Goal: Task Accomplishment & Management: Manage account settings

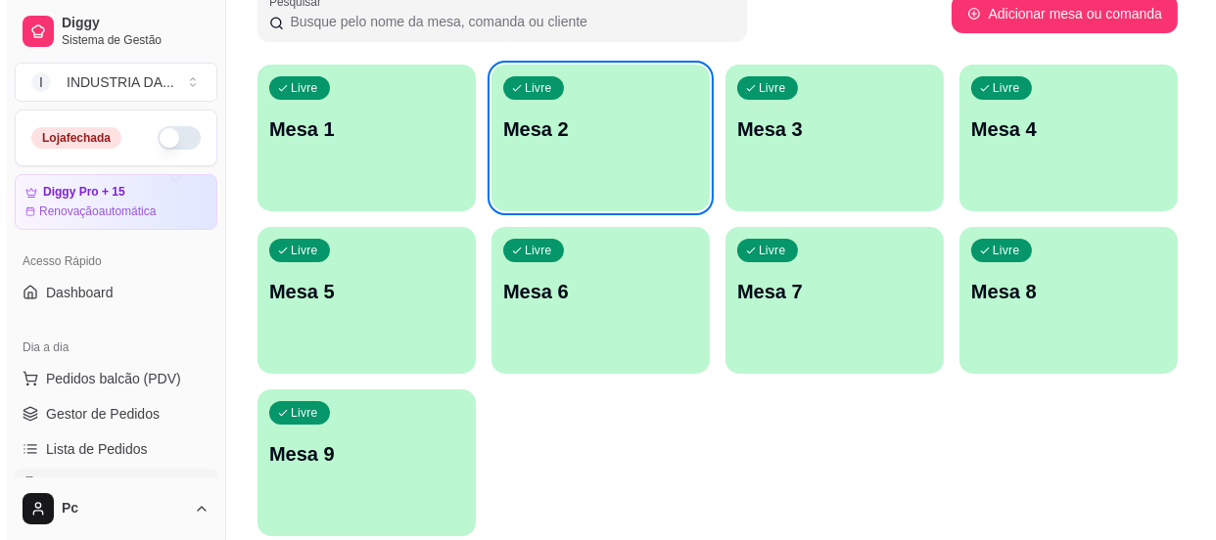
scroll to position [177, 0]
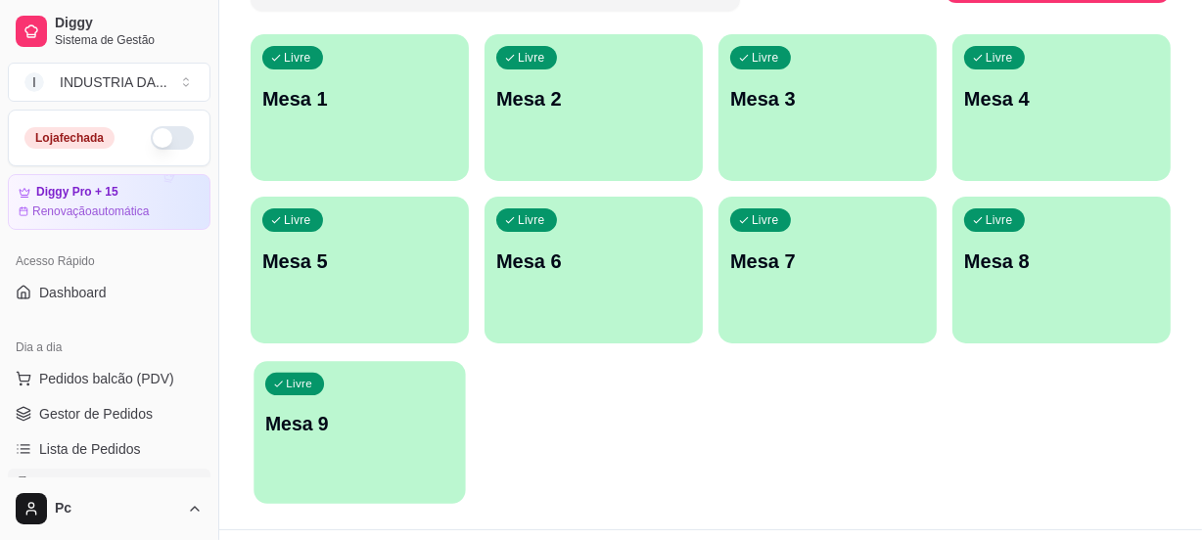
click at [401, 452] on div "Livre Mesa 9" at bounding box center [359, 420] width 211 height 119
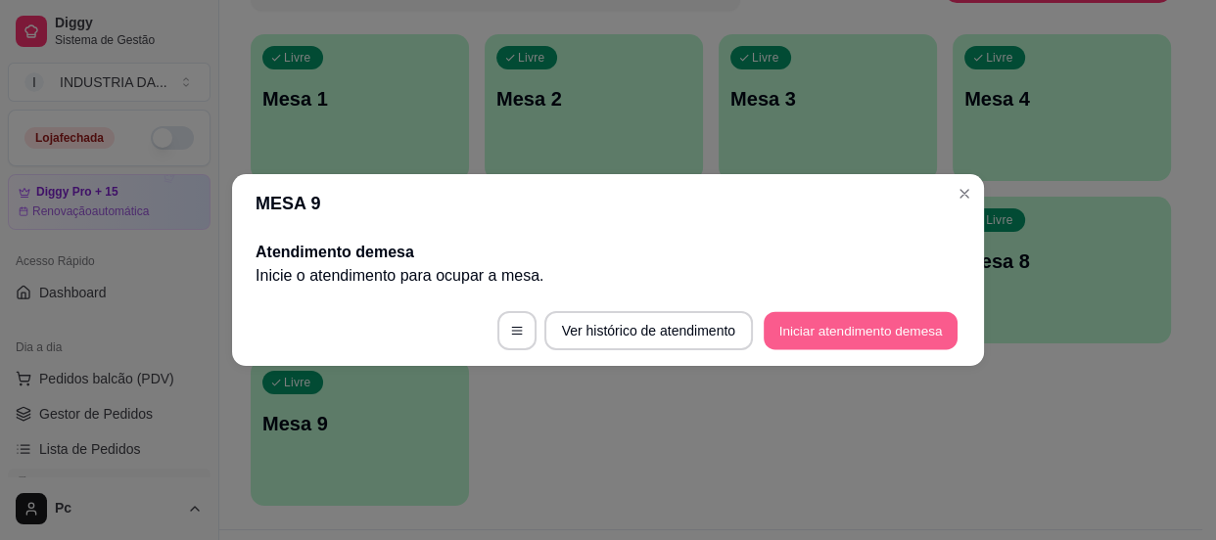
click at [809, 317] on button "Iniciar atendimento de mesa" at bounding box center [861, 331] width 194 height 38
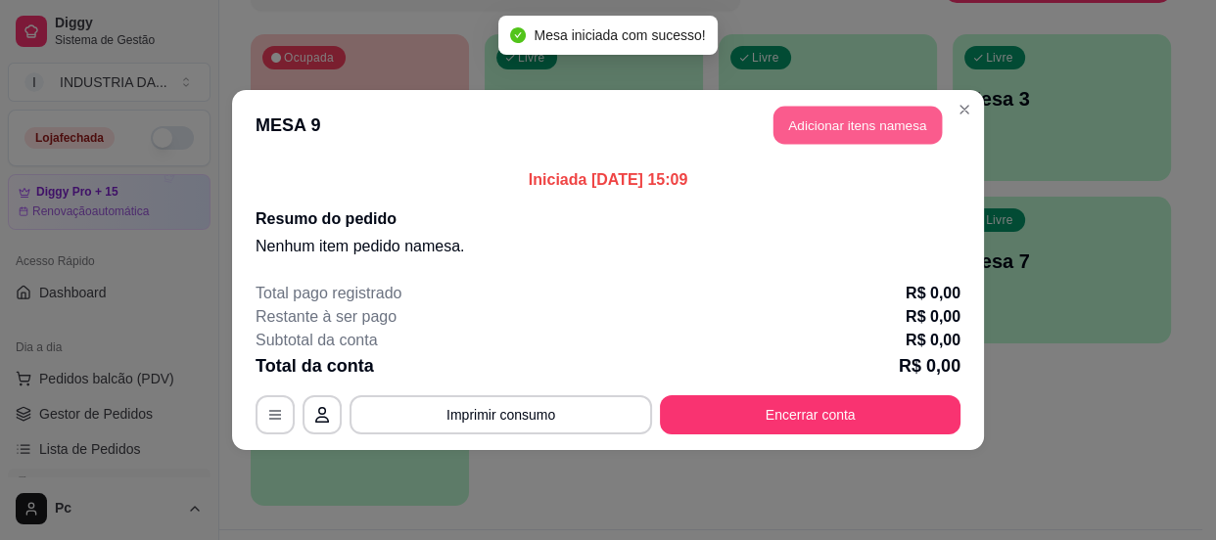
click at [814, 141] on button "Adicionar itens na mesa" at bounding box center [858, 126] width 168 height 38
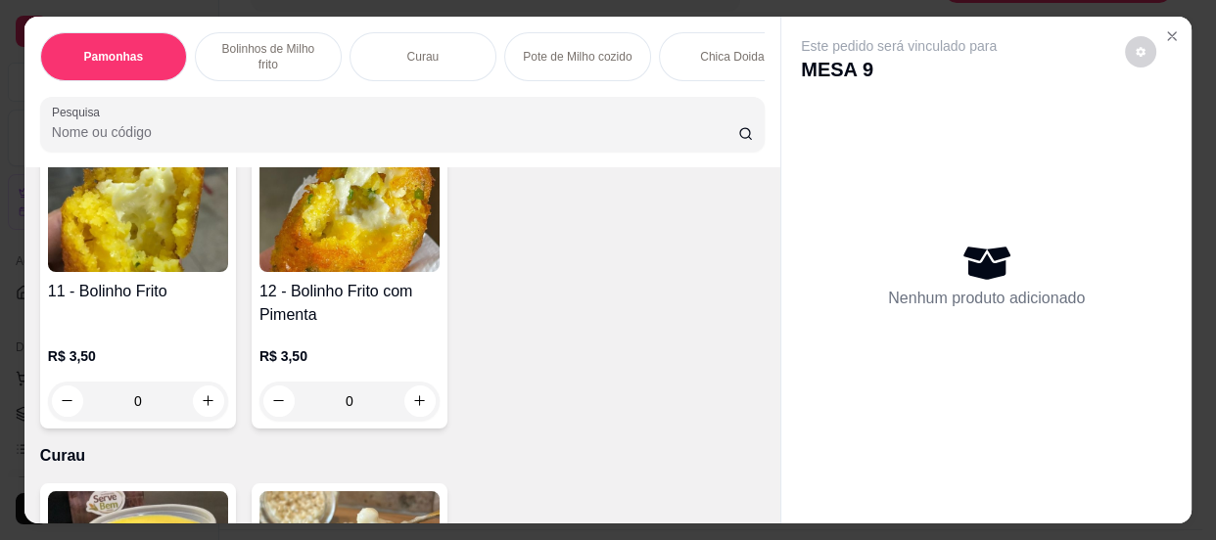
scroll to position [801, 0]
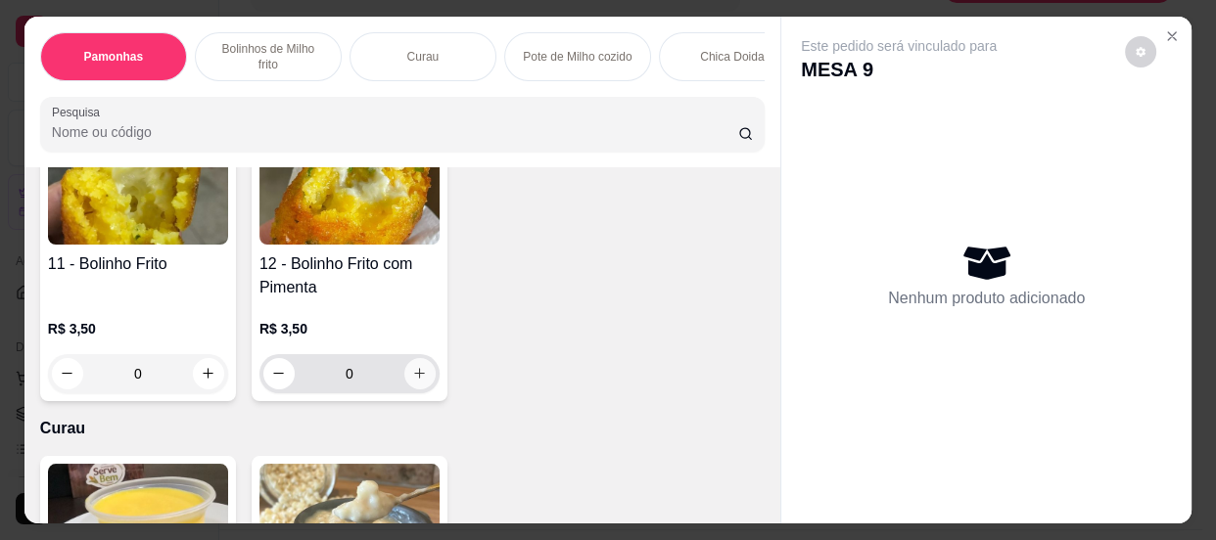
click at [420, 373] on button "increase-product-quantity" at bounding box center [419, 373] width 31 height 31
type input "2"
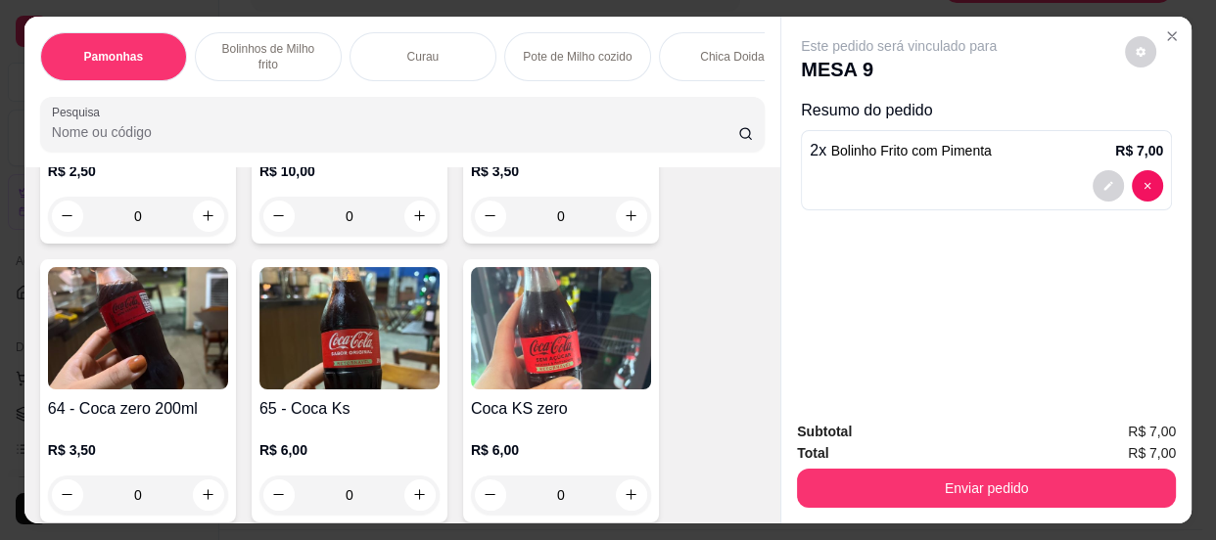
scroll to position [2937, 0]
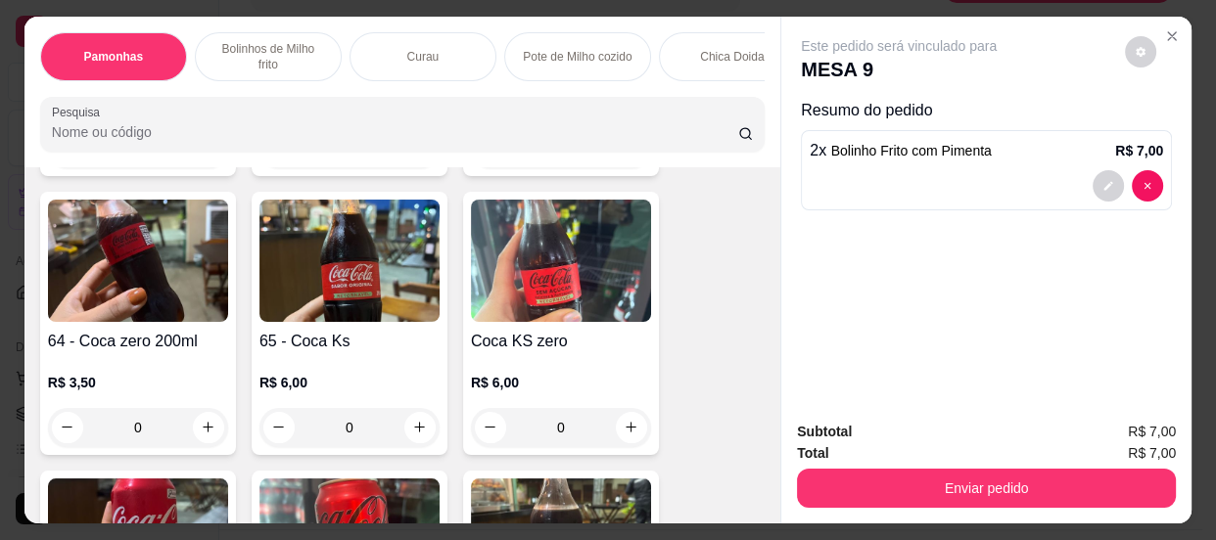
click at [417, 428] on icon "increase-product-quantity" at bounding box center [419, 427] width 15 height 15
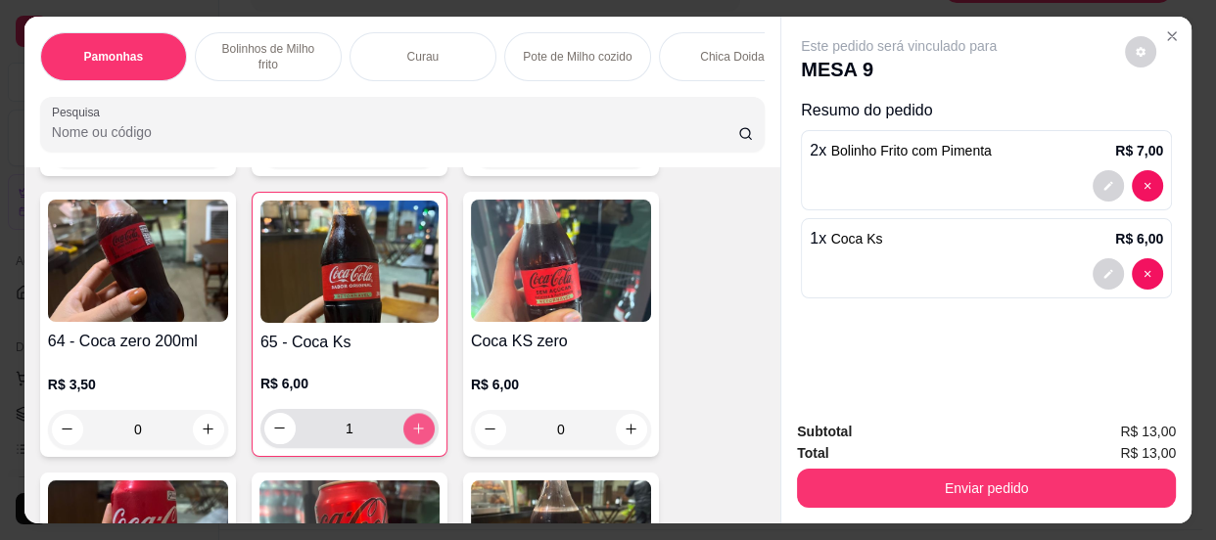
type input "1"
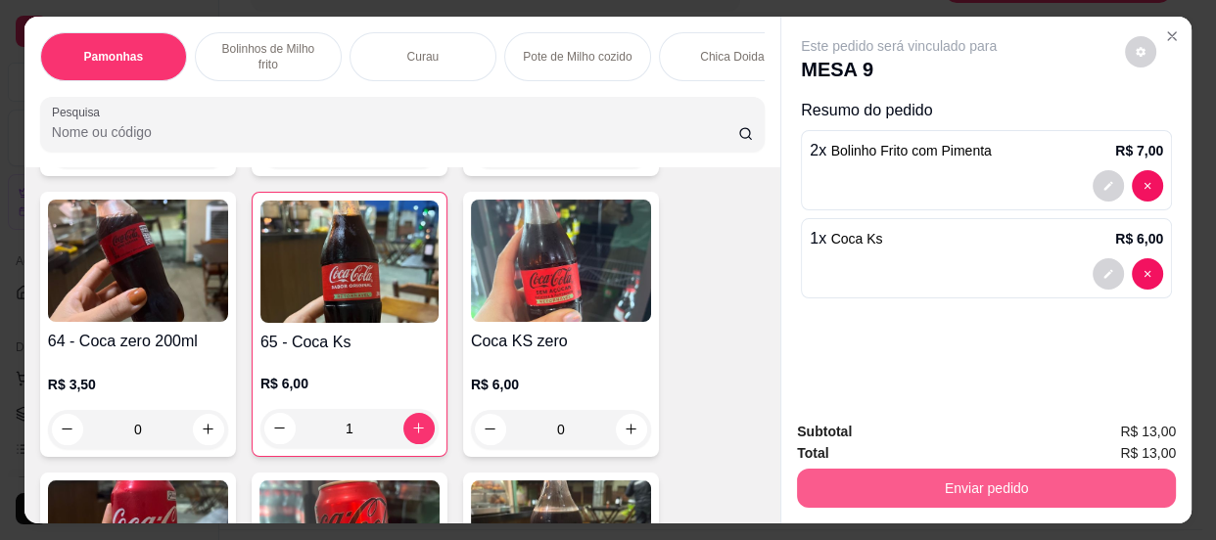
click at [941, 486] on button "Enviar pedido" at bounding box center [986, 488] width 379 height 39
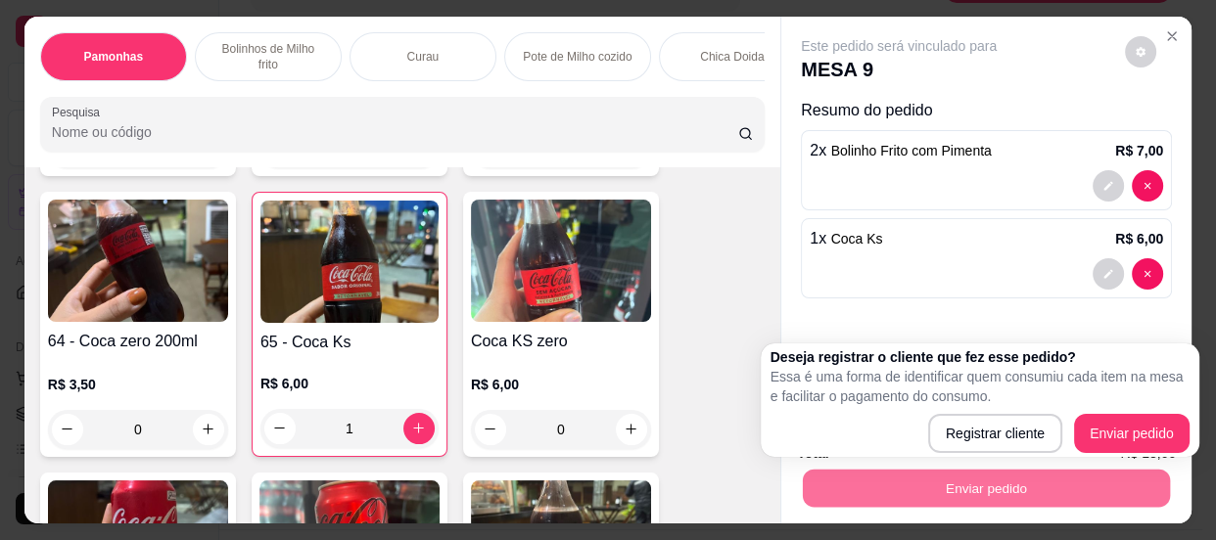
click at [1157, 453] on div "Deseja registrar o cliente que fez esse pedido? Essa é uma forma de identificar…" at bounding box center [980, 401] width 439 height 114
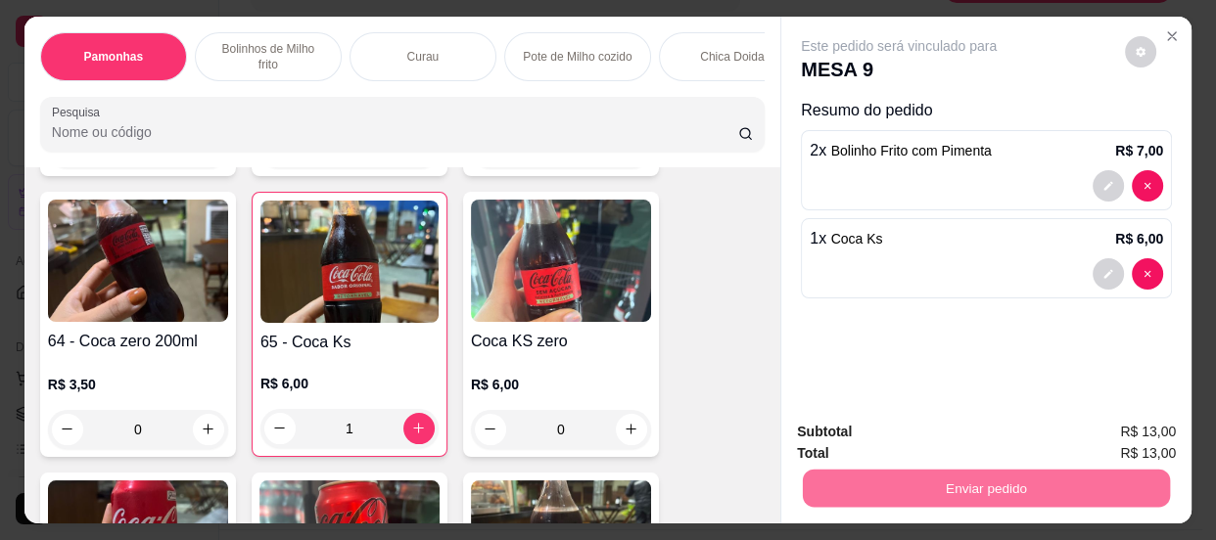
click at [1155, 442] on button "Enviar pedido" at bounding box center [1125, 434] width 111 height 37
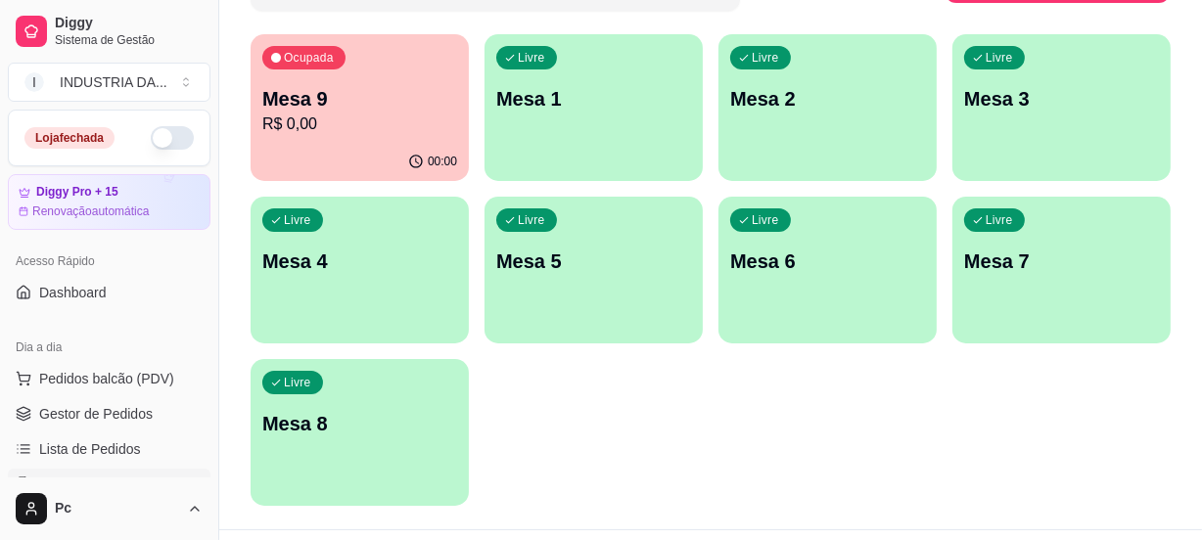
click at [1070, 258] on p "Mesa 7" at bounding box center [1061, 261] width 195 height 27
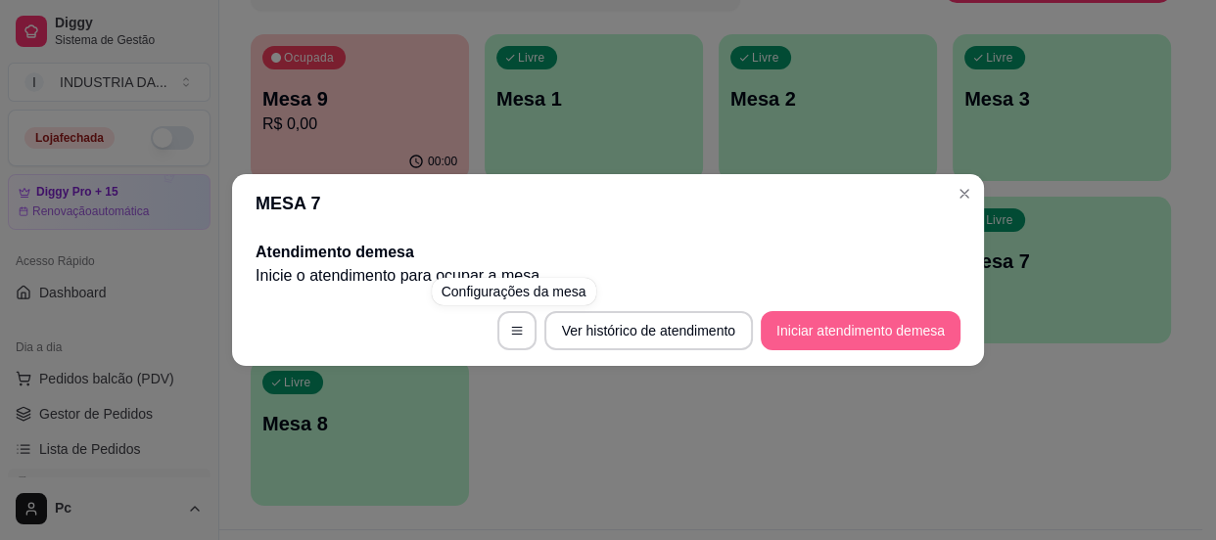
click at [842, 337] on button "Iniciar atendimento de mesa" at bounding box center [861, 330] width 200 height 39
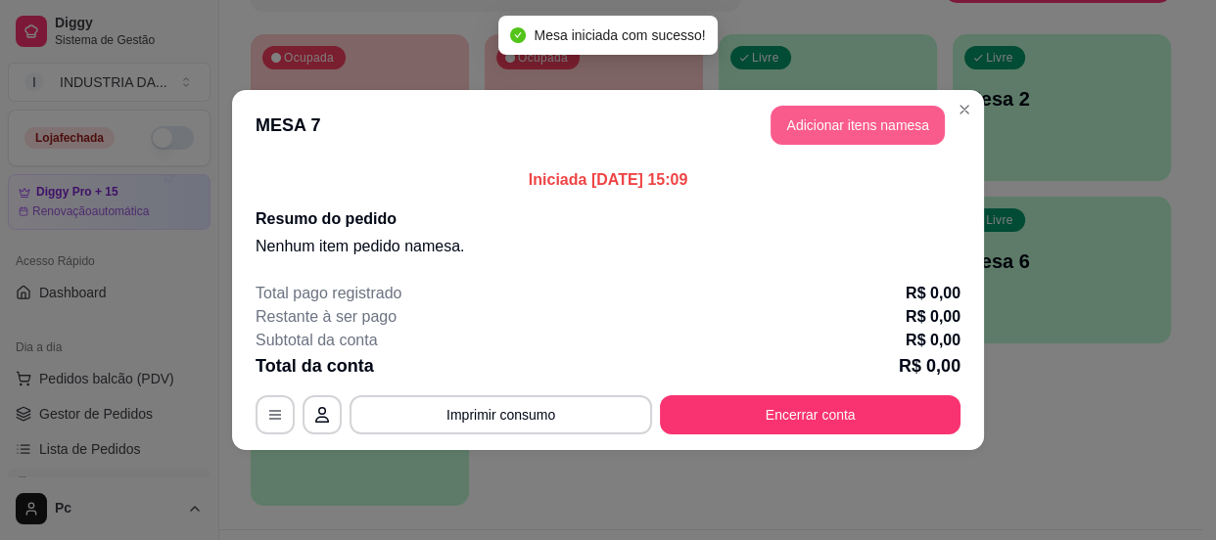
click at [850, 123] on button "Adicionar itens na mesa" at bounding box center [858, 125] width 174 height 39
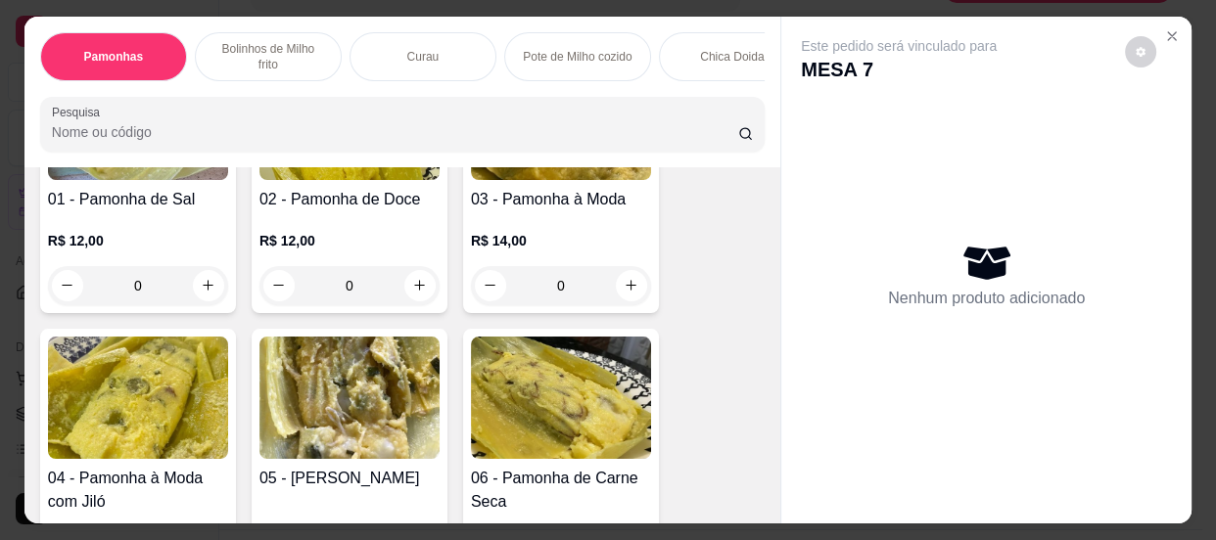
scroll to position [266, 0]
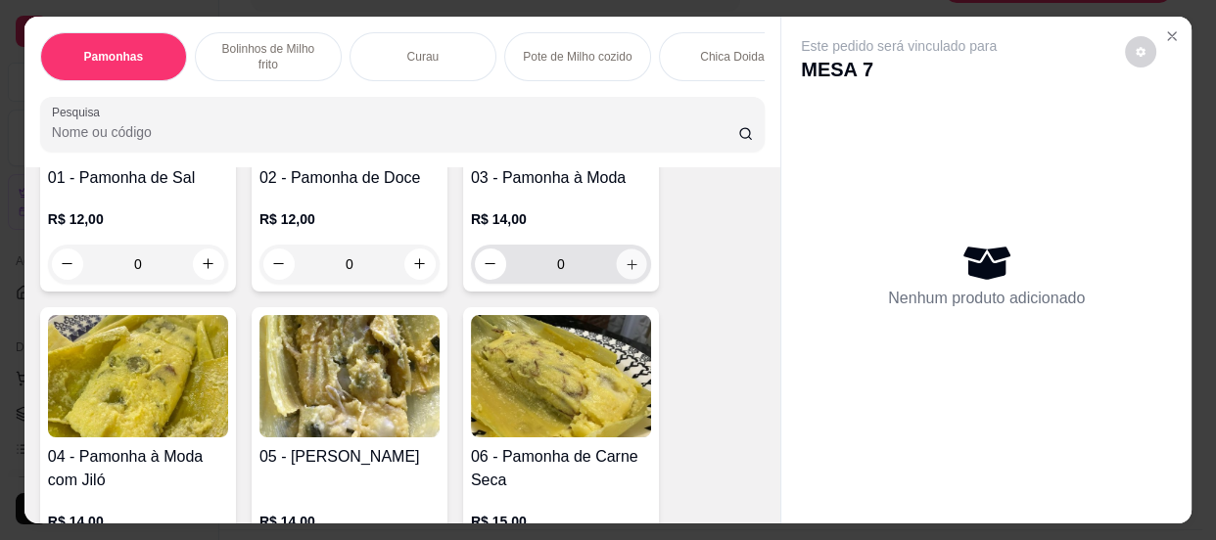
click at [634, 264] on button "increase-product-quantity" at bounding box center [631, 264] width 30 height 30
type input "1"
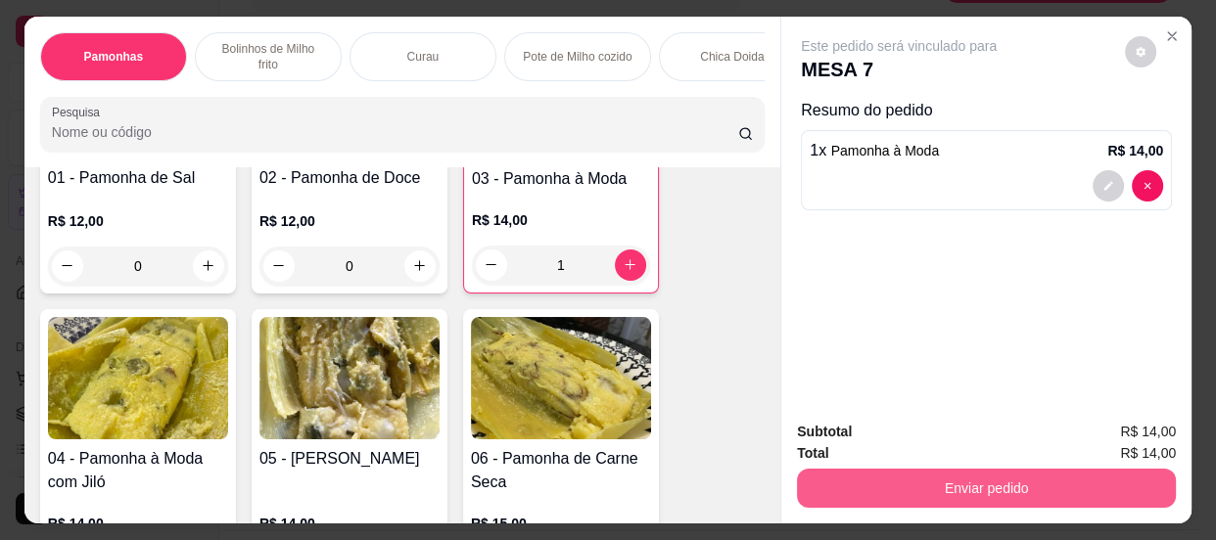
click at [897, 479] on button "Enviar pedido" at bounding box center [986, 488] width 379 height 39
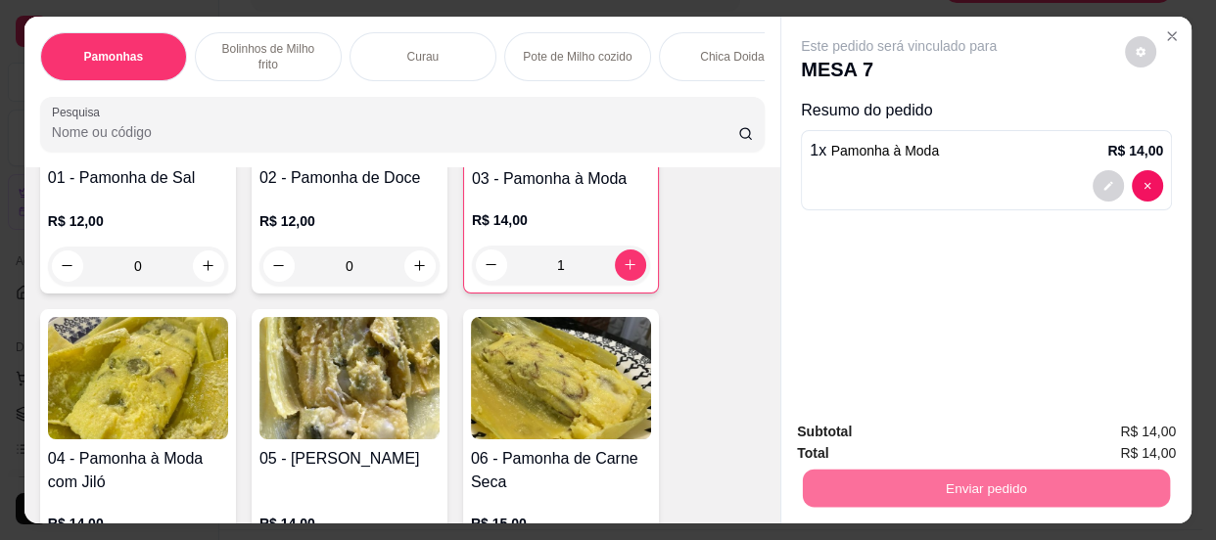
click at [1138, 438] on button "Enviar pedido" at bounding box center [1126, 434] width 108 height 36
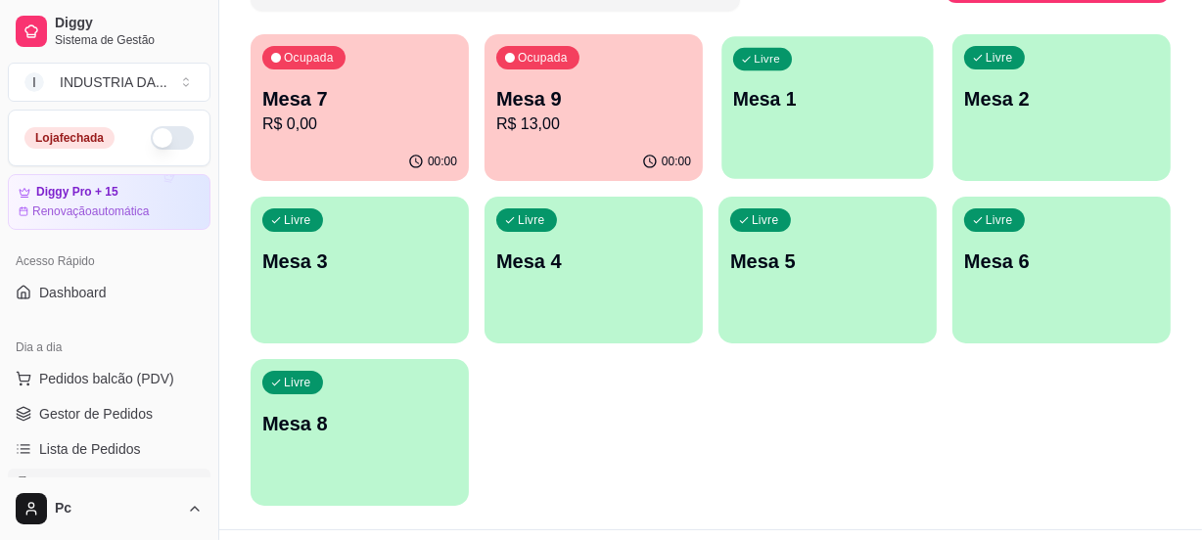
click at [831, 112] on div "Livre Mesa 1" at bounding box center [827, 95] width 211 height 119
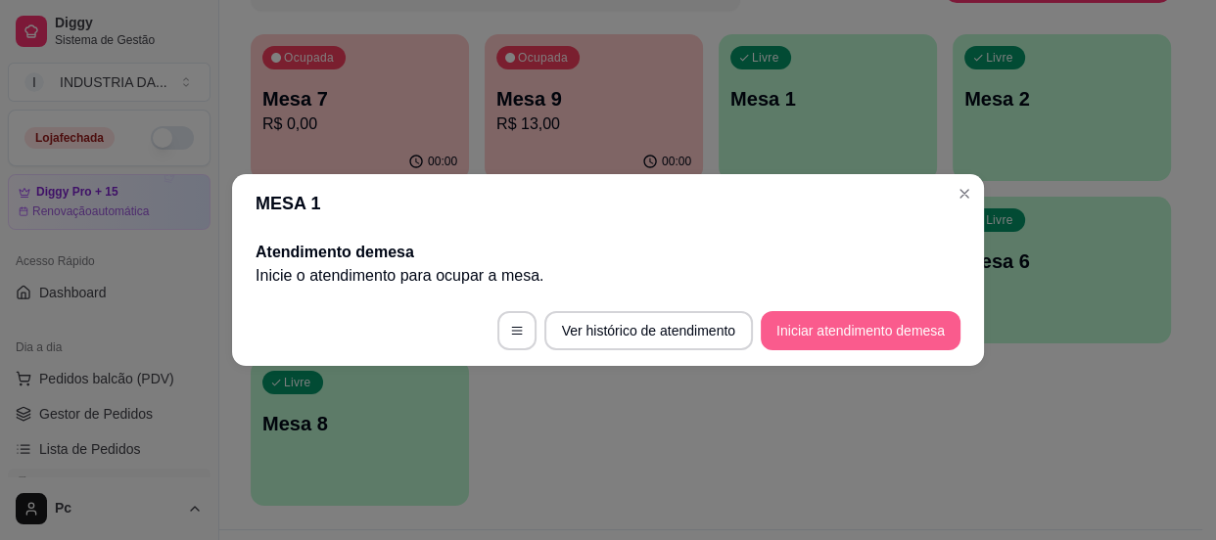
click at [835, 330] on button "Iniciar atendimento de mesa" at bounding box center [861, 330] width 200 height 39
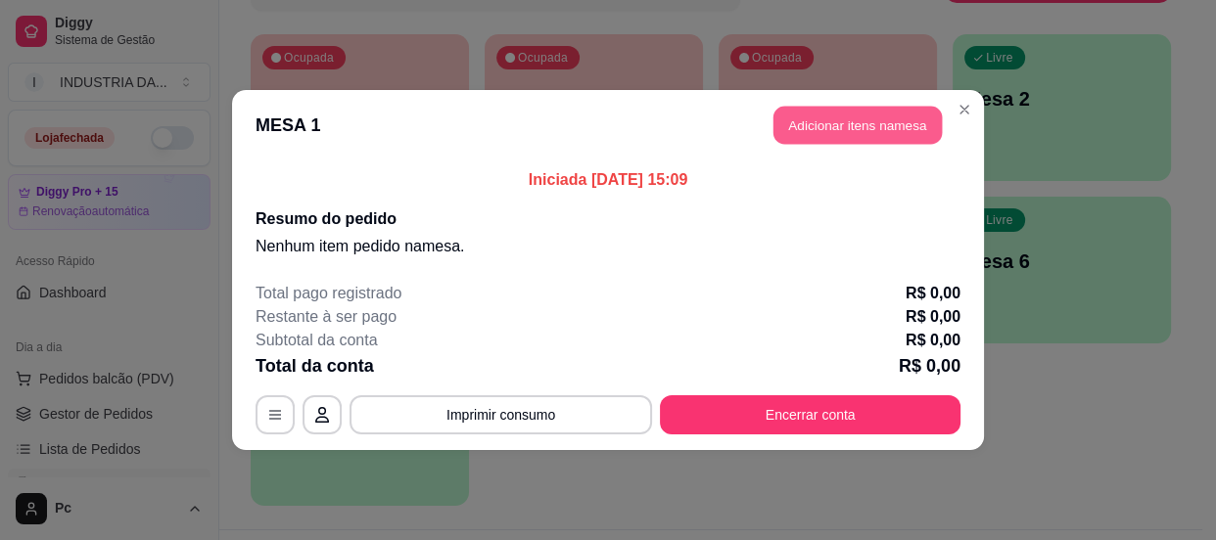
click at [853, 122] on button "Adicionar itens na mesa" at bounding box center [858, 126] width 168 height 38
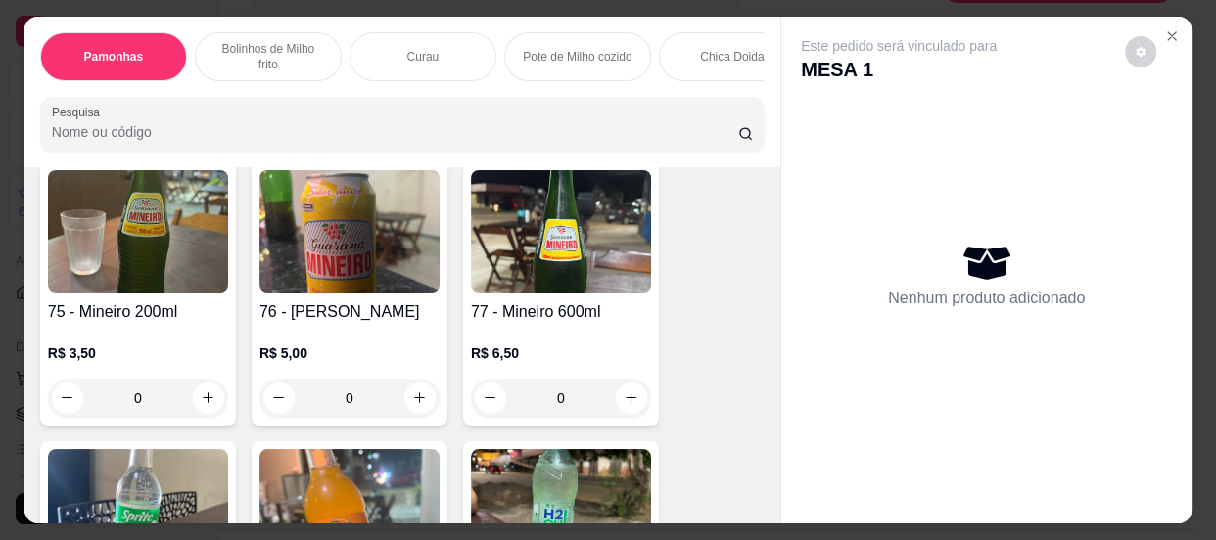
scroll to position [4094, 0]
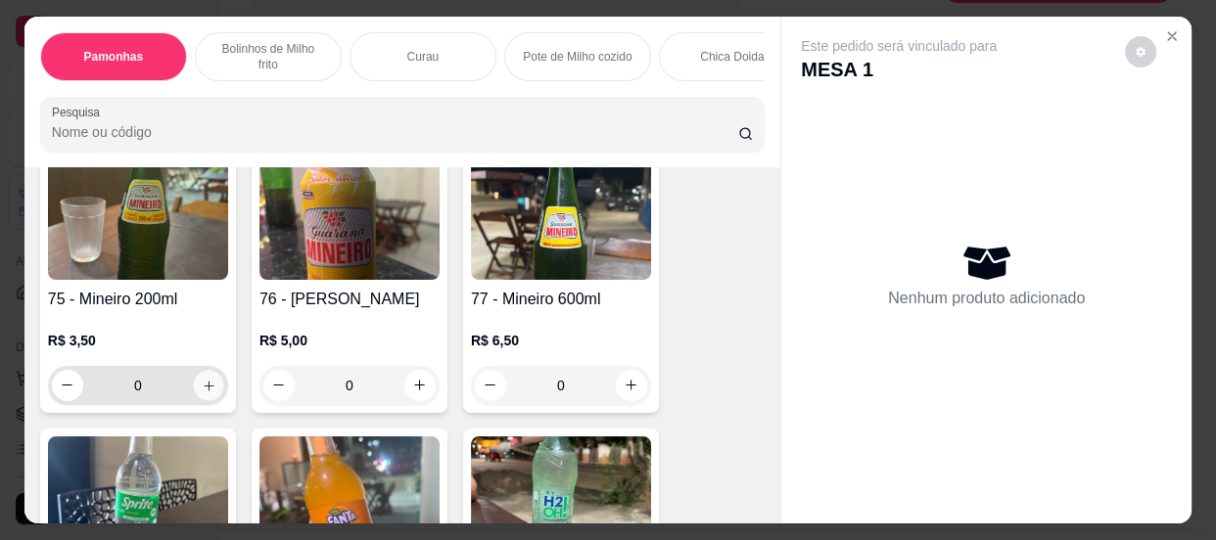
click at [205, 393] on icon "increase-product-quantity" at bounding box center [209, 385] width 15 height 15
type input "1"
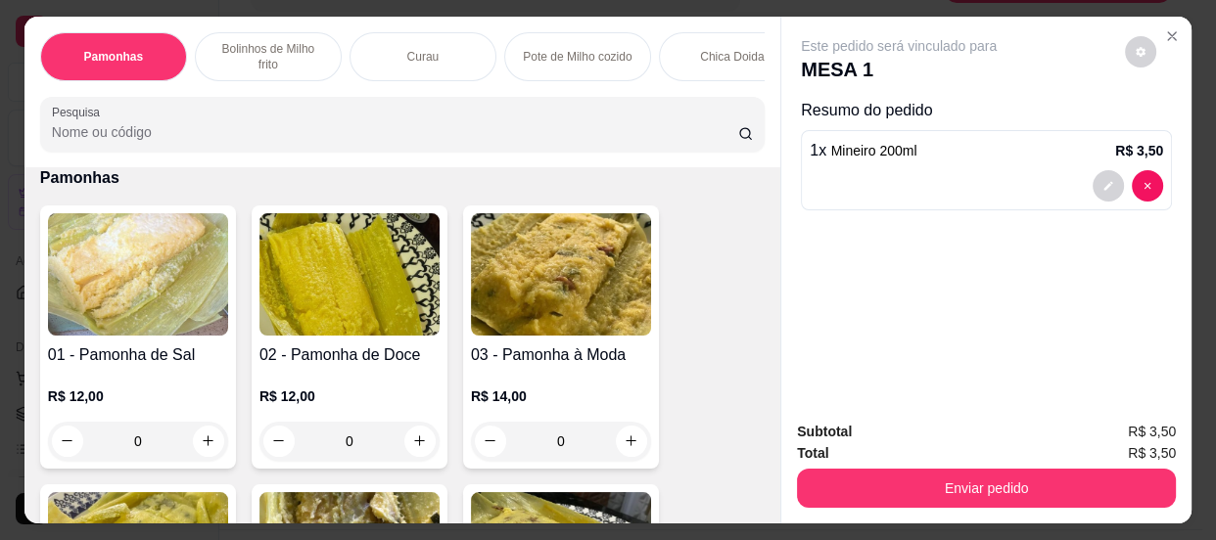
scroll to position [177, 0]
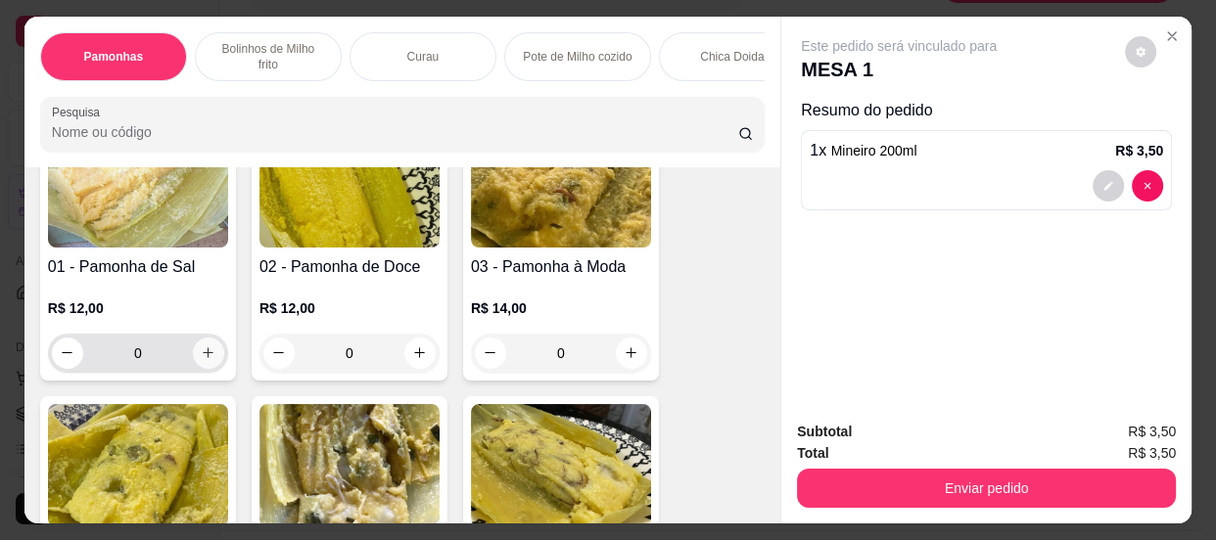
click at [201, 357] on icon "increase-product-quantity" at bounding box center [208, 353] width 15 height 15
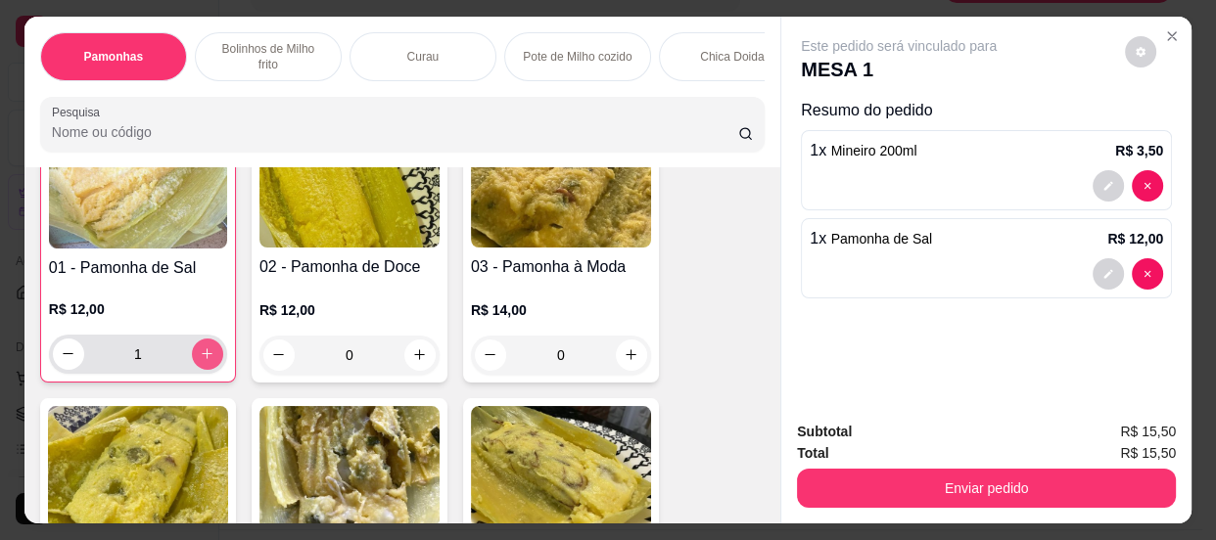
type input "1"
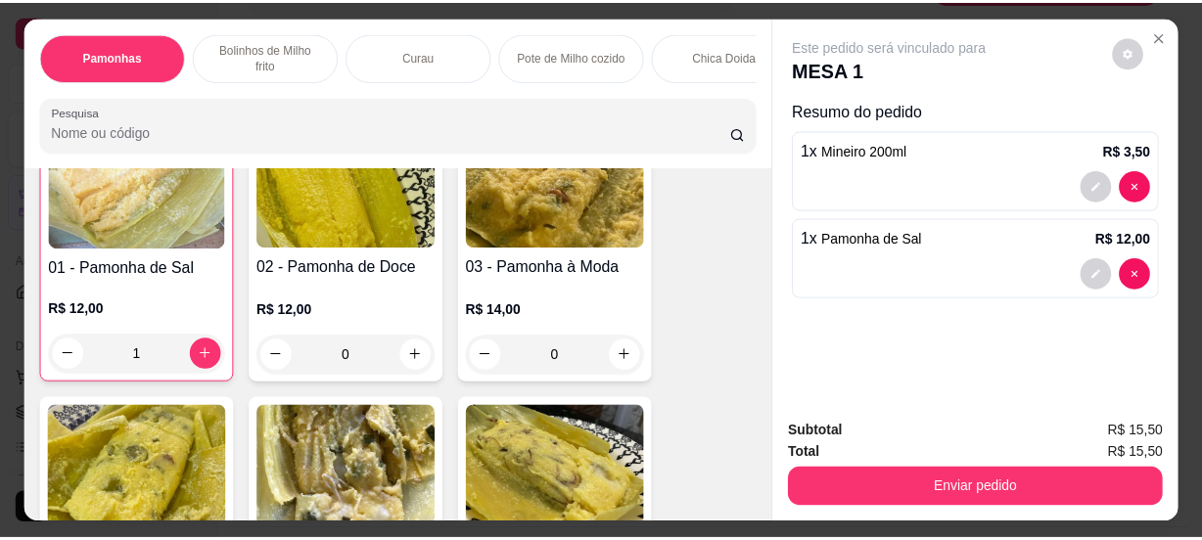
scroll to position [178, 0]
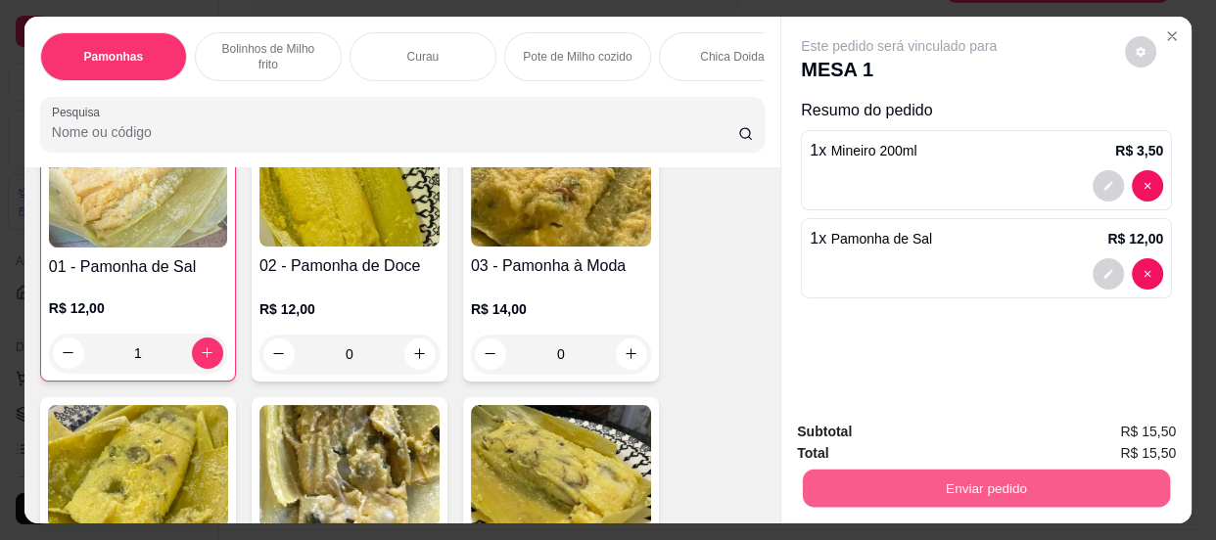
click at [919, 485] on button "Enviar pedido" at bounding box center [986, 489] width 367 height 38
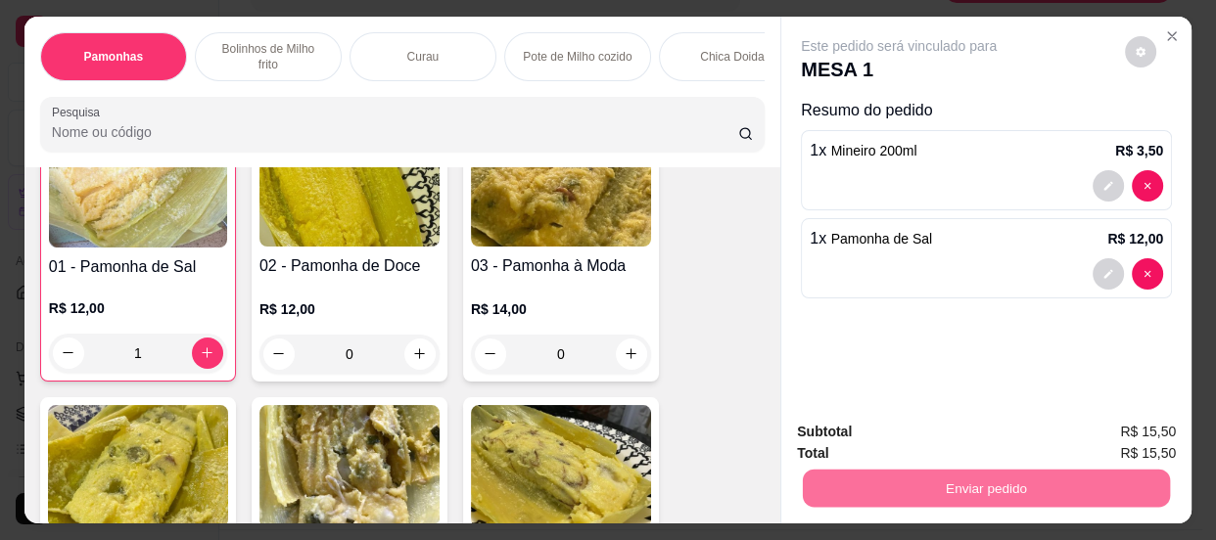
click at [1136, 425] on button "Enviar pedido" at bounding box center [1126, 434] width 108 height 36
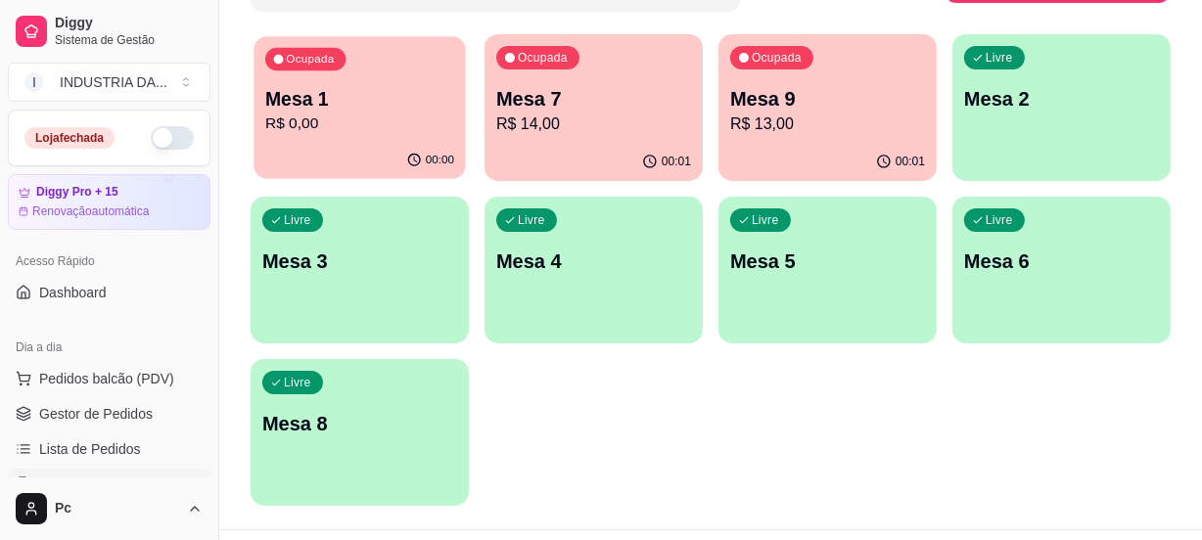
click at [402, 138] on div "Ocupada Mesa 1 R$ 0,00" at bounding box center [359, 89] width 211 height 106
click at [303, 94] on p "Mesa 1" at bounding box center [359, 99] width 189 height 26
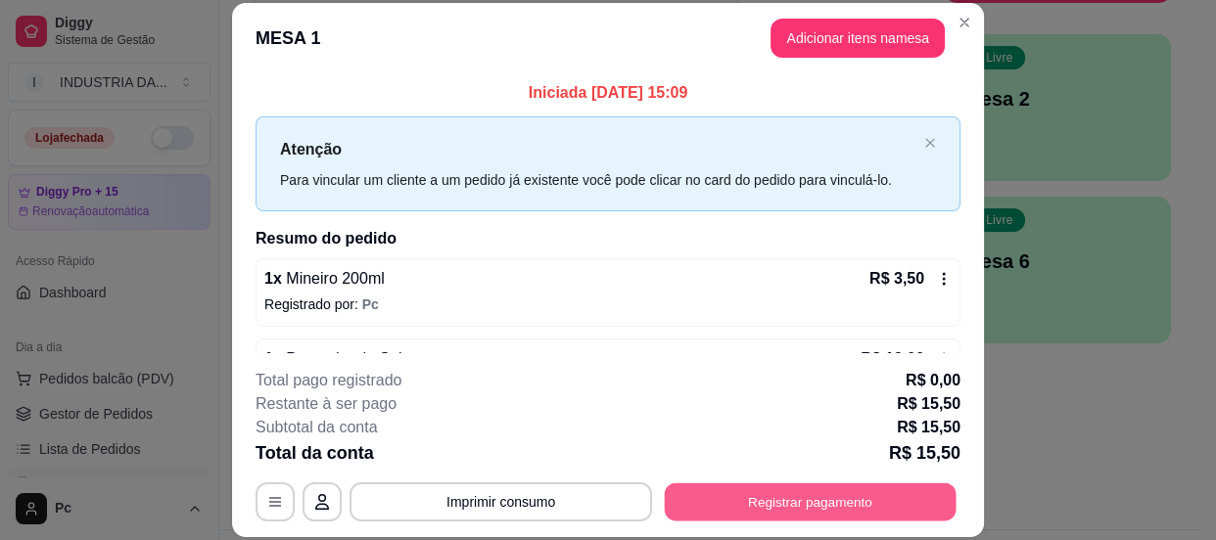
click at [715, 506] on button "Registrar pagamento" at bounding box center [811, 503] width 292 height 38
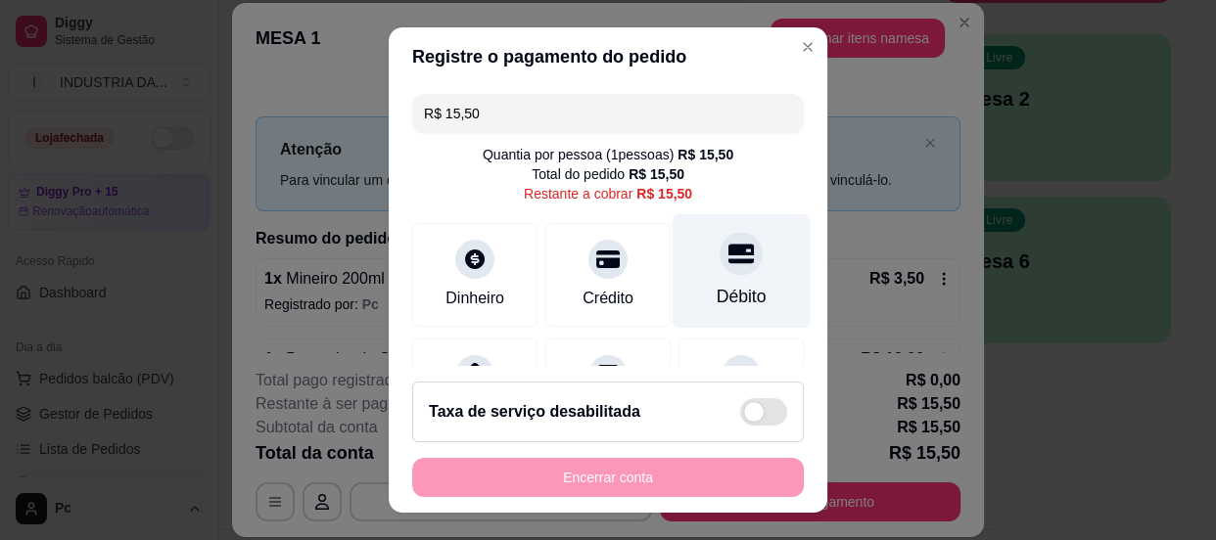
click at [689, 257] on div "Débito" at bounding box center [742, 270] width 138 height 115
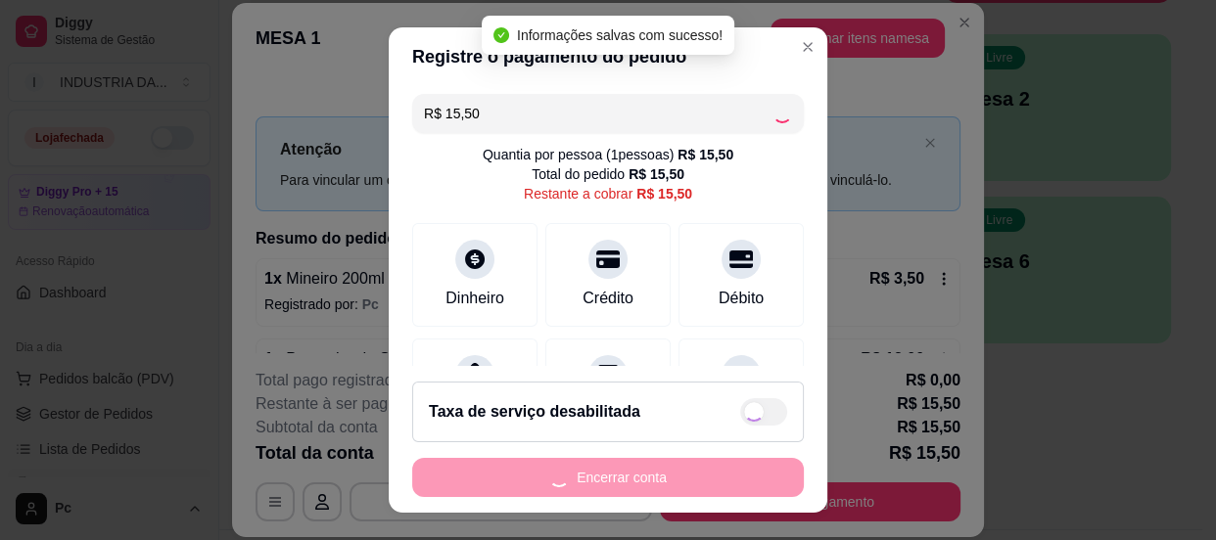
type input "R$ 0,00"
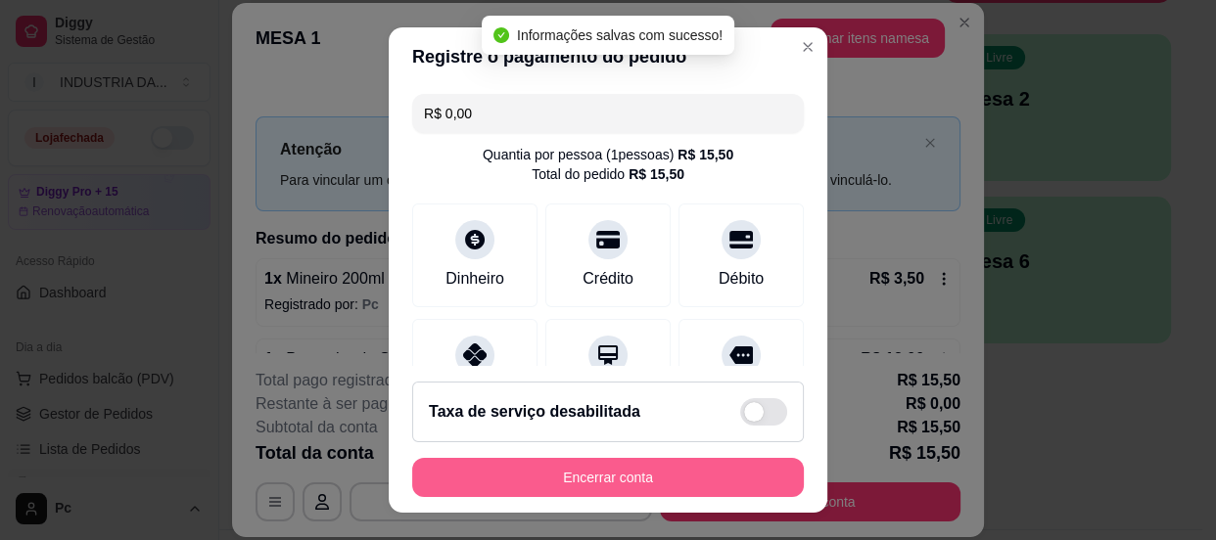
click at [637, 480] on button "Encerrar conta" at bounding box center [608, 477] width 392 height 39
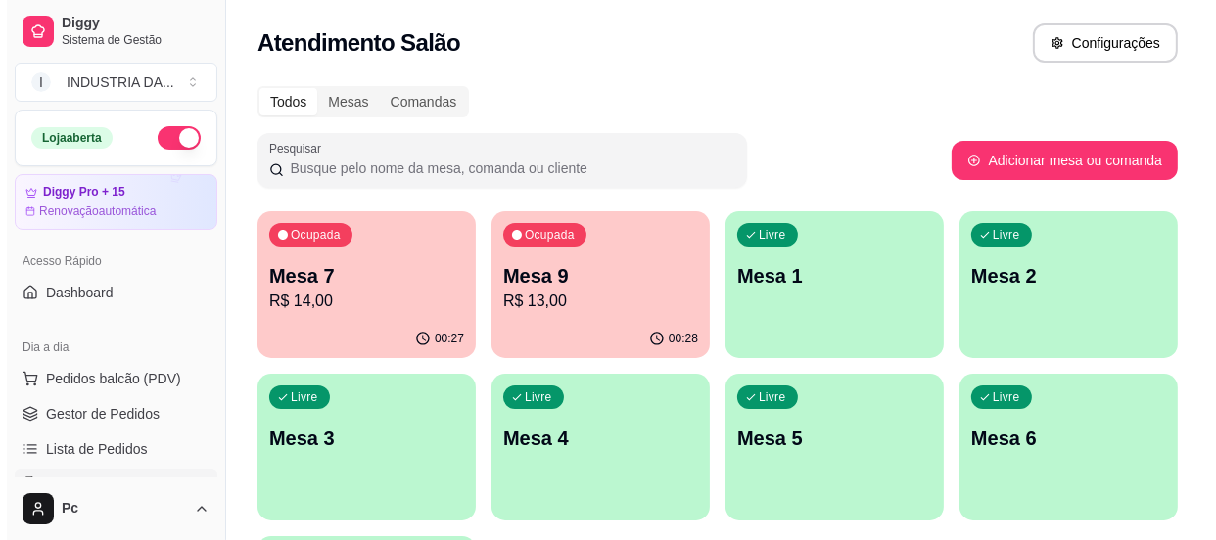
scroll to position [222, 0]
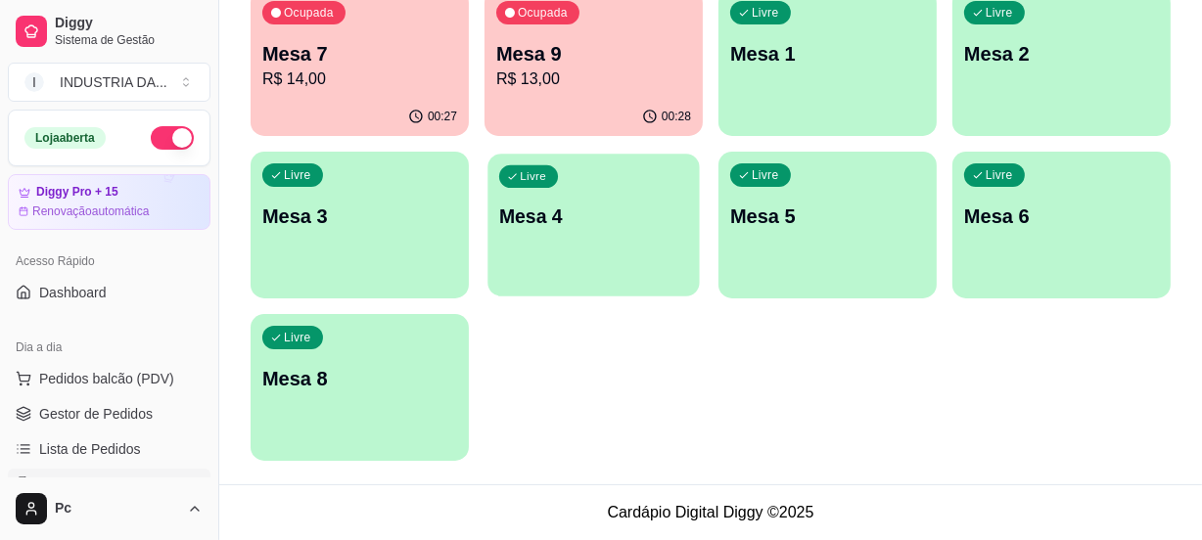
click at [603, 182] on div "Livre Mesa 4" at bounding box center [593, 213] width 211 height 119
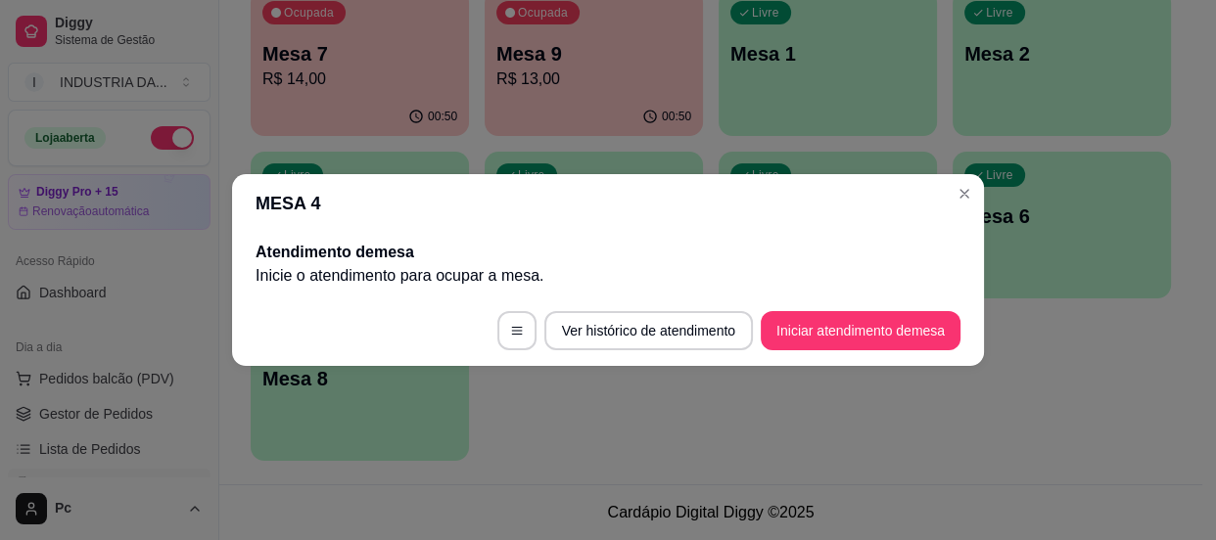
click at [861, 309] on footer "Ver histórico de atendimento Iniciar atendimento de mesa" at bounding box center [608, 331] width 752 height 70
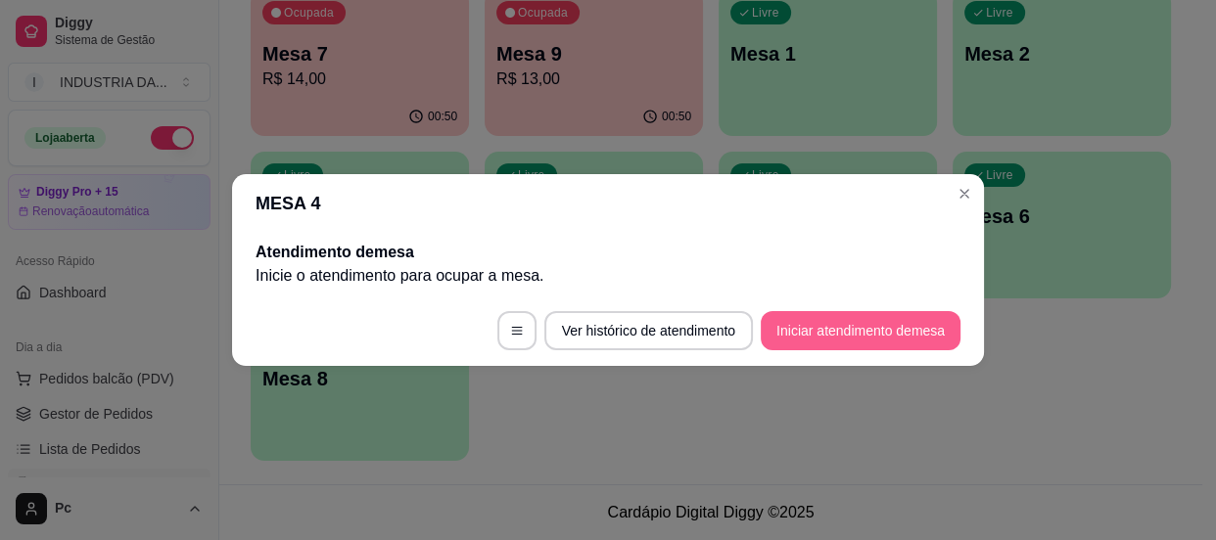
click at [862, 323] on button "Iniciar atendimento de mesa" at bounding box center [861, 330] width 200 height 39
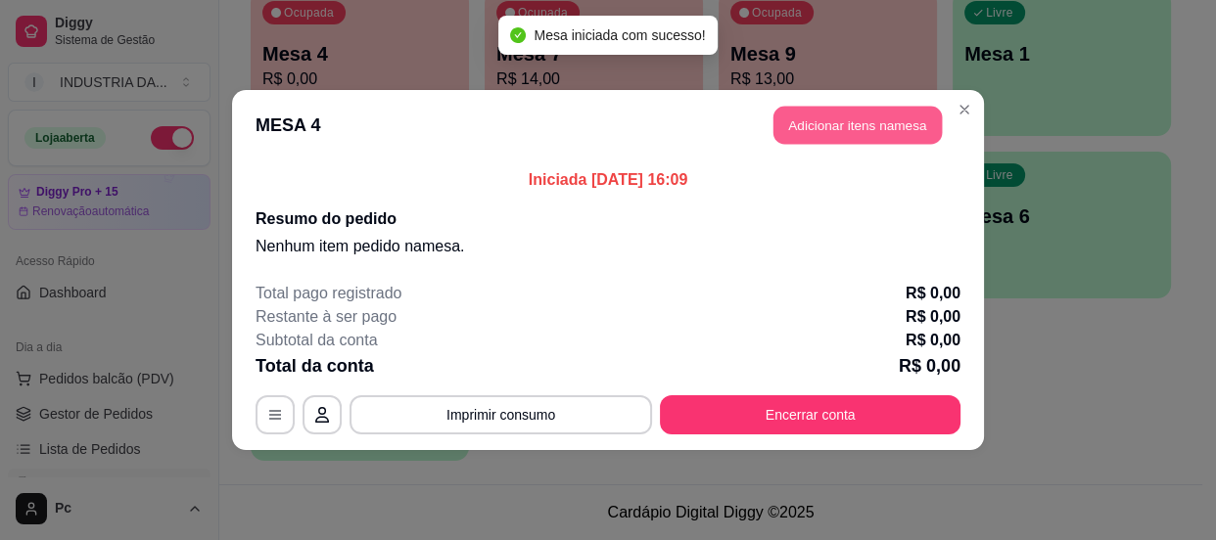
click at [856, 130] on button "Adicionar itens na mesa" at bounding box center [858, 126] width 168 height 38
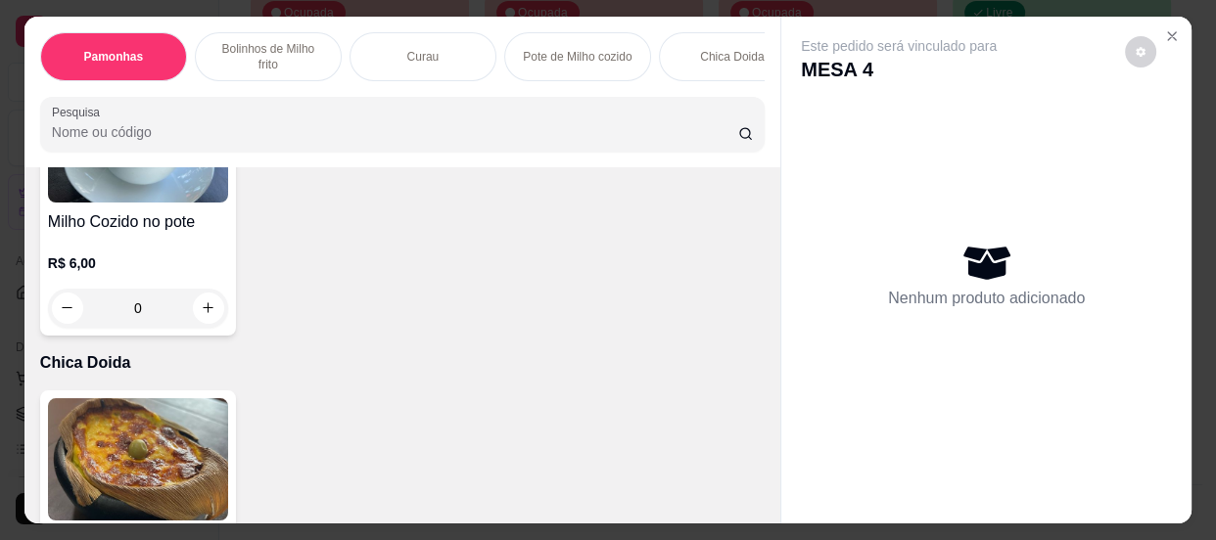
scroll to position [1513, 0]
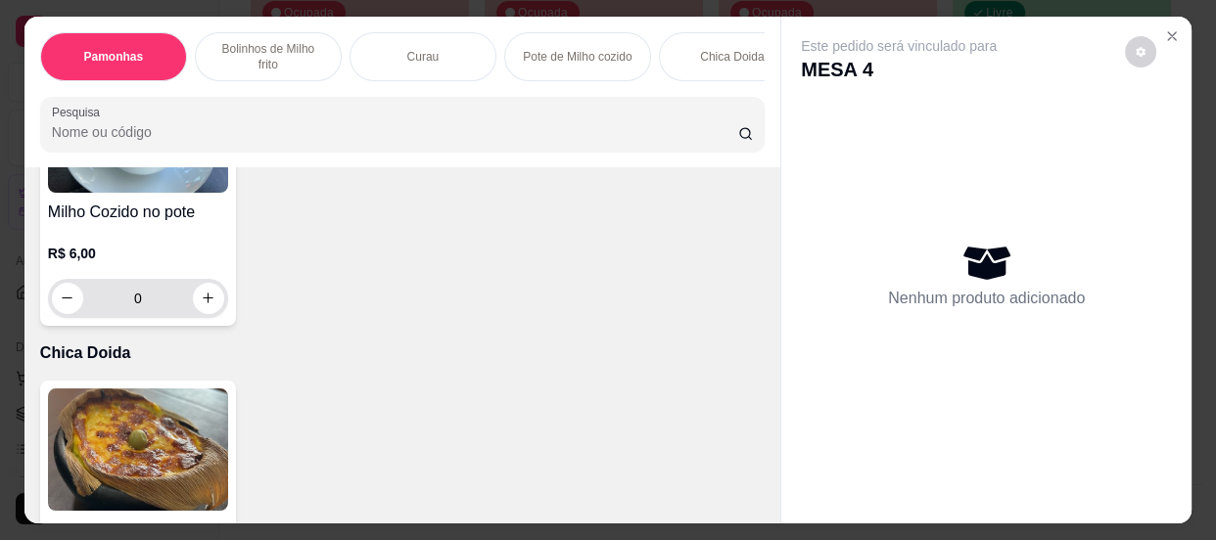
click at [164, 304] on input "0" at bounding box center [138, 298] width 110 height 39
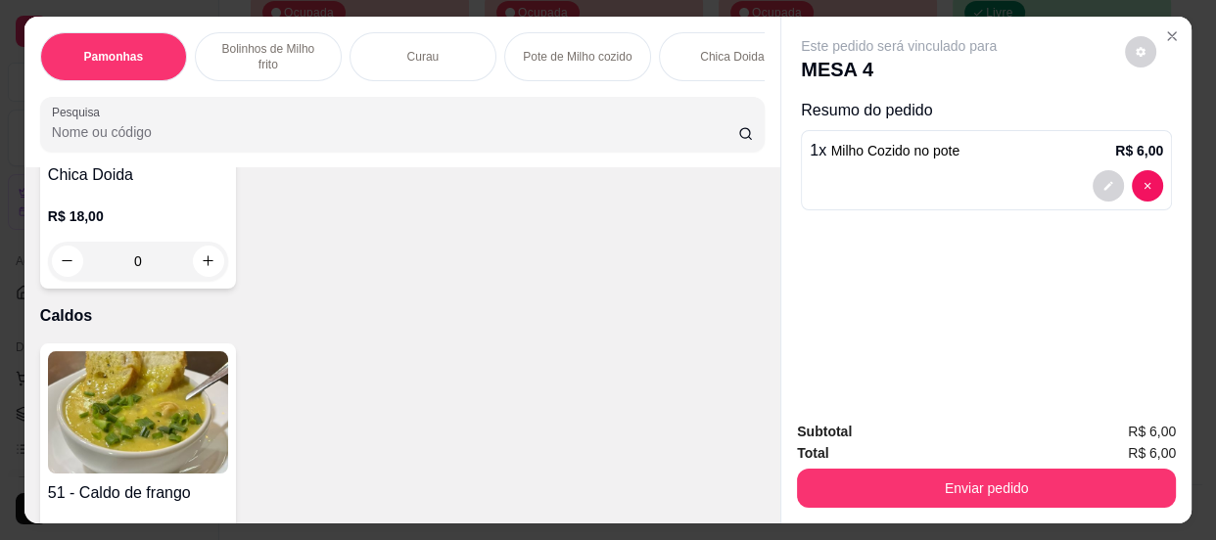
scroll to position [1958, 0]
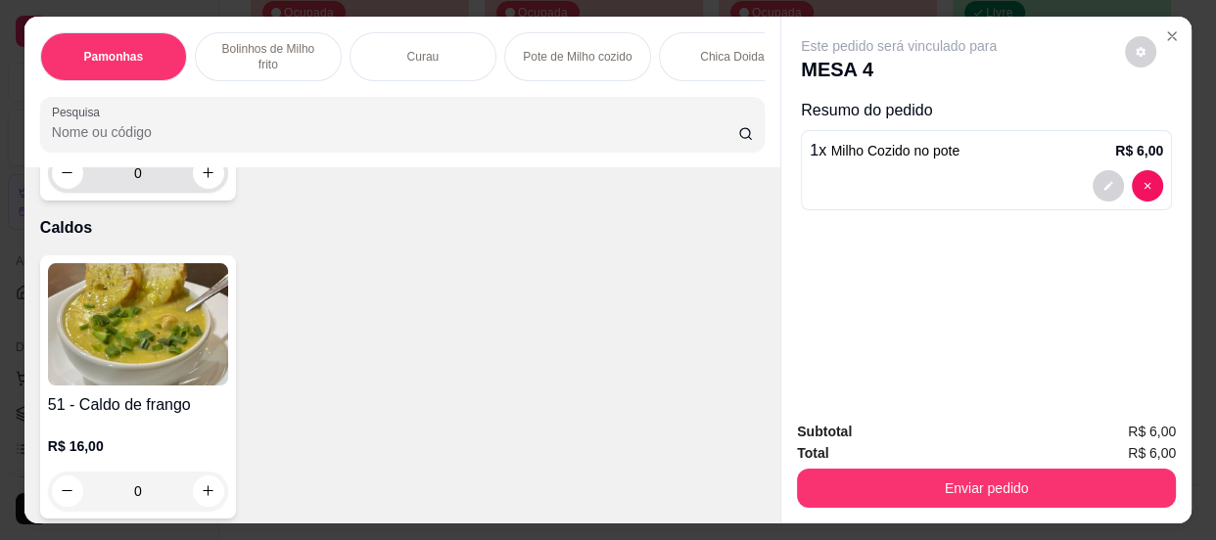
type input "1"
click at [158, 187] on input "0" at bounding box center [138, 173] width 110 height 39
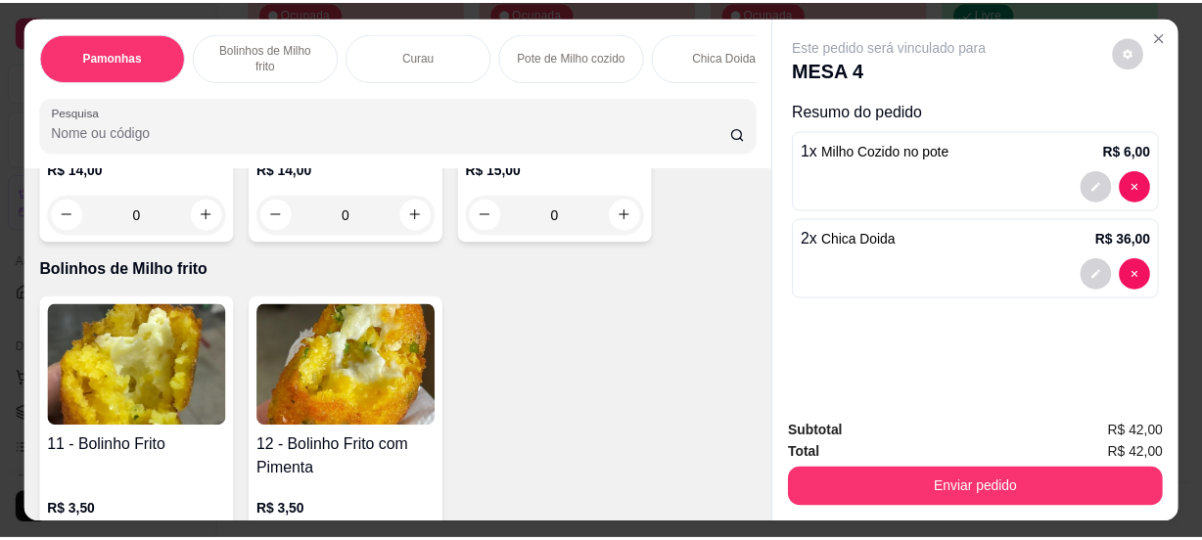
scroll to position [797, 0]
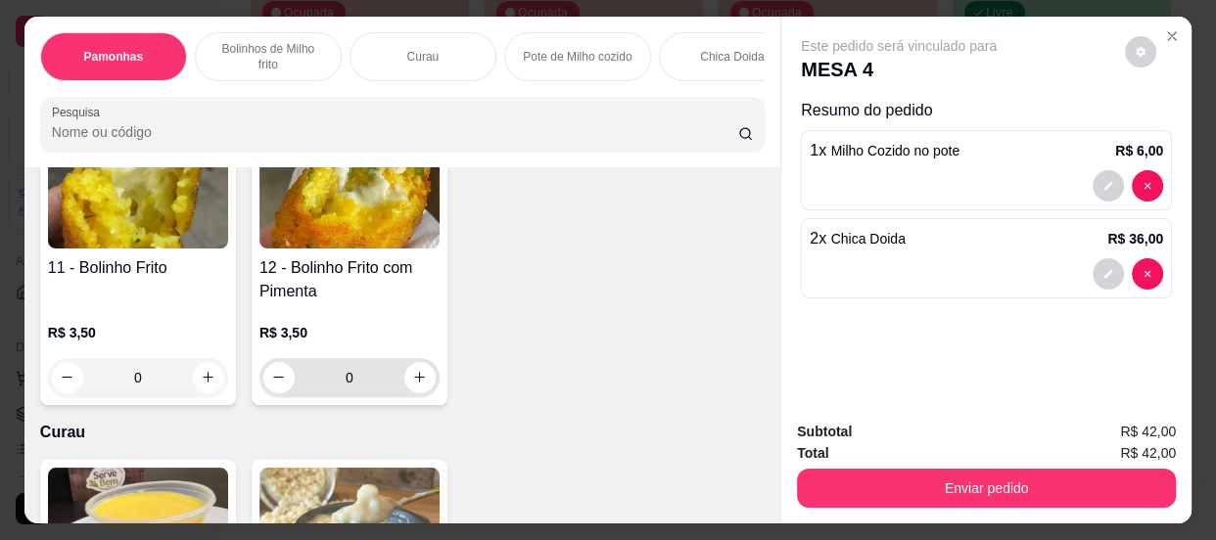
type input "2"
click at [388, 374] on input "0" at bounding box center [350, 377] width 110 height 39
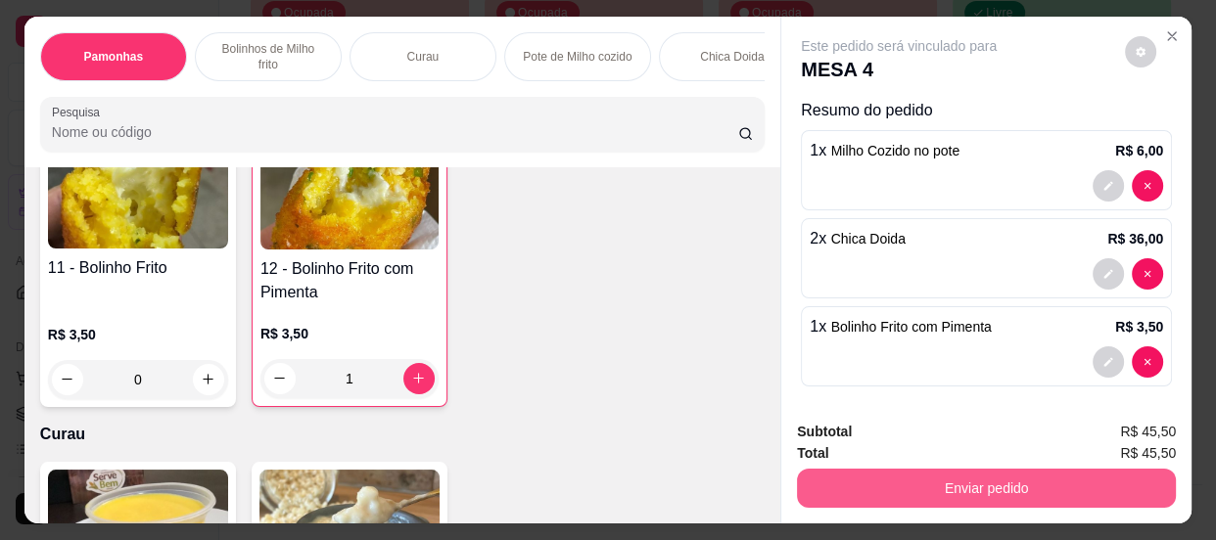
type input "1"
click at [880, 484] on button "Enviar pedido" at bounding box center [986, 488] width 379 height 39
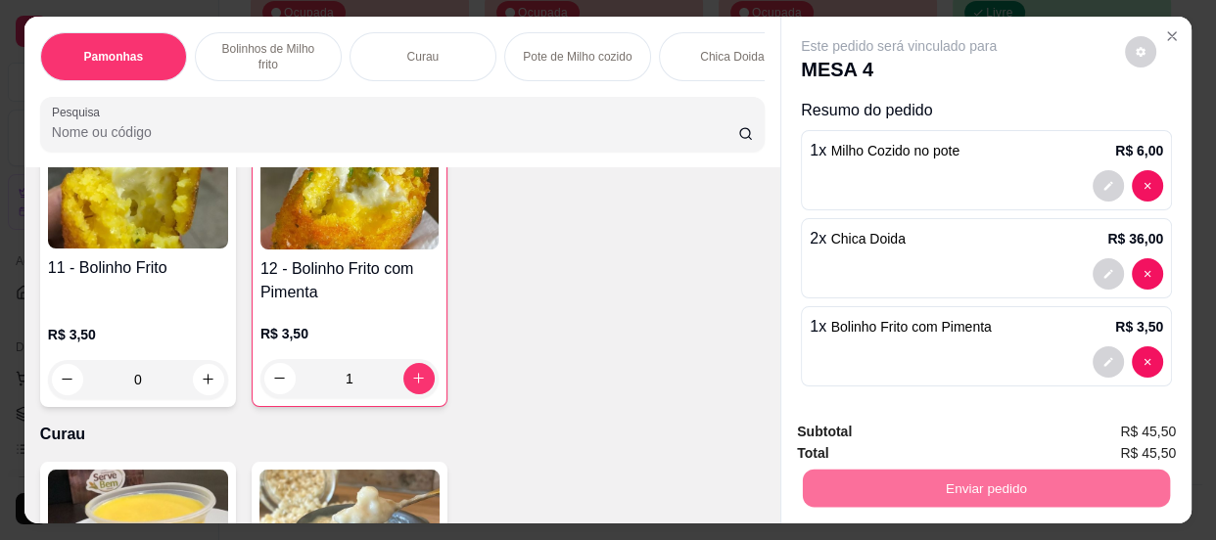
click at [1100, 426] on button "Enviar pedido" at bounding box center [1125, 434] width 111 height 37
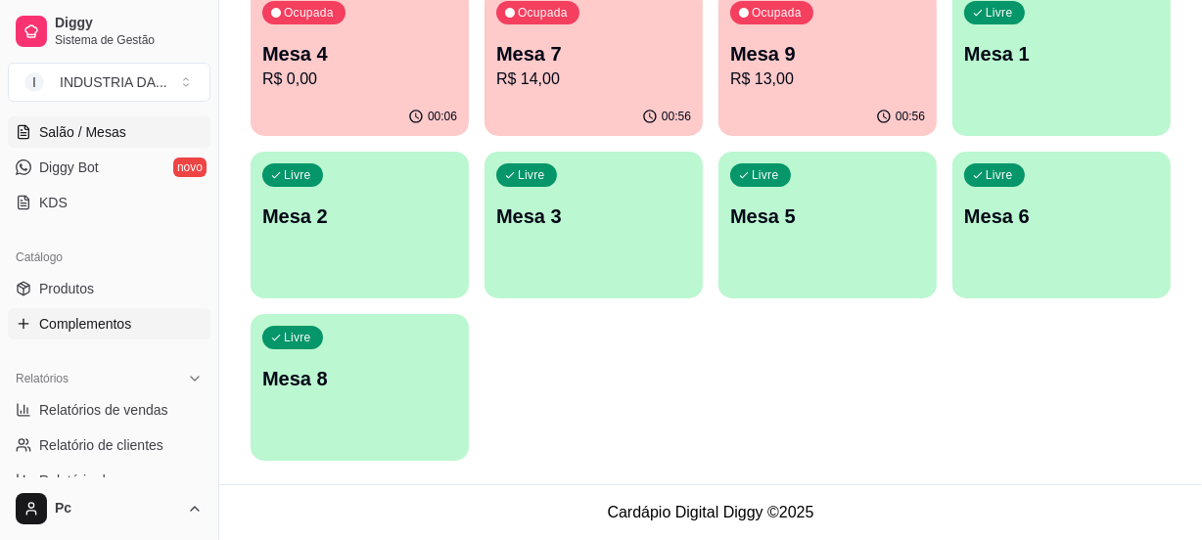
scroll to position [355, 0]
click at [67, 290] on span "Produtos" at bounding box center [66, 286] width 55 height 20
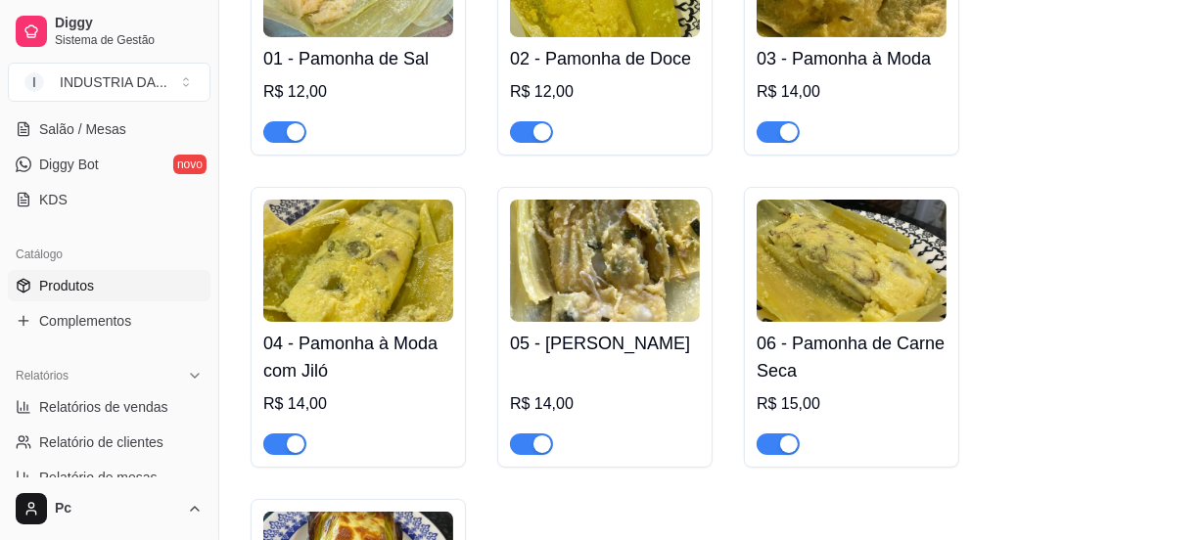
scroll to position [355, 0]
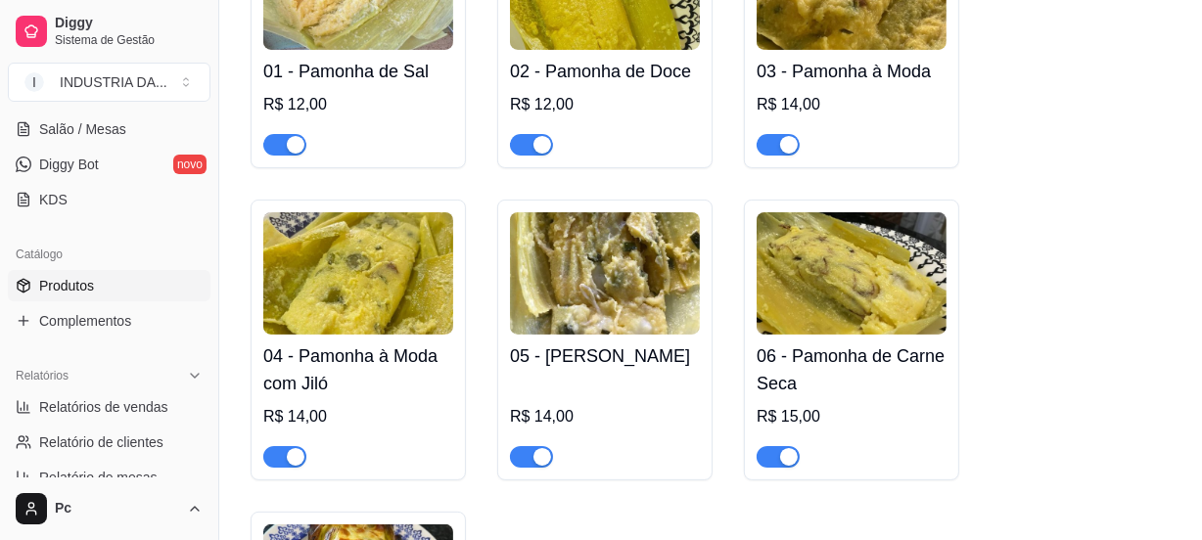
click at [782, 453] on div "button" at bounding box center [789, 457] width 18 height 18
click at [540, 465] on div "button" at bounding box center [543, 457] width 18 height 18
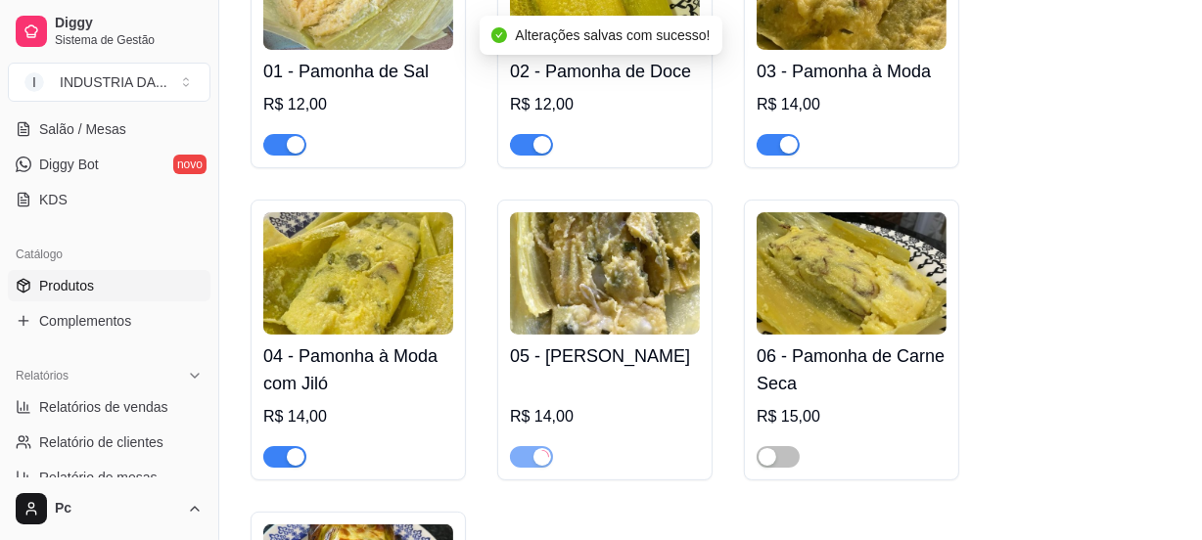
click at [278, 468] on span "button" at bounding box center [284, 457] width 43 height 22
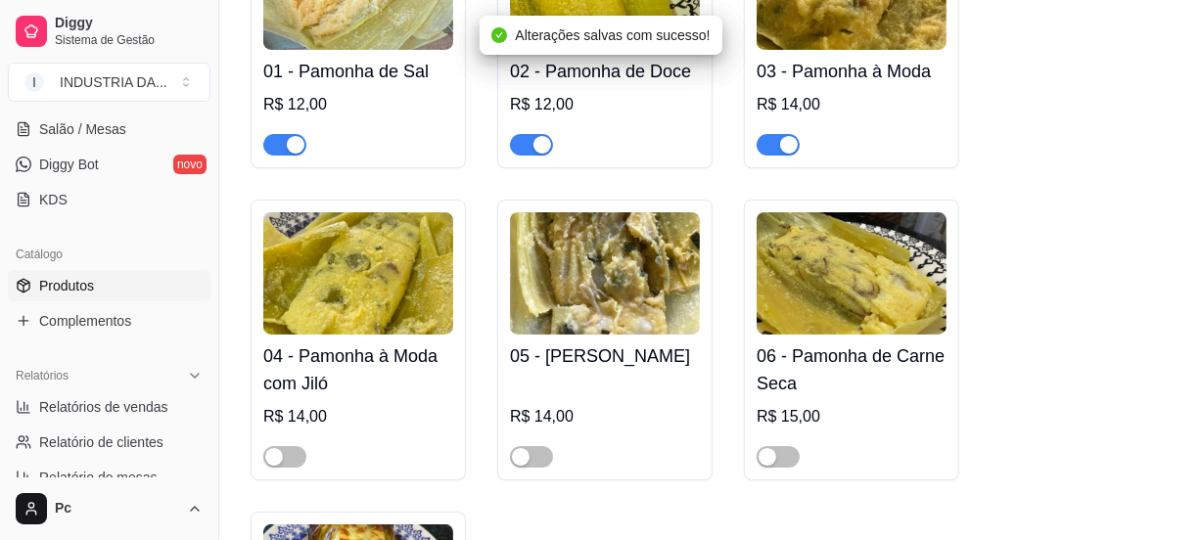
click at [304, 138] on span "button" at bounding box center [284, 145] width 43 height 22
click at [543, 139] on div "button" at bounding box center [543, 145] width 18 height 18
click at [781, 151] on div "button" at bounding box center [789, 145] width 18 height 18
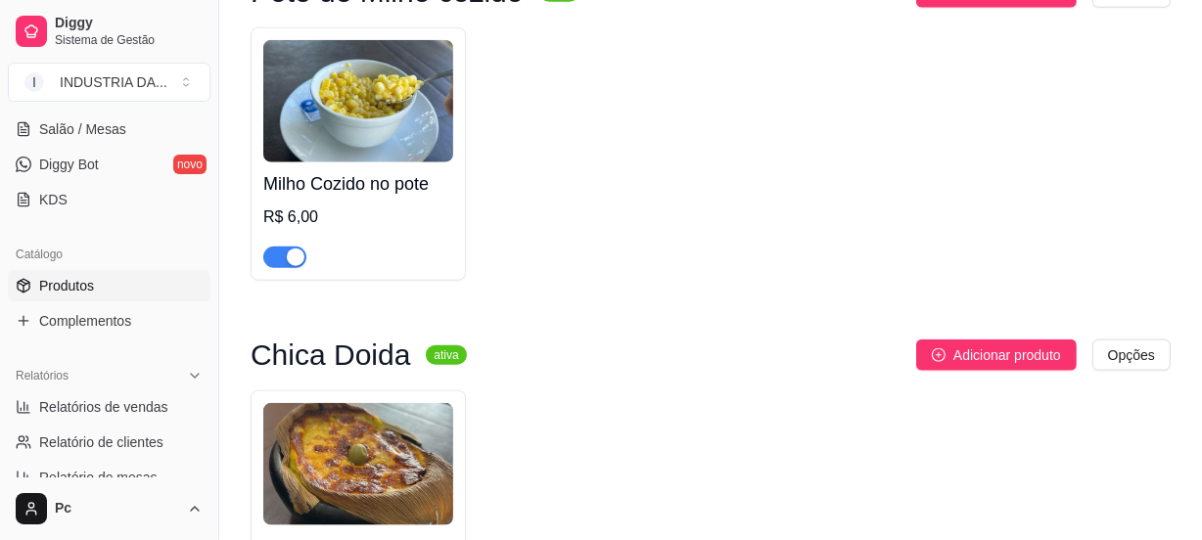
scroll to position [1958, 0]
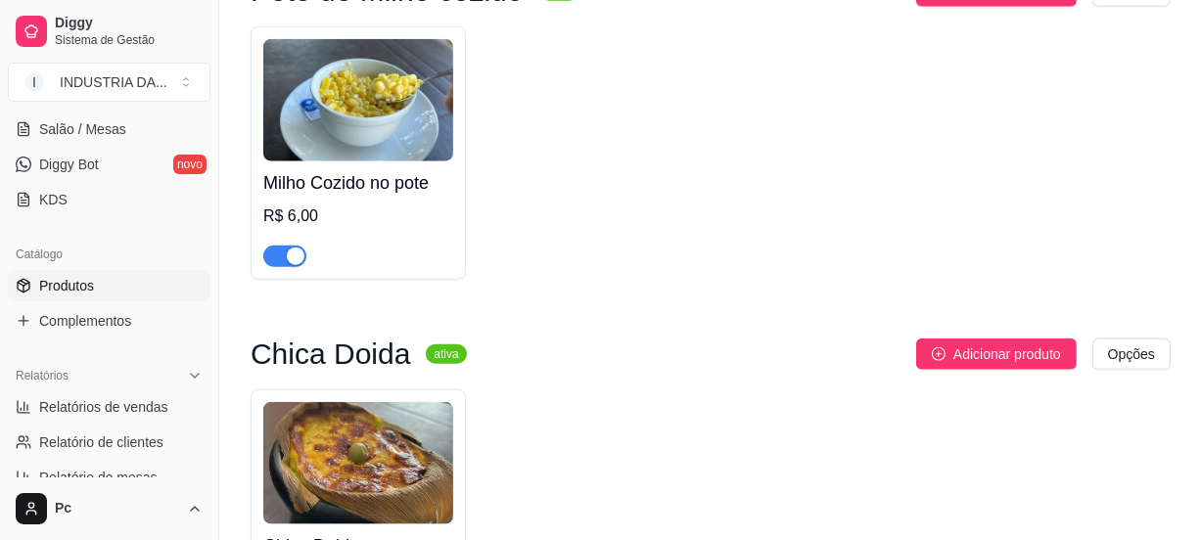
click at [287, 260] on div "button" at bounding box center [296, 257] width 18 height 18
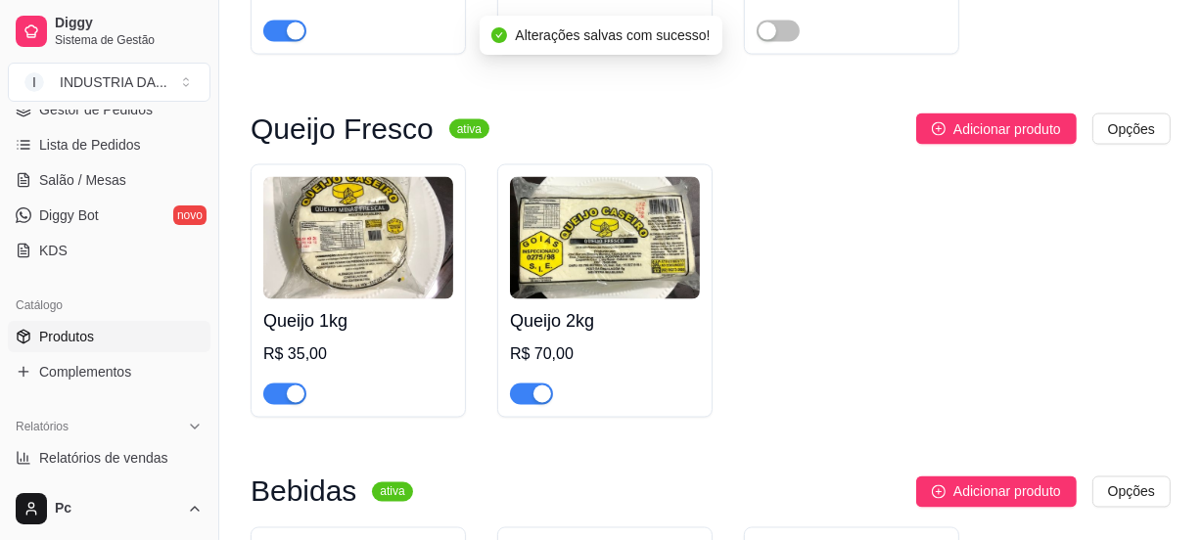
scroll to position [177, 0]
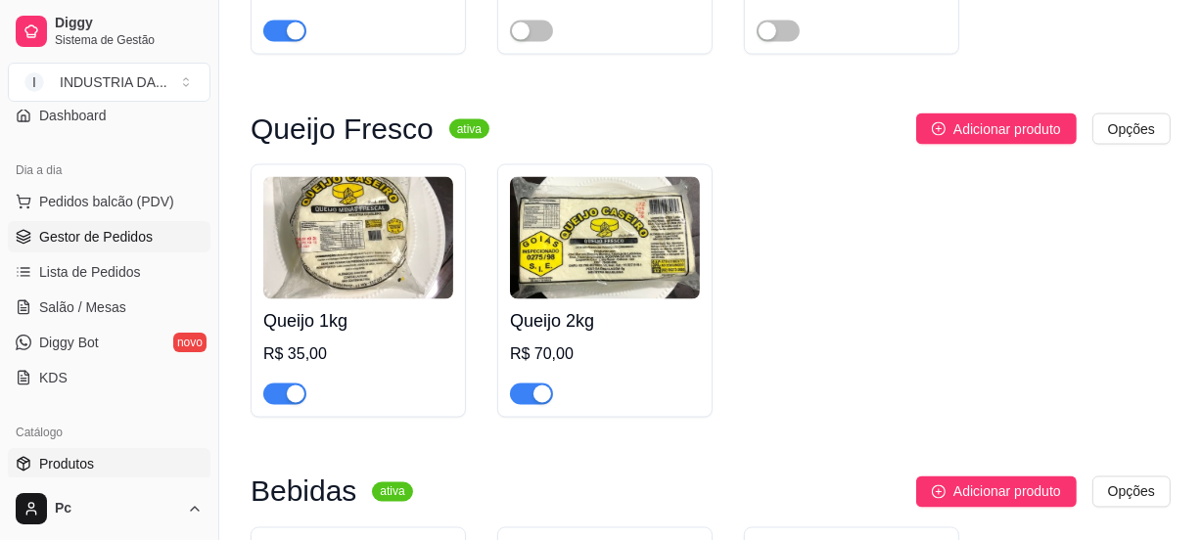
click at [90, 243] on span "Gestor de Pedidos" at bounding box center [96, 237] width 114 height 20
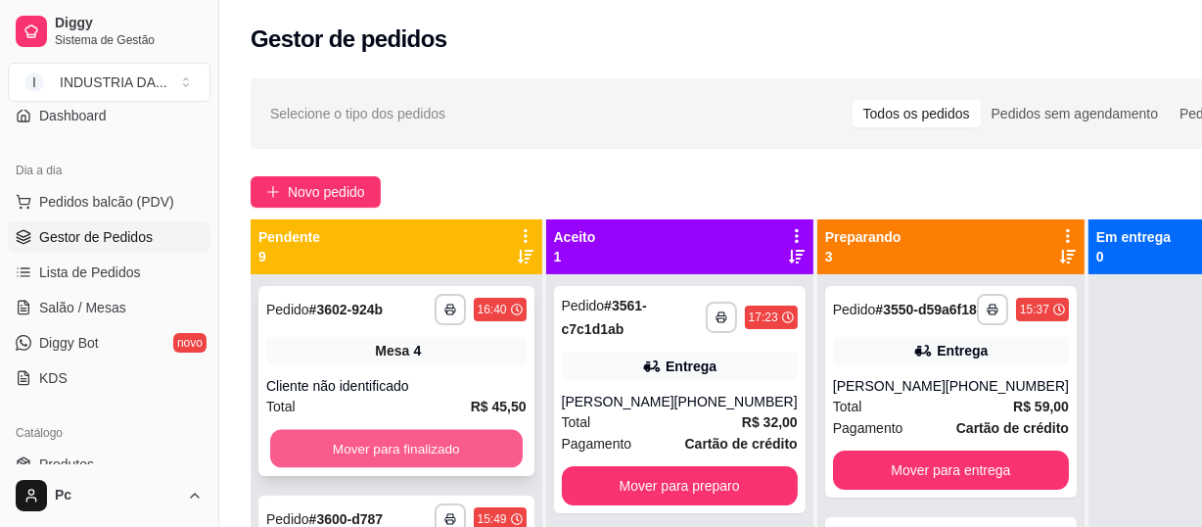
click at [443, 446] on button "Mover para finalizado" at bounding box center [396, 449] width 253 height 38
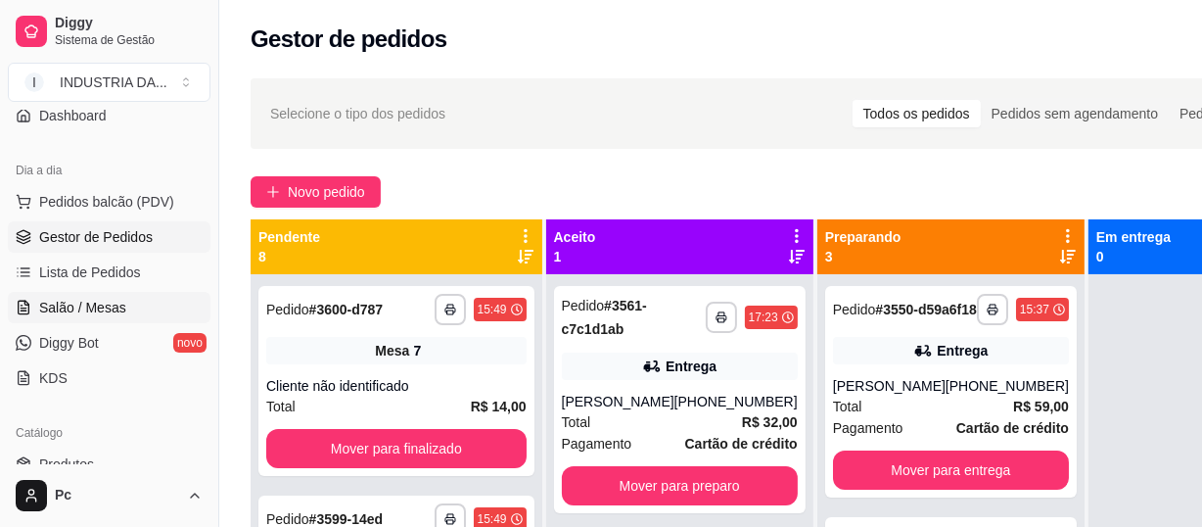
click at [104, 299] on span "Salão / Mesas" at bounding box center [82, 308] width 87 height 20
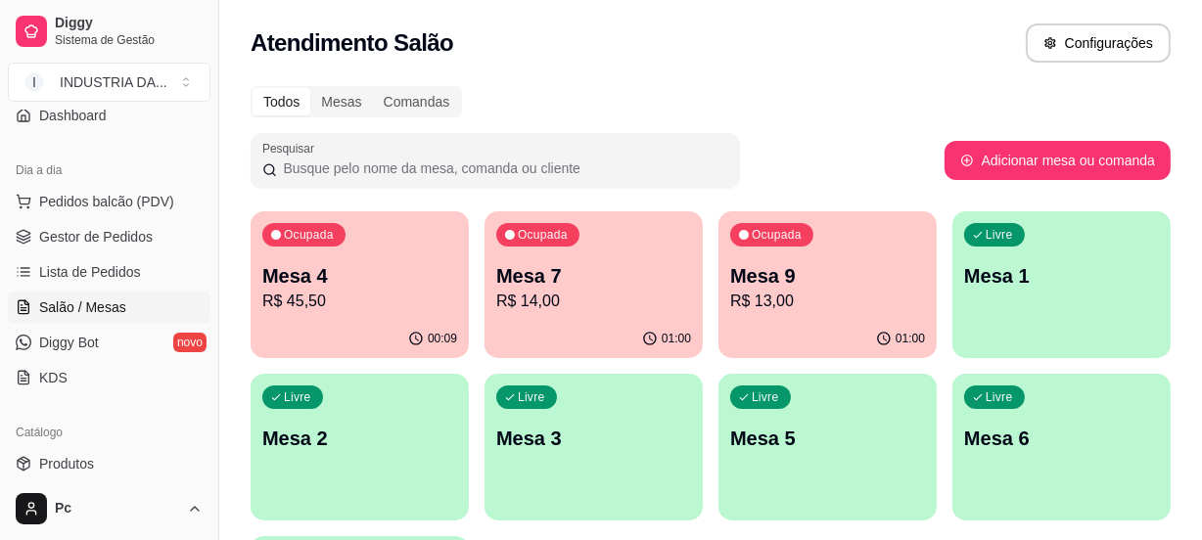
click at [1068, 256] on div "Livre Mesa 1" at bounding box center [1062, 272] width 218 height 123
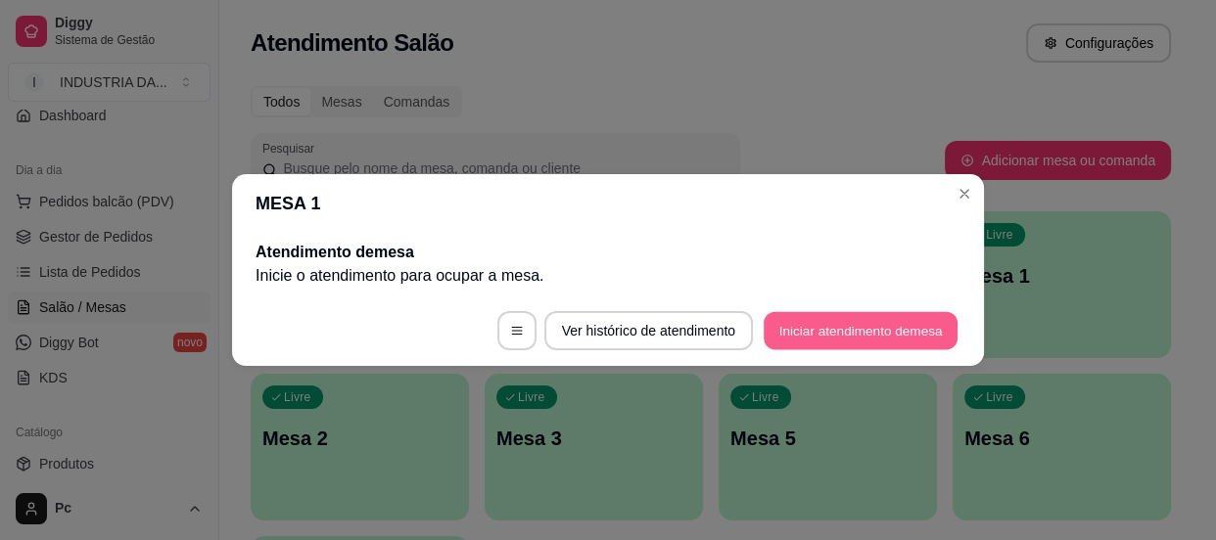
click at [905, 325] on button "Iniciar atendimento de mesa" at bounding box center [861, 331] width 194 height 38
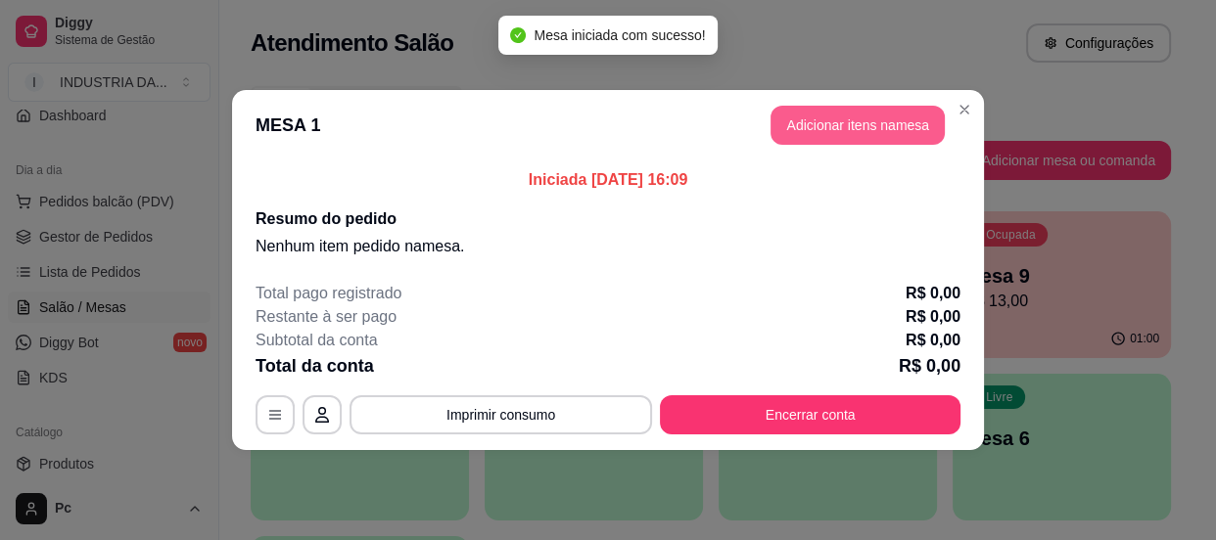
click at [848, 117] on button "Adicionar itens na mesa" at bounding box center [858, 125] width 174 height 39
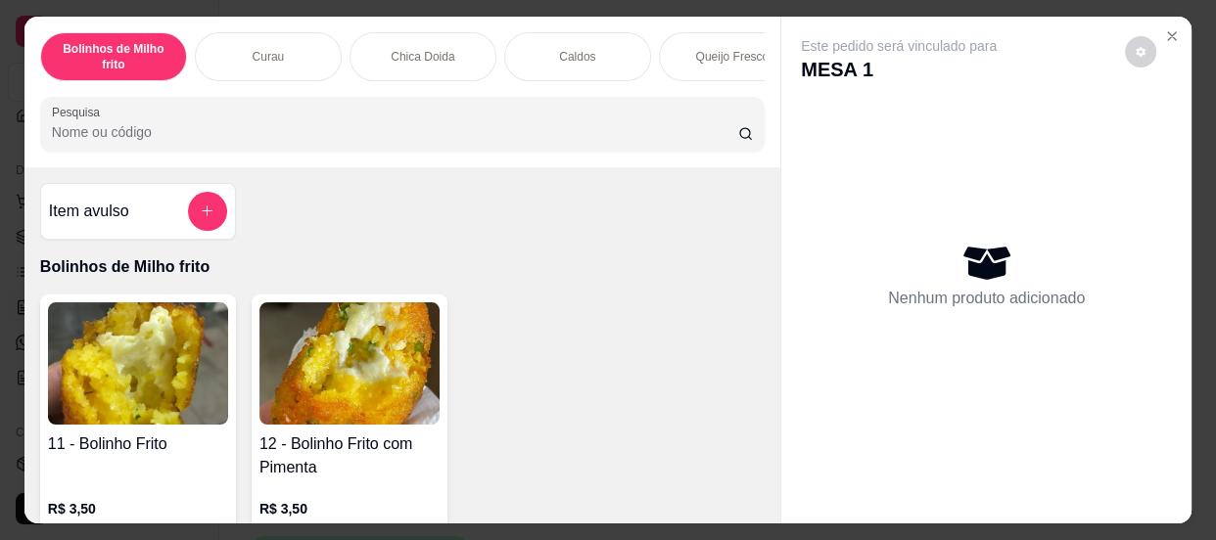
click at [208, 214] on button "add-separate-item" at bounding box center [207, 211] width 39 height 39
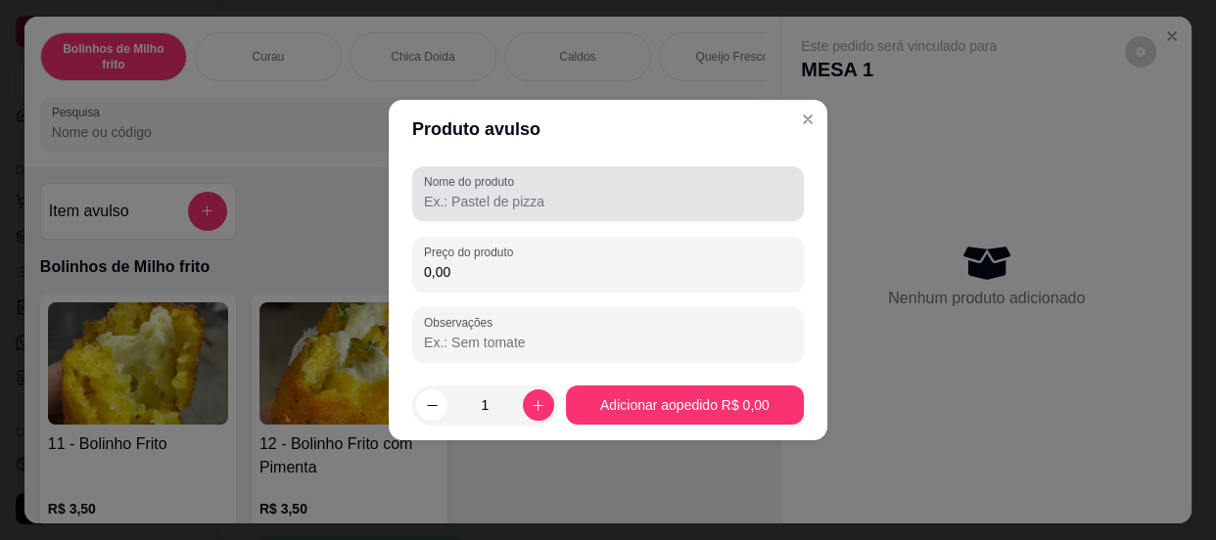
click at [529, 186] on div at bounding box center [608, 193] width 368 height 39
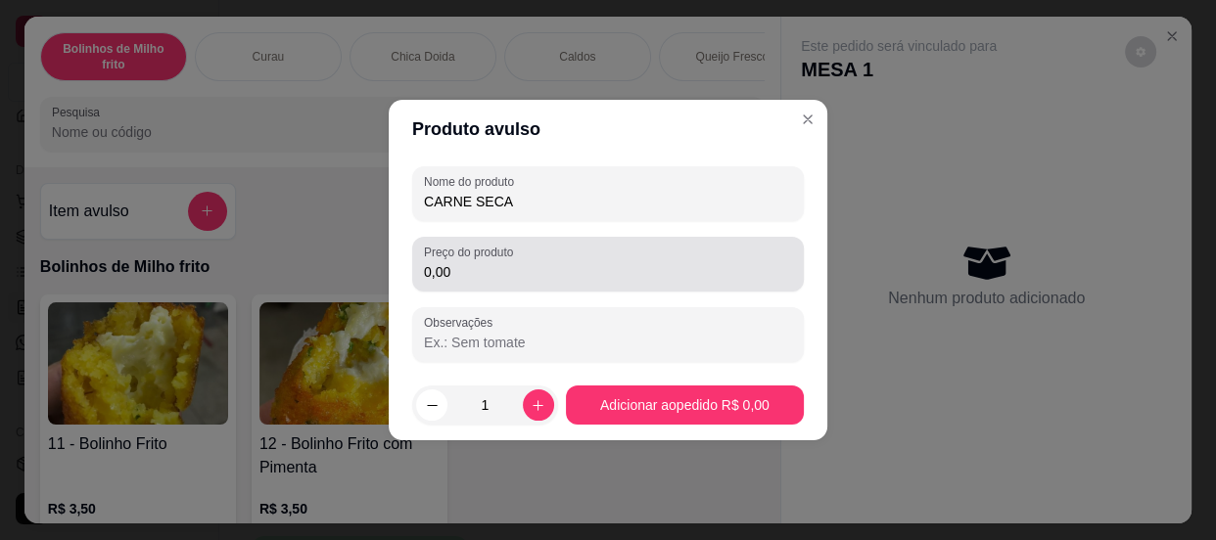
type input "CARNE SECA"
click at [509, 284] on div "Preço do produto 0,00" at bounding box center [608, 264] width 392 height 55
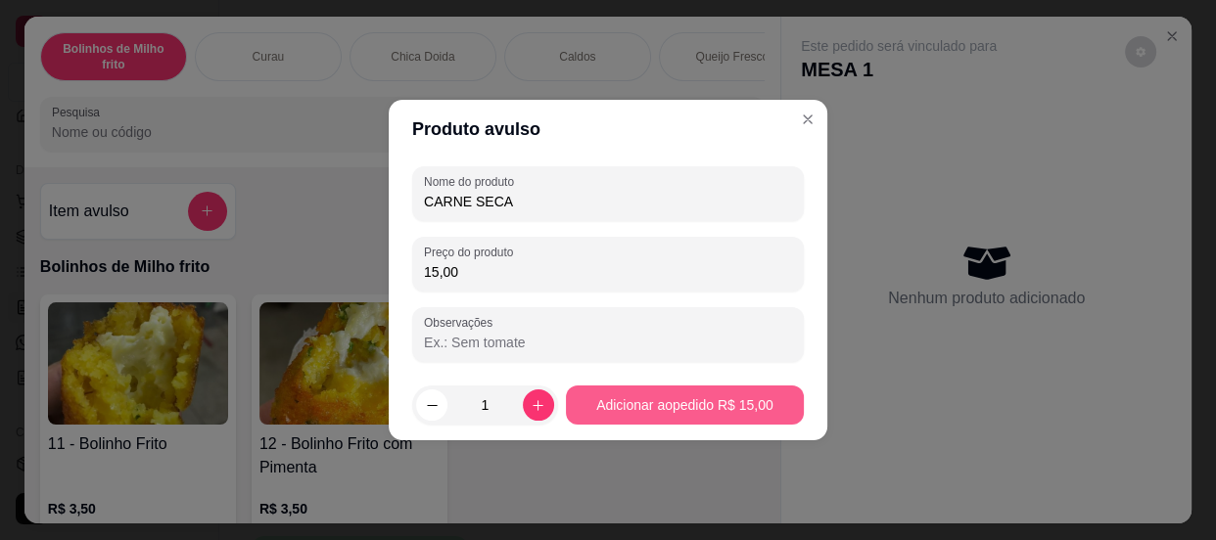
type input "15,00"
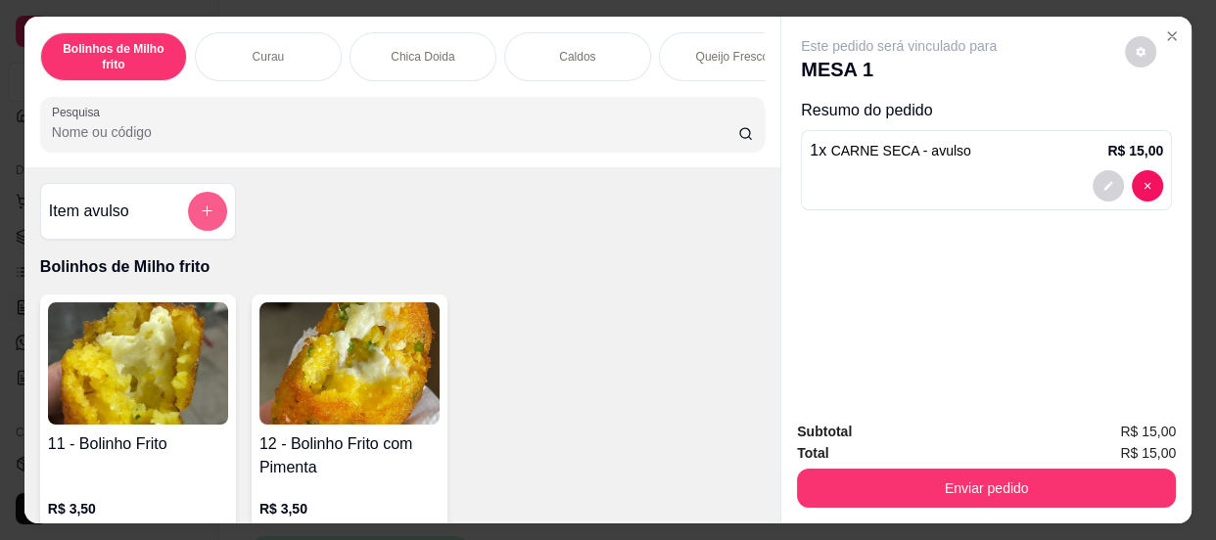
click at [200, 215] on icon "add-separate-item" at bounding box center [207, 211] width 15 height 15
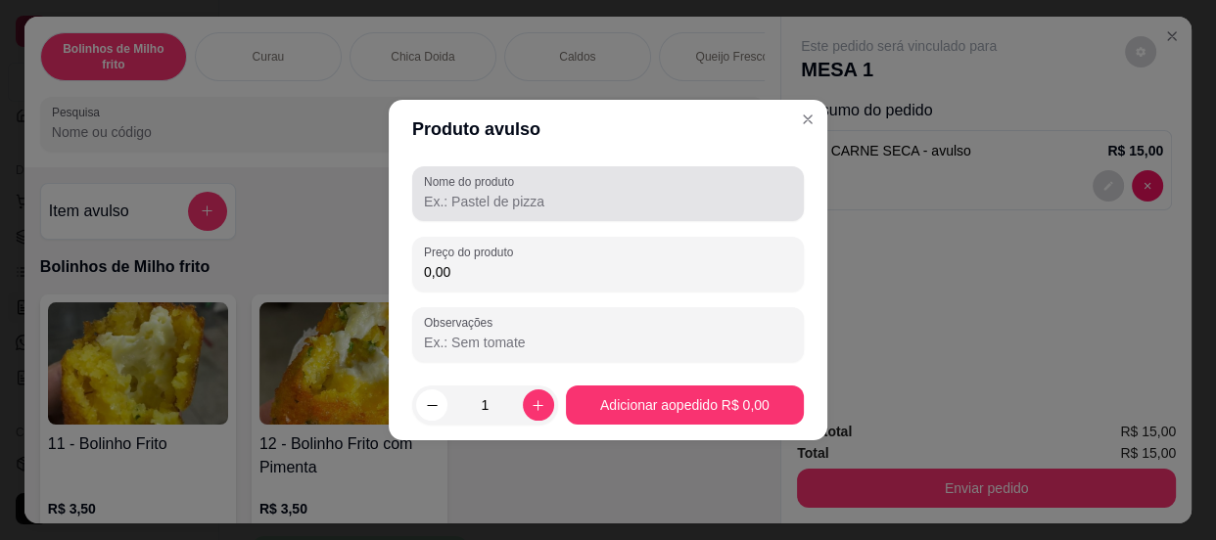
click at [433, 199] on input "Nome do produto" at bounding box center [608, 202] width 368 height 20
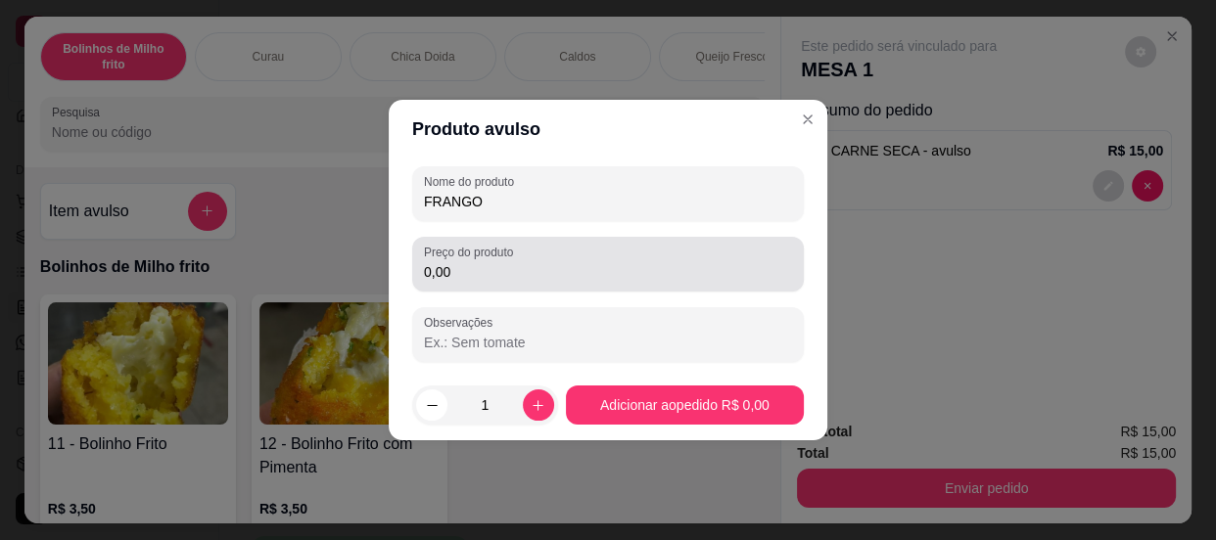
type input "FRANGO"
click at [489, 259] on label "Preço do produto" at bounding box center [472, 252] width 96 height 17
click at [489, 262] on input "0,00" at bounding box center [608, 272] width 368 height 20
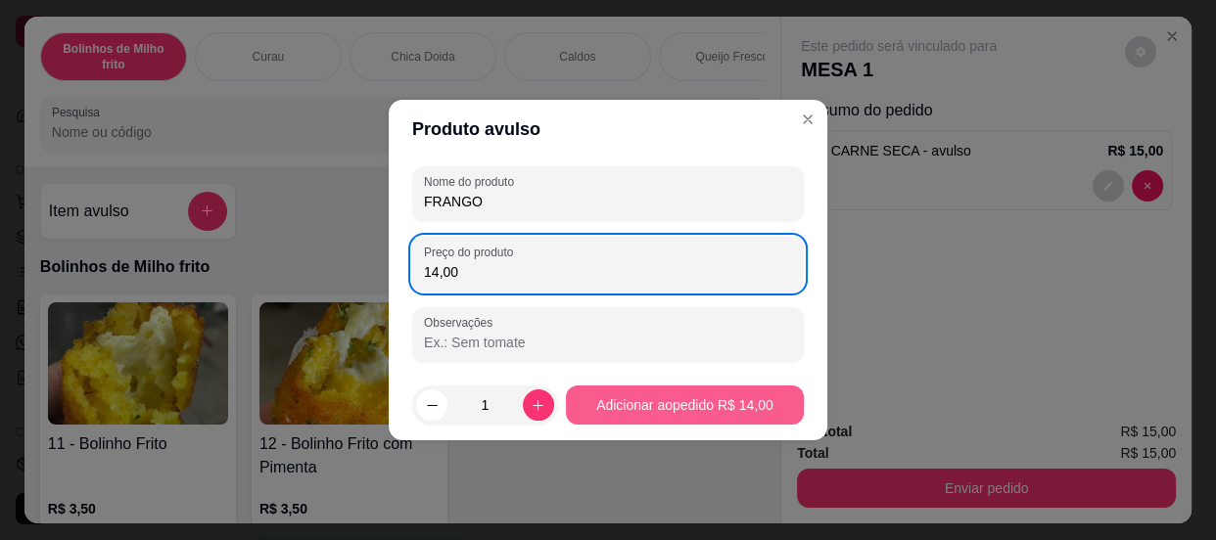
type input "14,00"
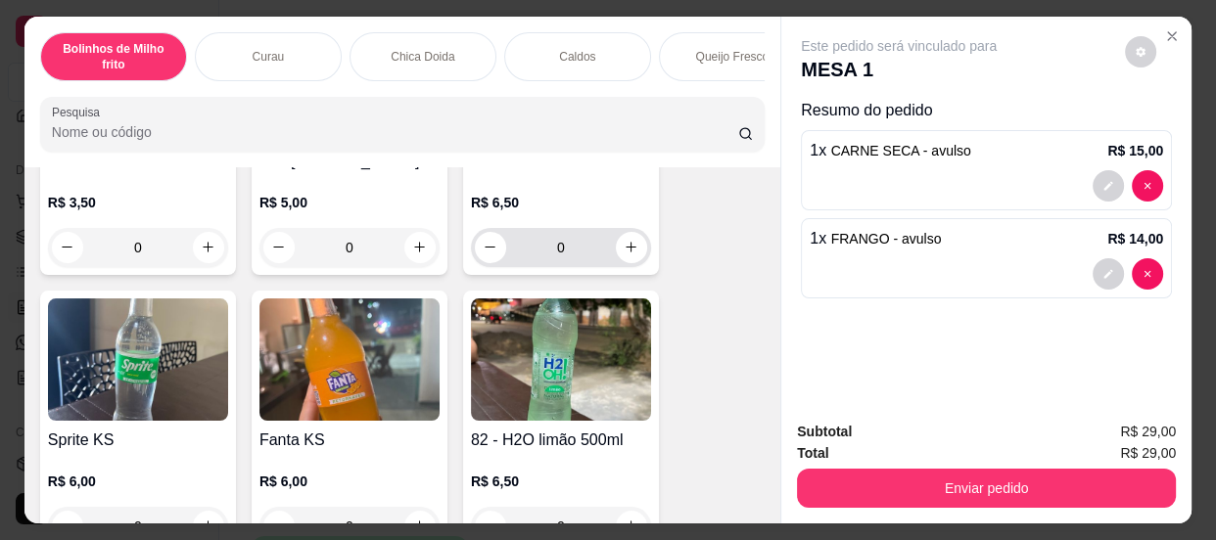
scroll to position [3649, 0]
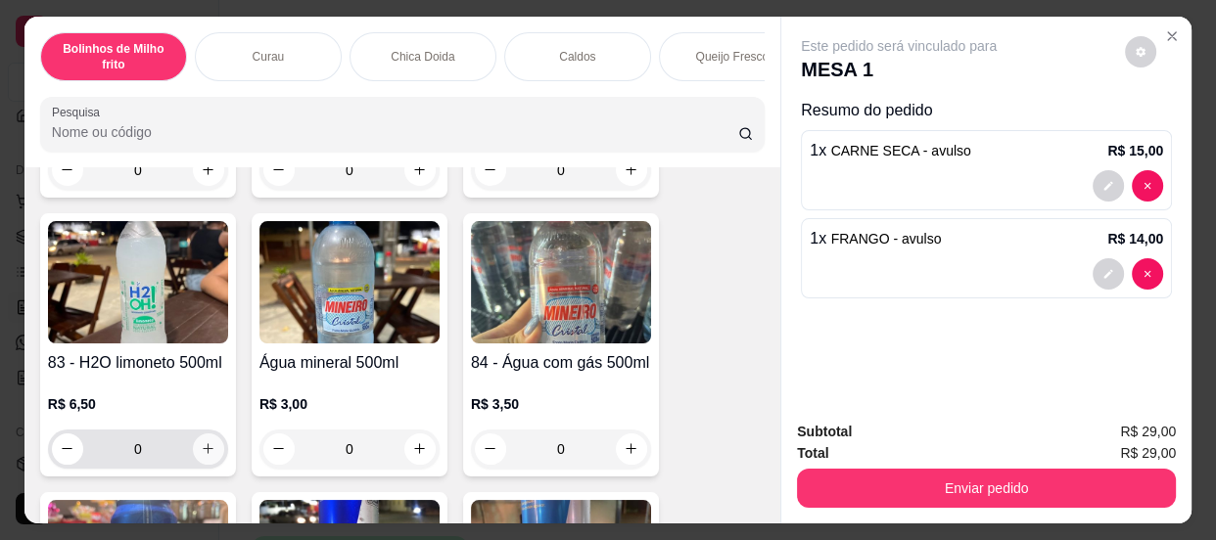
click at [204, 451] on icon "increase-product-quantity" at bounding box center [209, 449] width 11 height 11
type input "1"
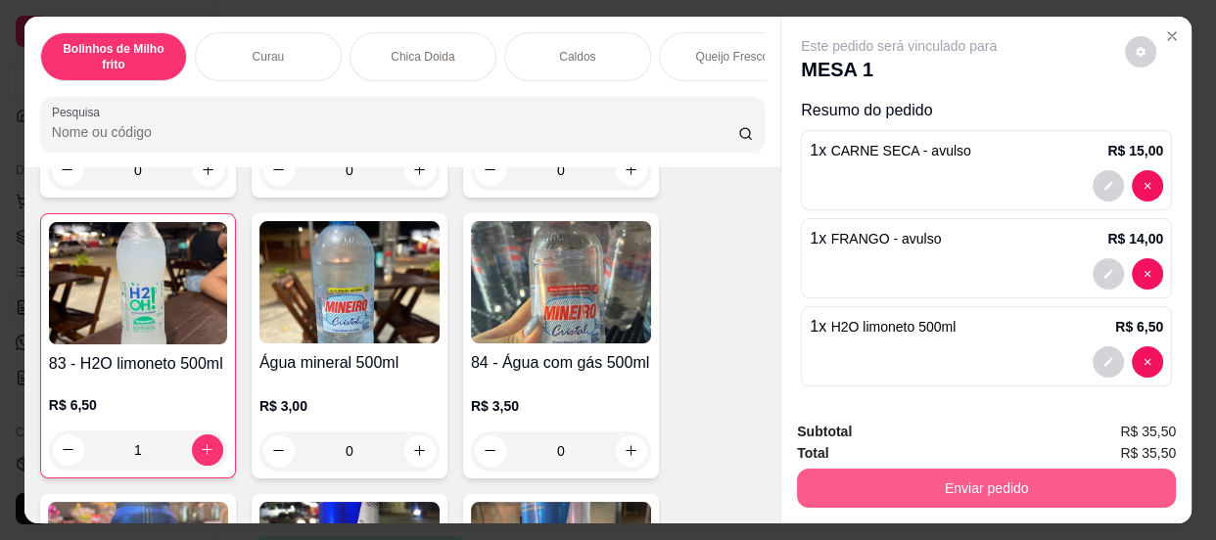
click at [890, 469] on button "Enviar pedido" at bounding box center [986, 488] width 379 height 39
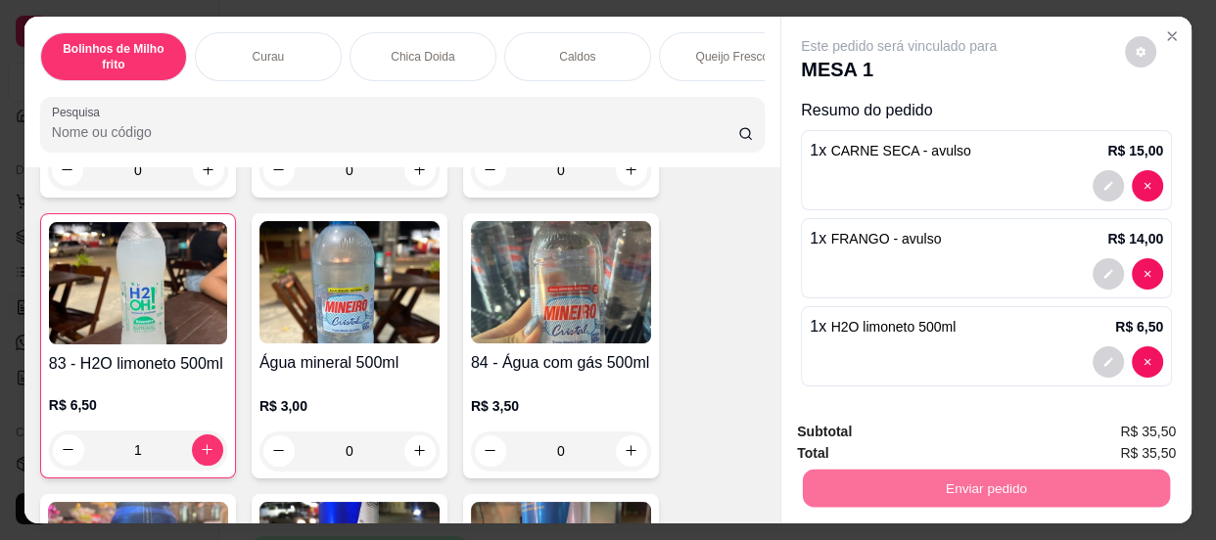
click at [1092, 420] on button "Enviar pedido" at bounding box center [1125, 433] width 111 height 37
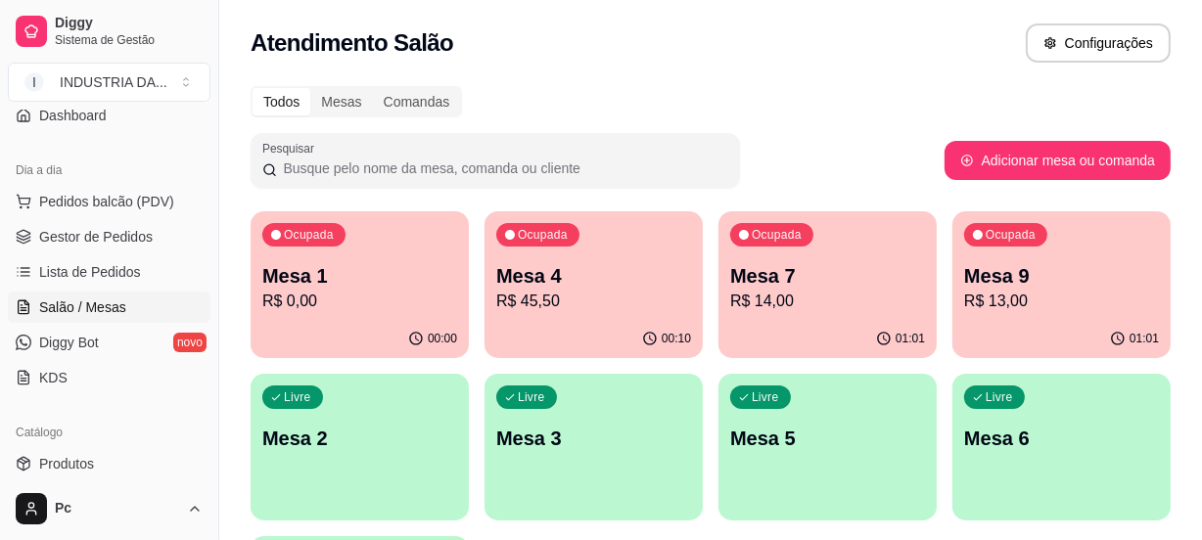
click at [617, 271] on p "Mesa 4" at bounding box center [593, 275] width 195 height 27
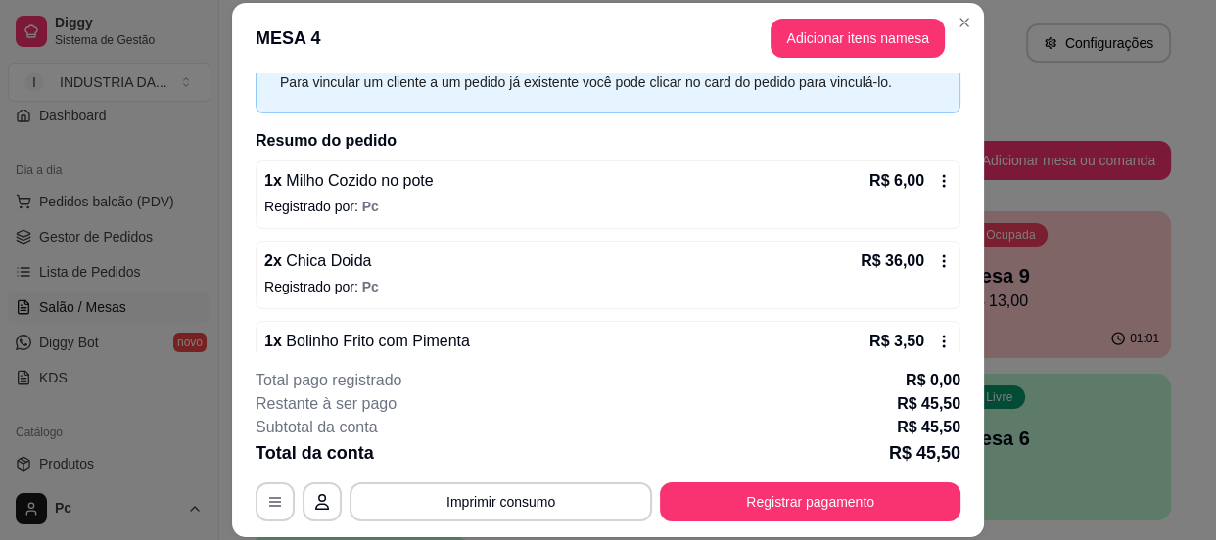
scroll to position [140, 0]
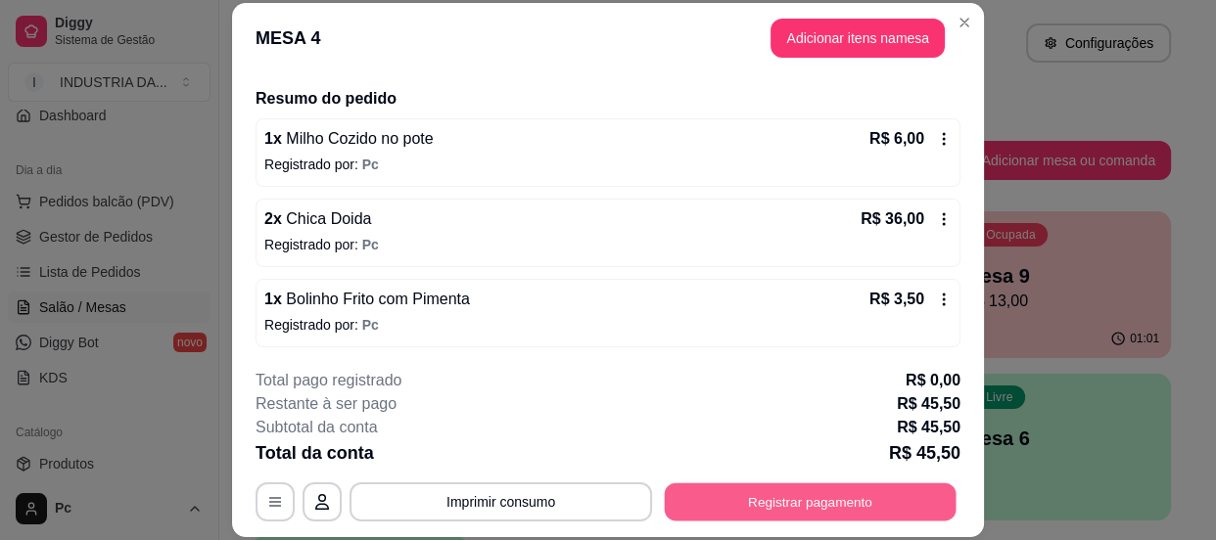
click at [755, 502] on button "Registrar pagamento" at bounding box center [811, 503] width 292 height 38
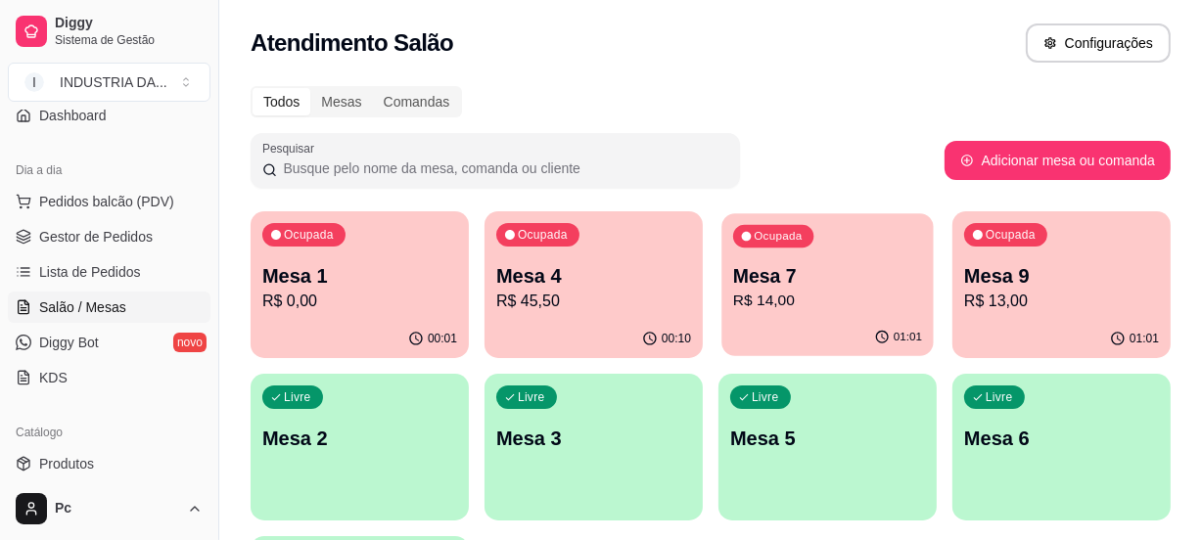
click at [822, 272] on p "Mesa 7" at bounding box center [827, 276] width 189 height 26
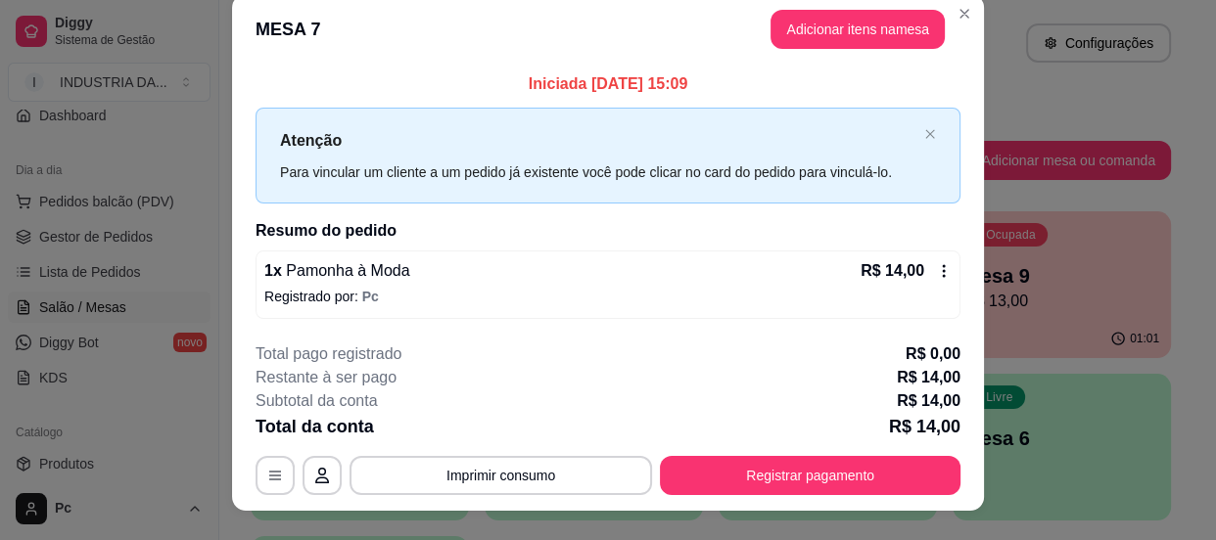
scroll to position [0, 0]
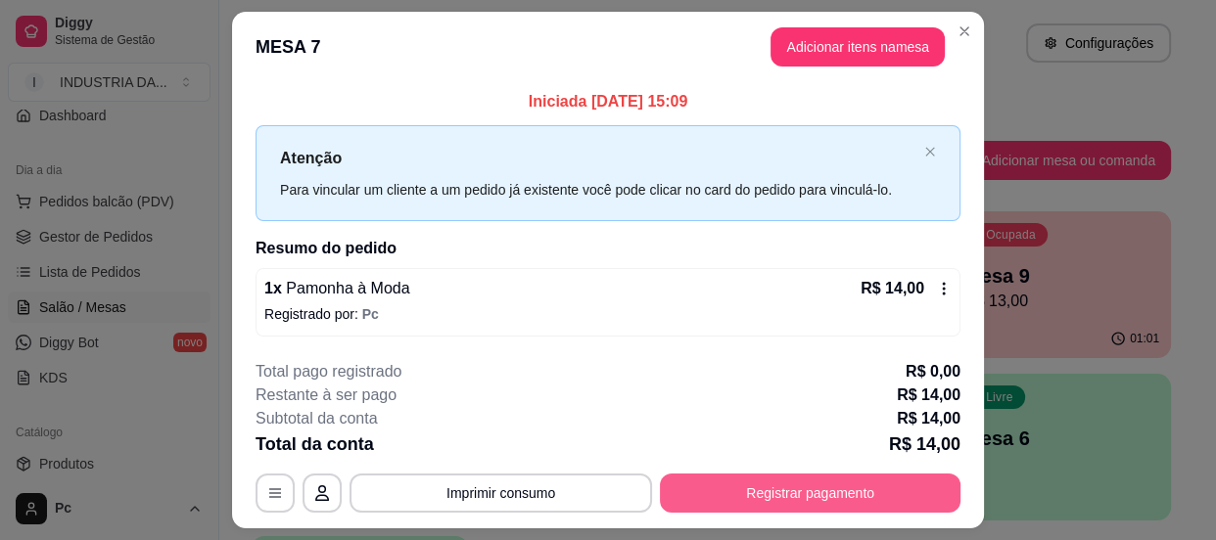
click at [768, 505] on button "Registrar pagamento" at bounding box center [810, 493] width 301 height 39
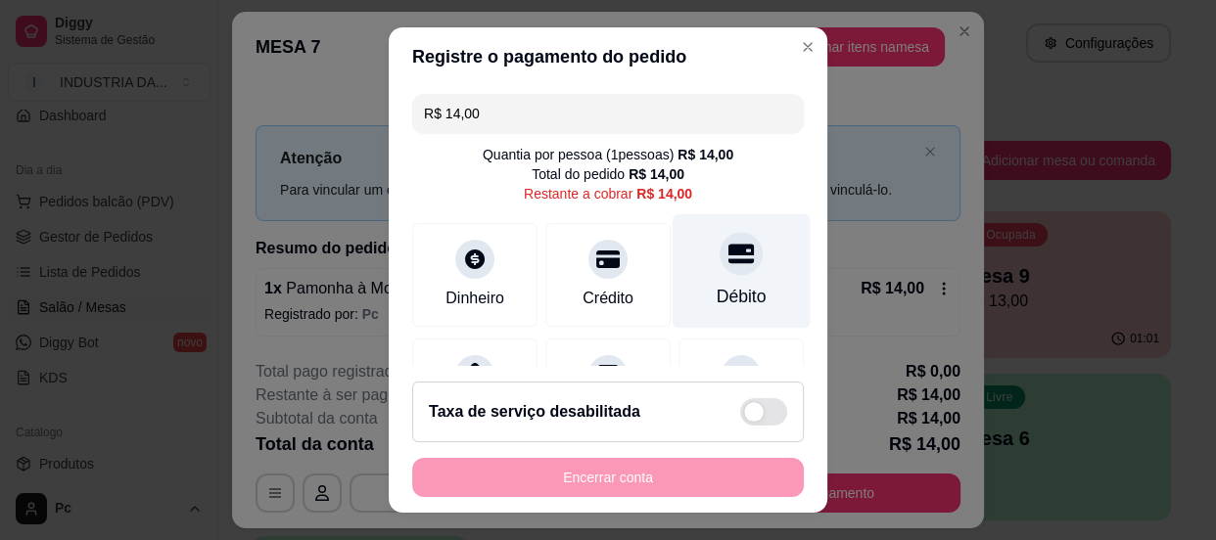
click at [733, 261] on div "Débito" at bounding box center [742, 270] width 138 height 115
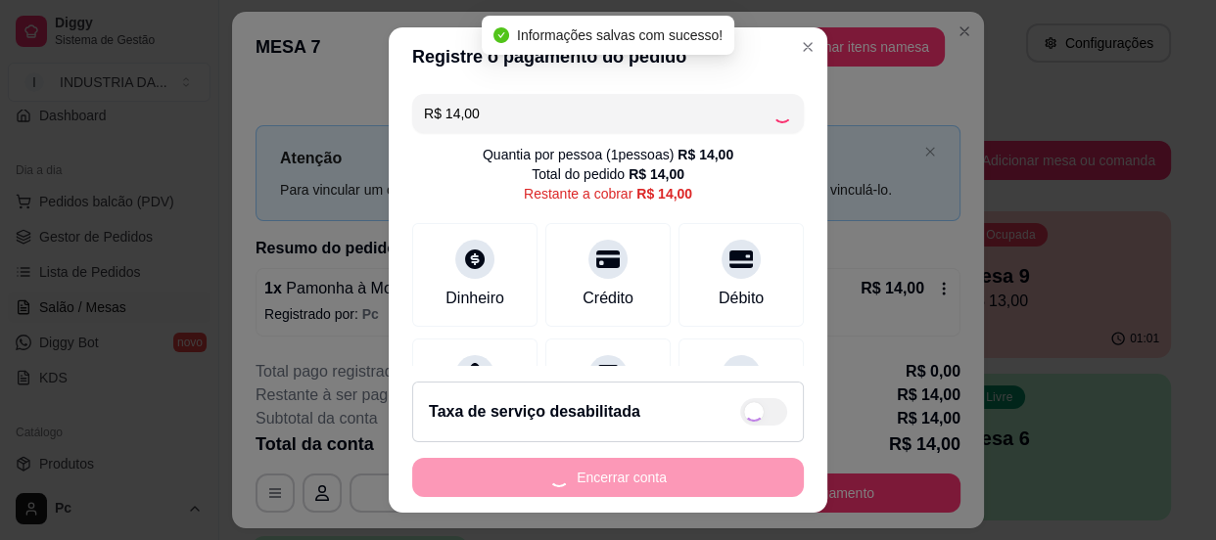
type input "R$ 0,00"
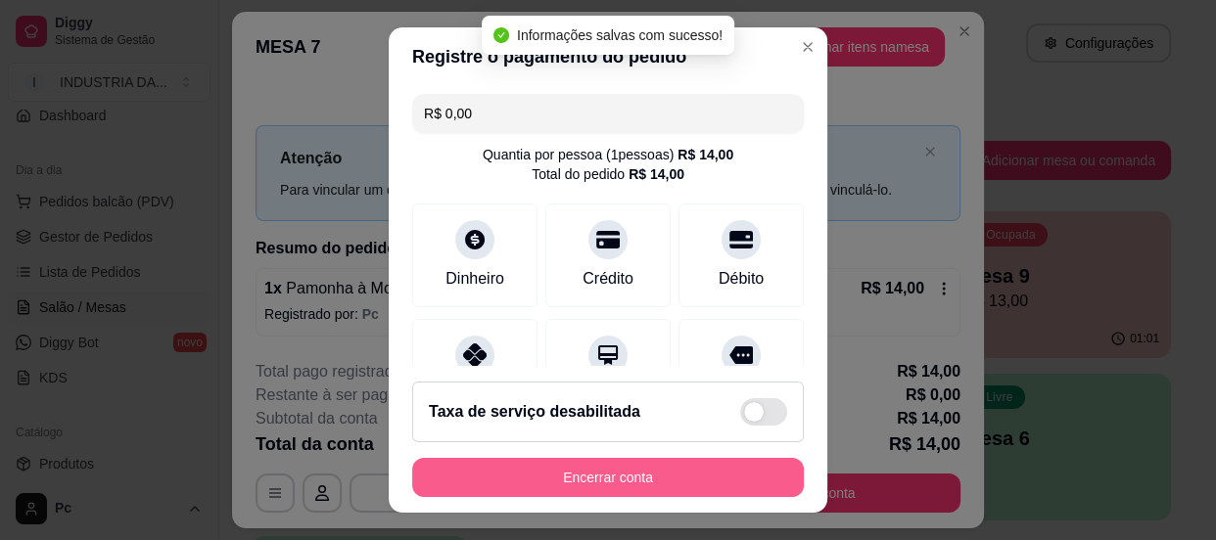
click at [681, 470] on button "Encerrar conta" at bounding box center [608, 477] width 392 height 39
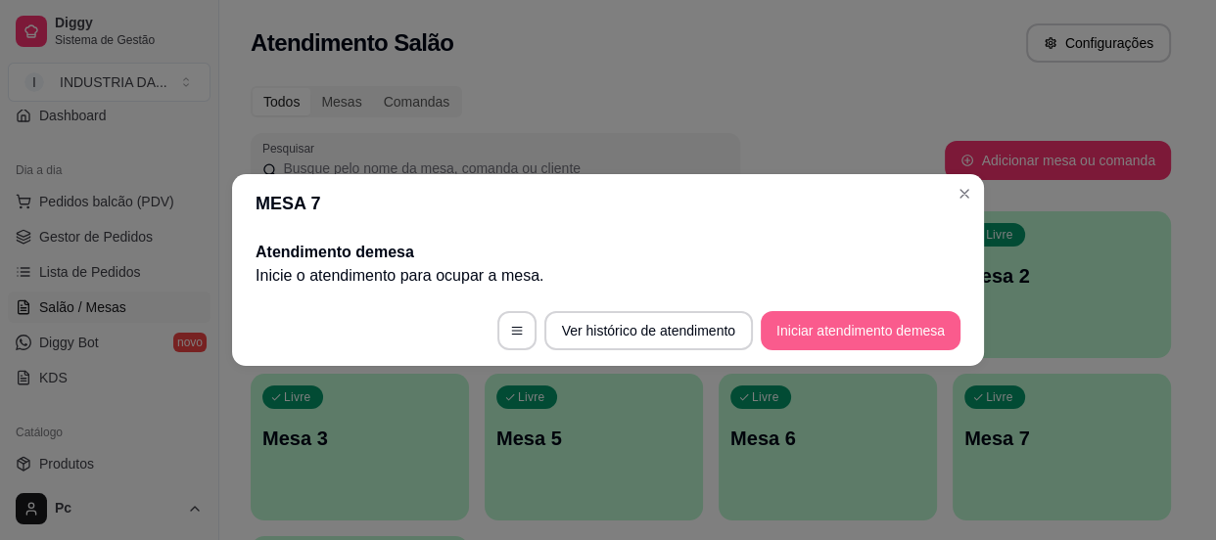
click at [817, 324] on button "Iniciar atendimento de mesa" at bounding box center [861, 330] width 200 height 39
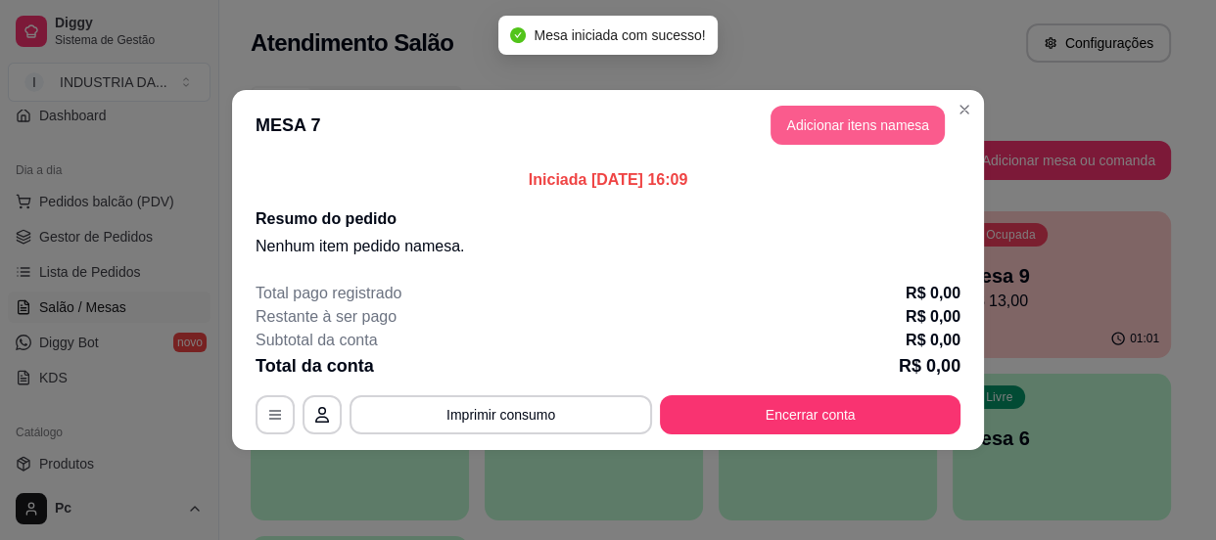
click at [854, 119] on button "Adicionar itens na mesa" at bounding box center [858, 125] width 174 height 39
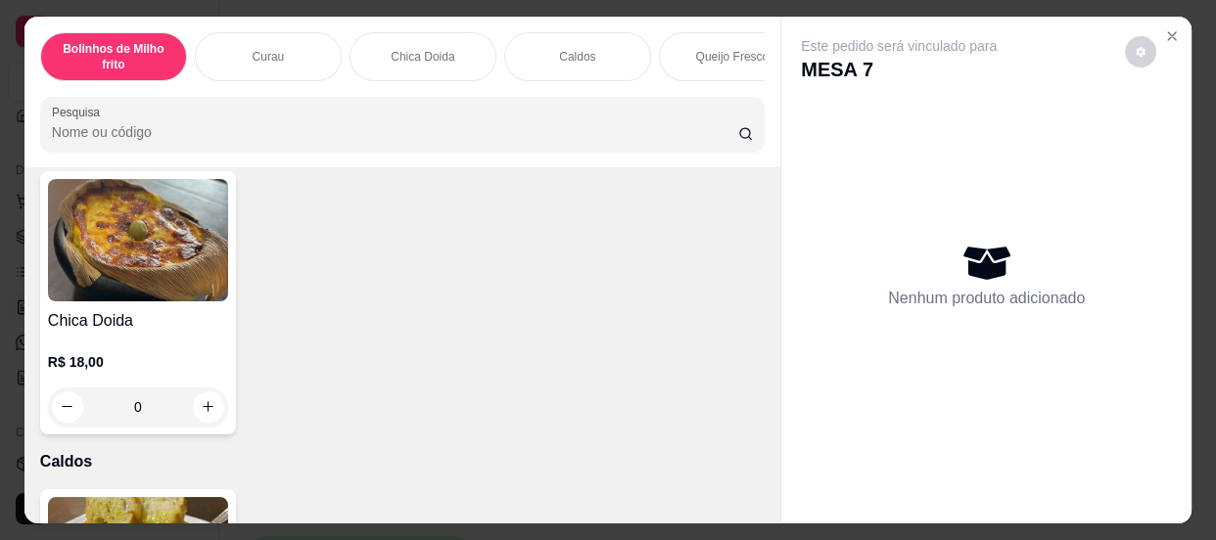
scroll to position [712, 0]
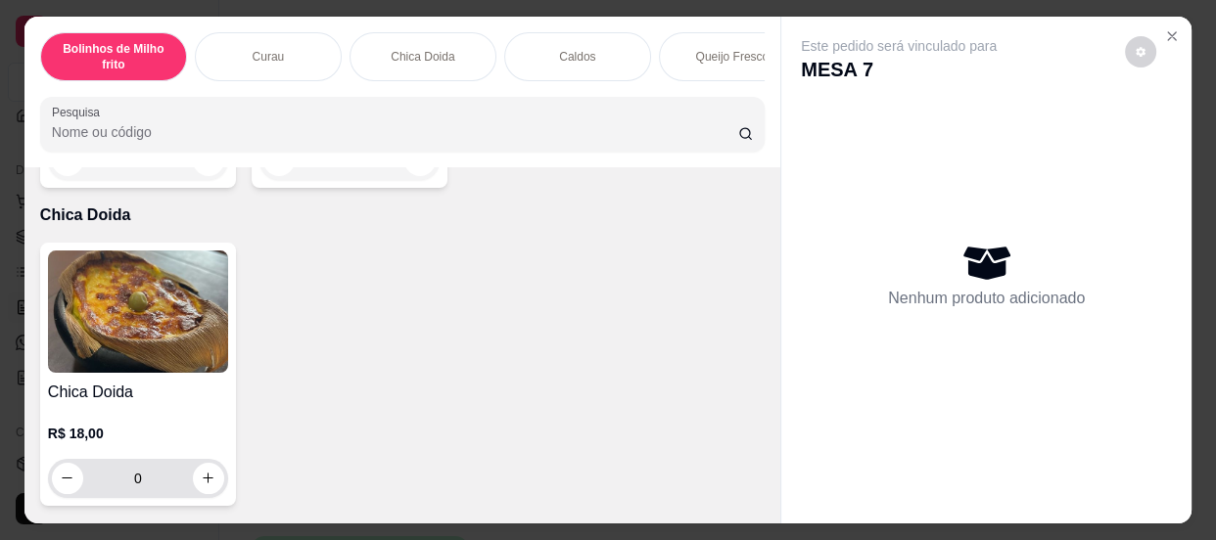
click at [165, 484] on input "0" at bounding box center [138, 478] width 110 height 39
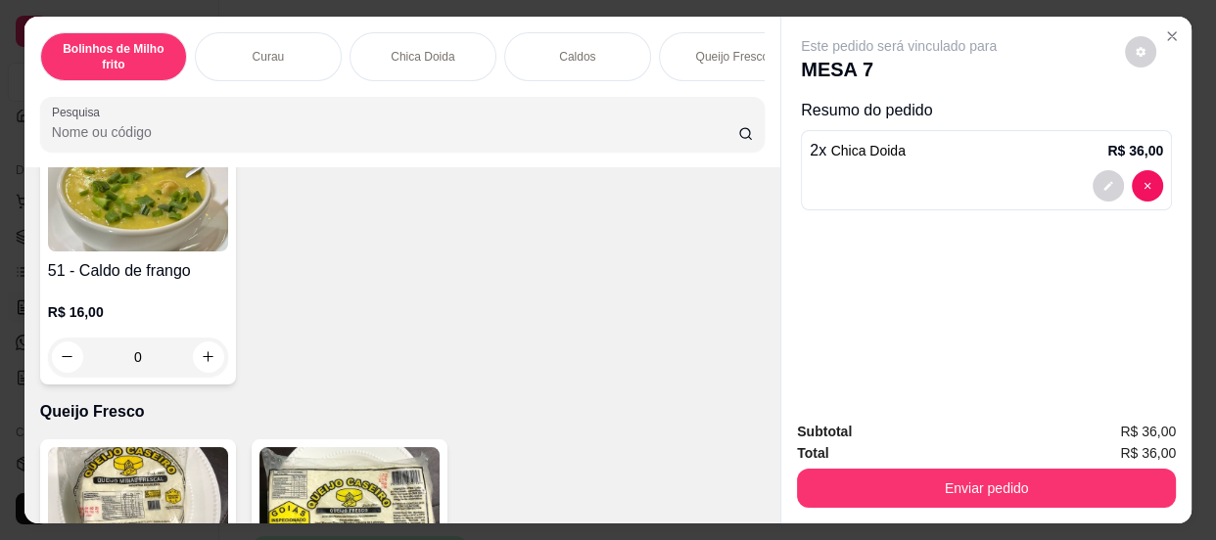
scroll to position [1156, 0]
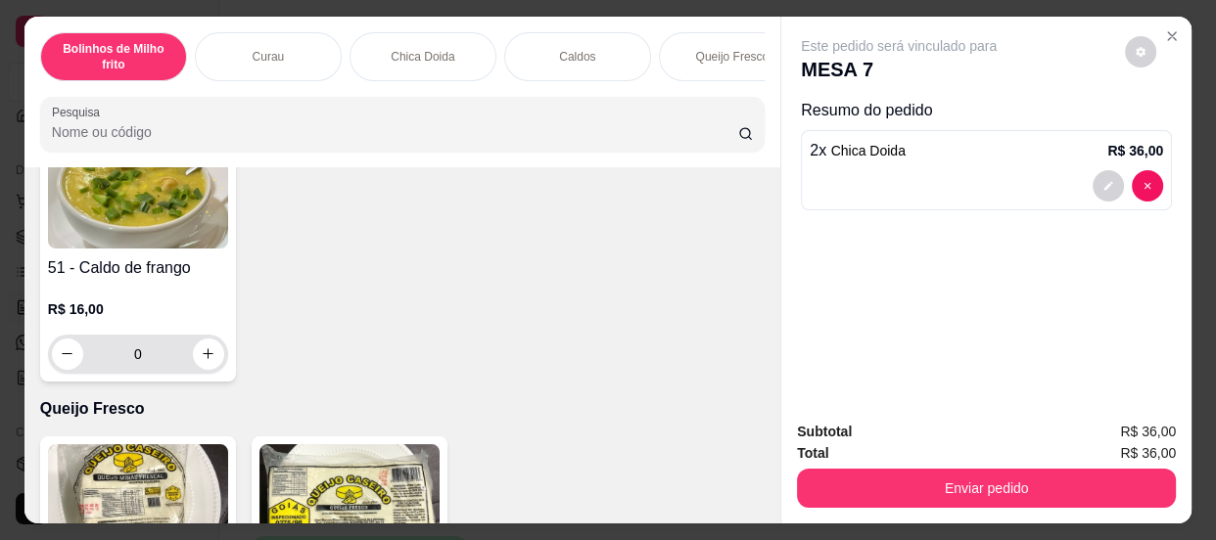
type input "2"
click at [157, 350] on input "0" at bounding box center [138, 354] width 110 height 39
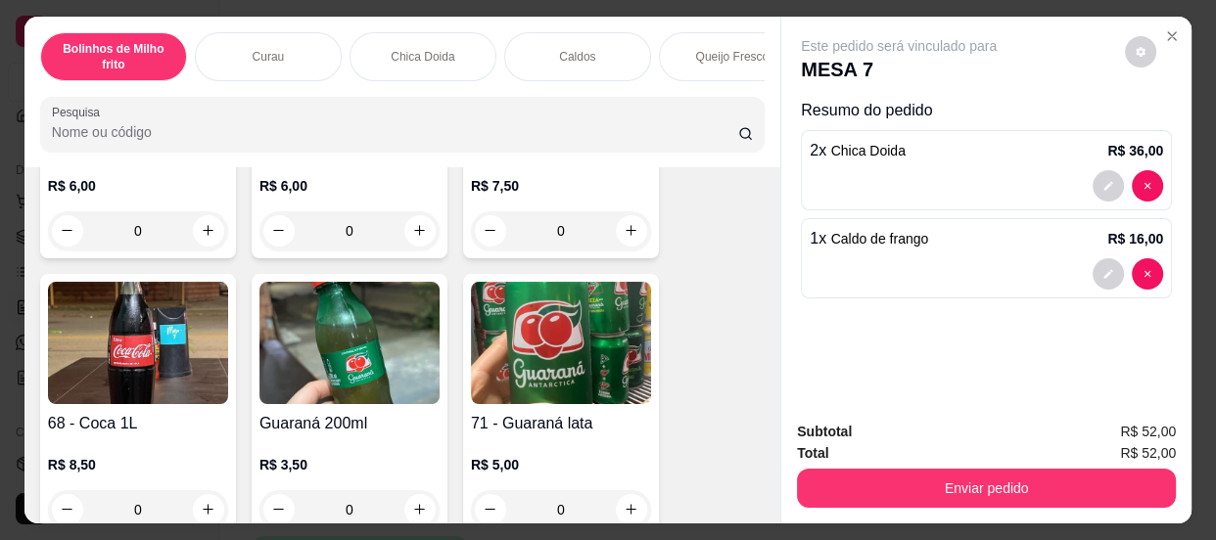
scroll to position [2582, 0]
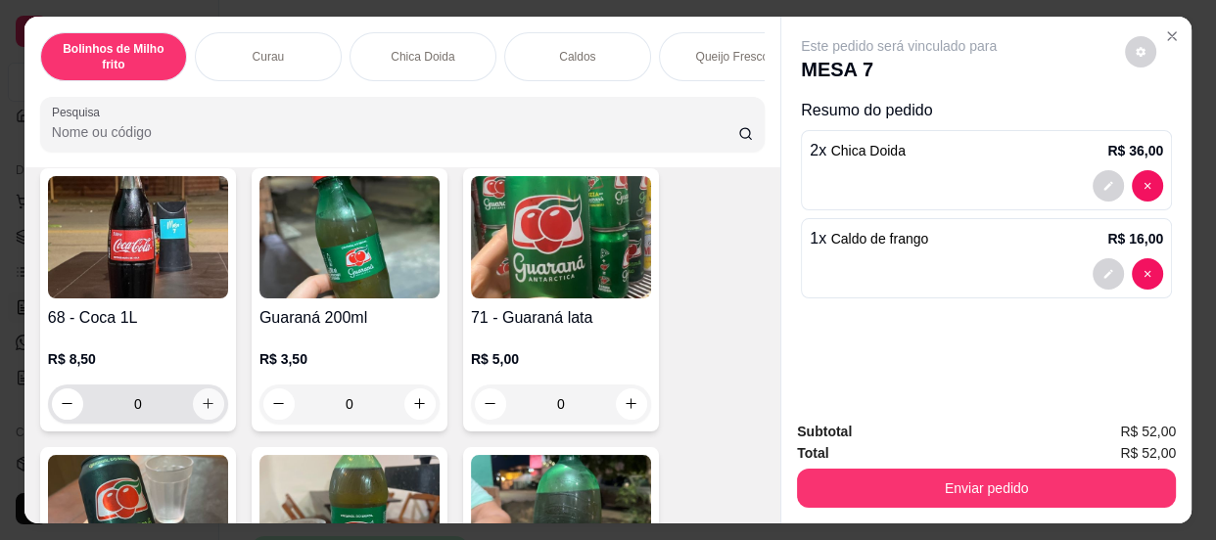
type input "1"
click at [201, 410] on icon "increase-product-quantity" at bounding box center [208, 404] width 15 height 15
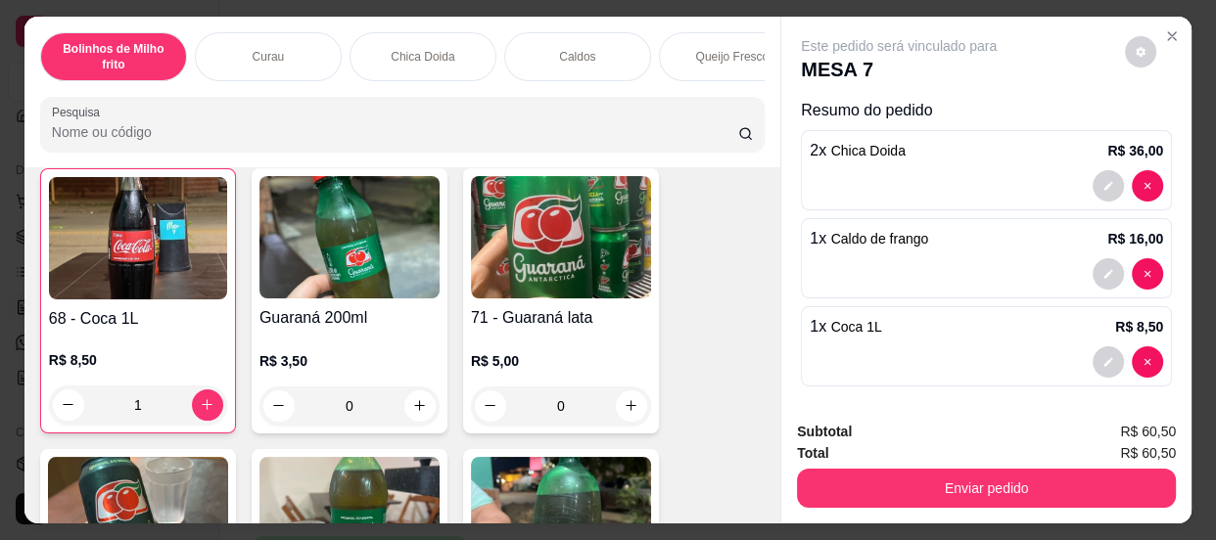
type input "1"
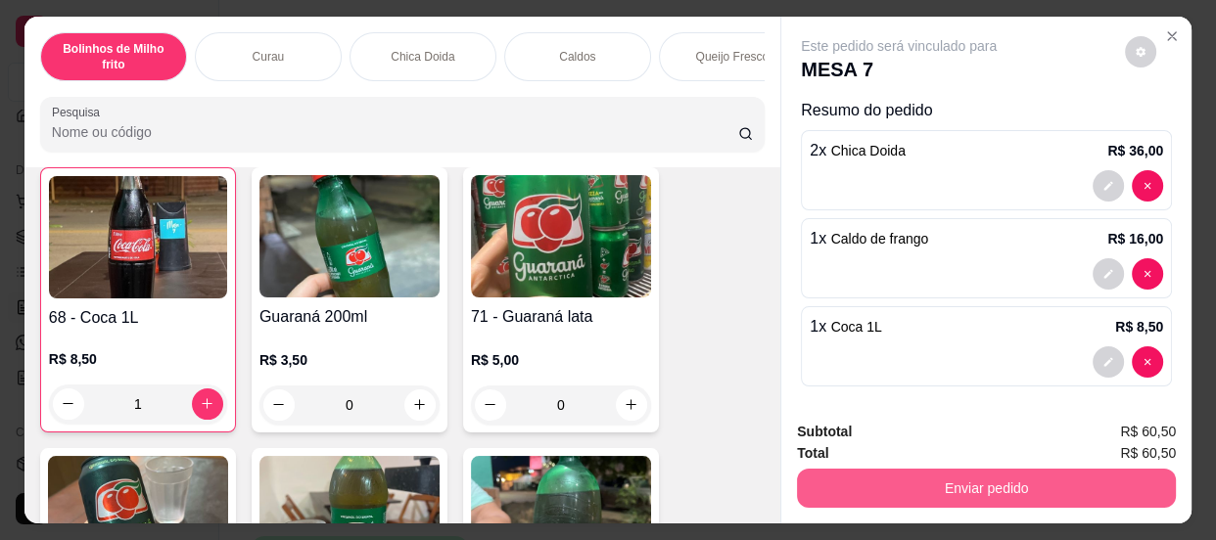
click at [851, 470] on button "Enviar pedido" at bounding box center [986, 488] width 379 height 39
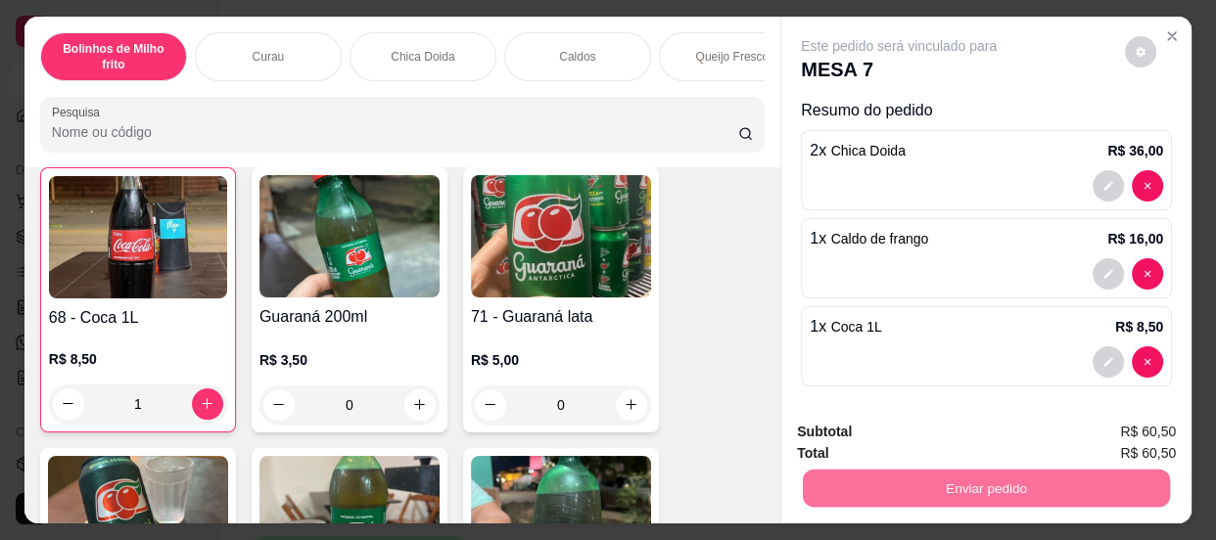
click at [1079, 436] on button "Enviar pedido" at bounding box center [1125, 433] width 111 height 37
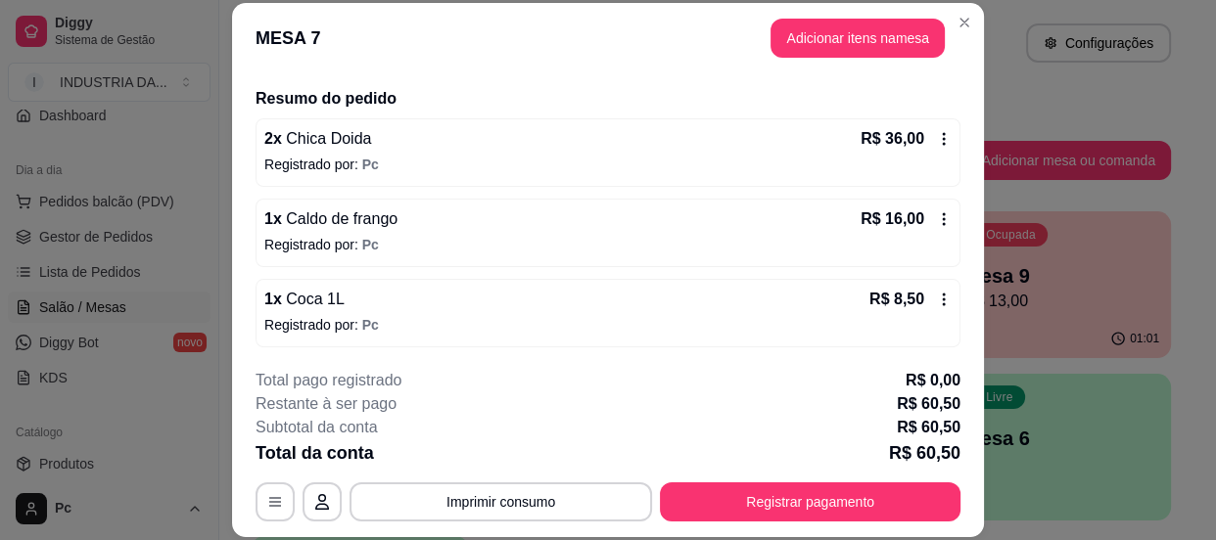
scroll to position [0, 0]
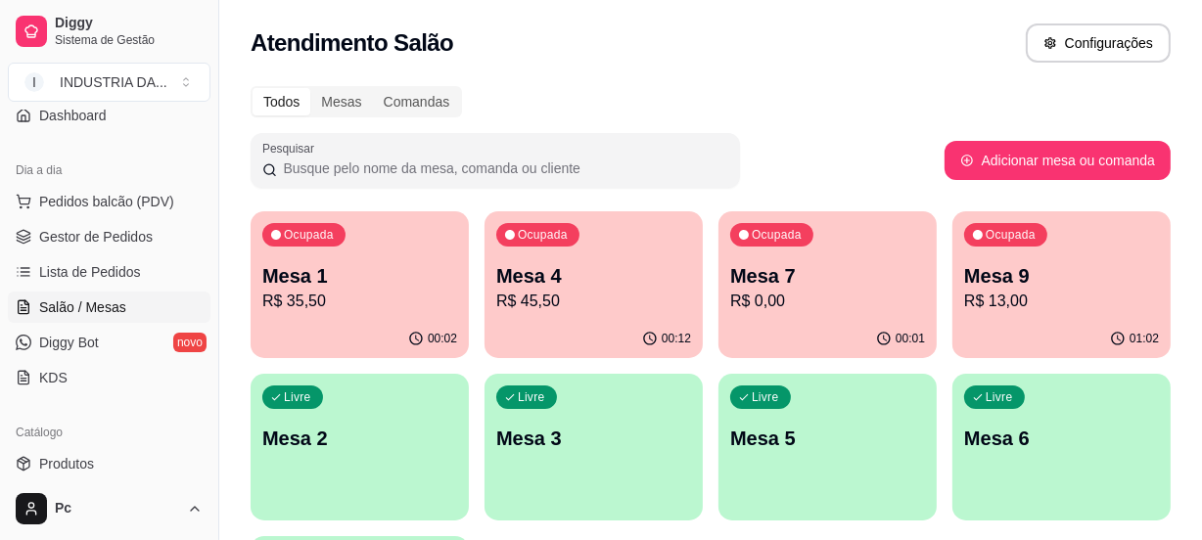
click at [1057, 277] on p "Mesa 9" at bounding box center [1061, 275] width 195 height 27
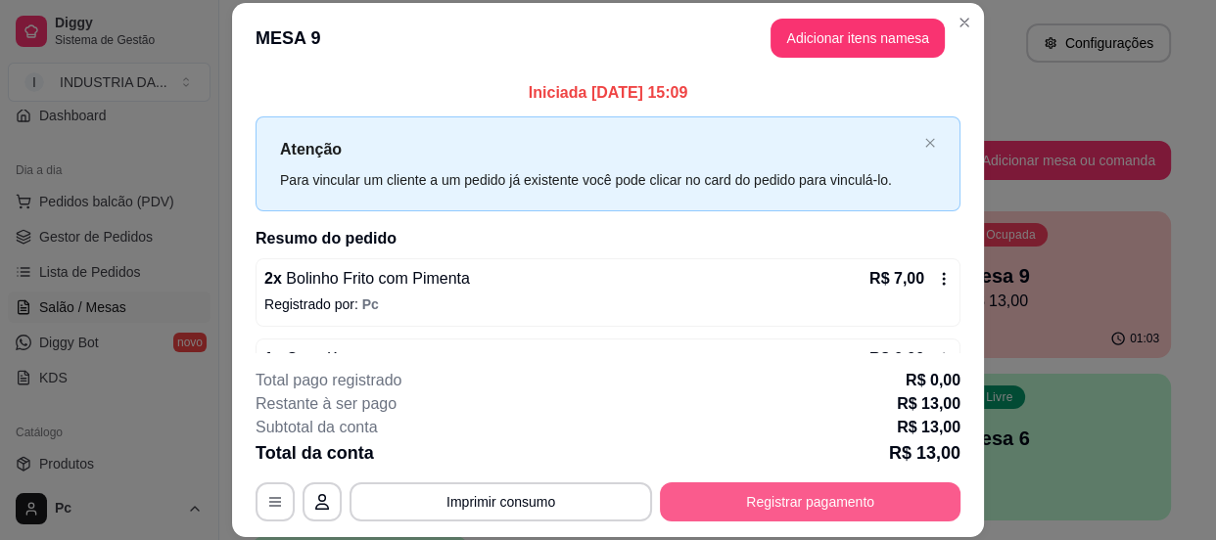
click at [743, 498] on button "Registrar pagamento" at bounding box center [810, 502] width 301 height 39
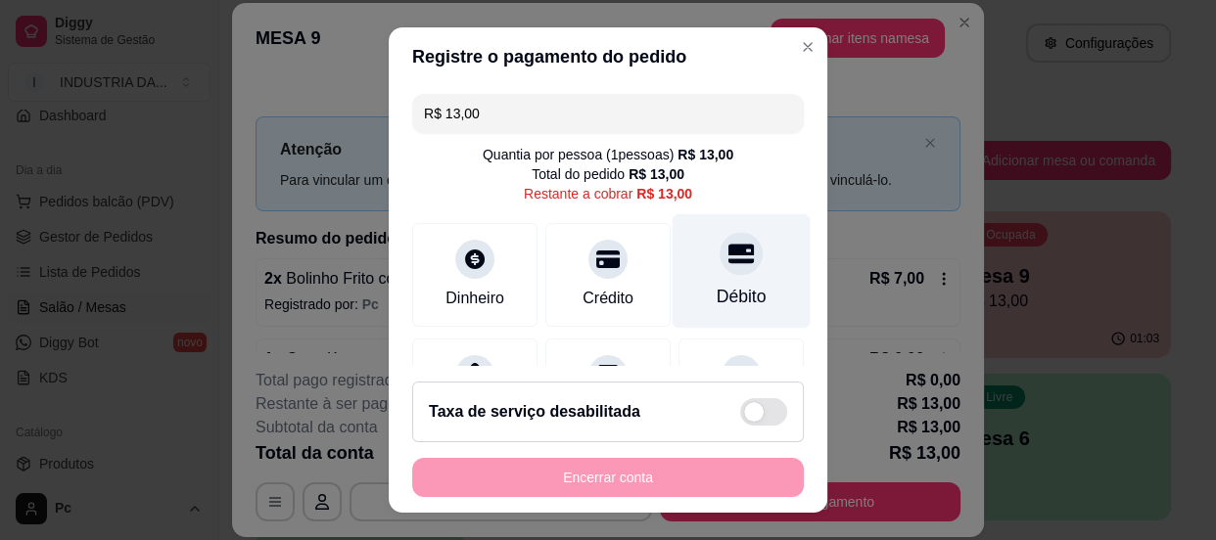
click at [720, 269] on div at bounding box center [741, 253] width 43 height 43
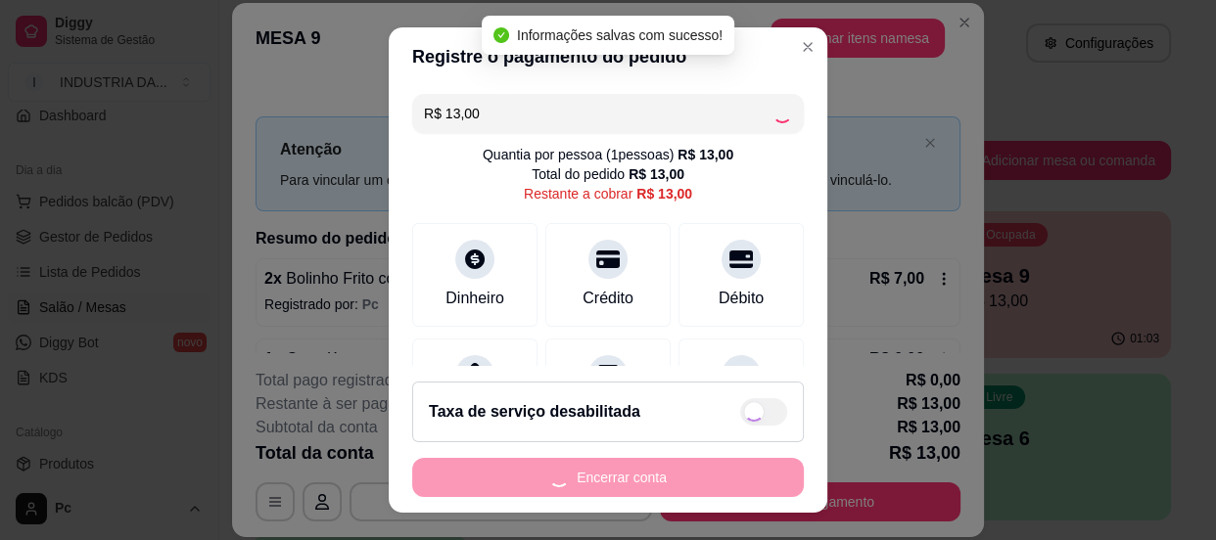
type input "R$ 0,00"
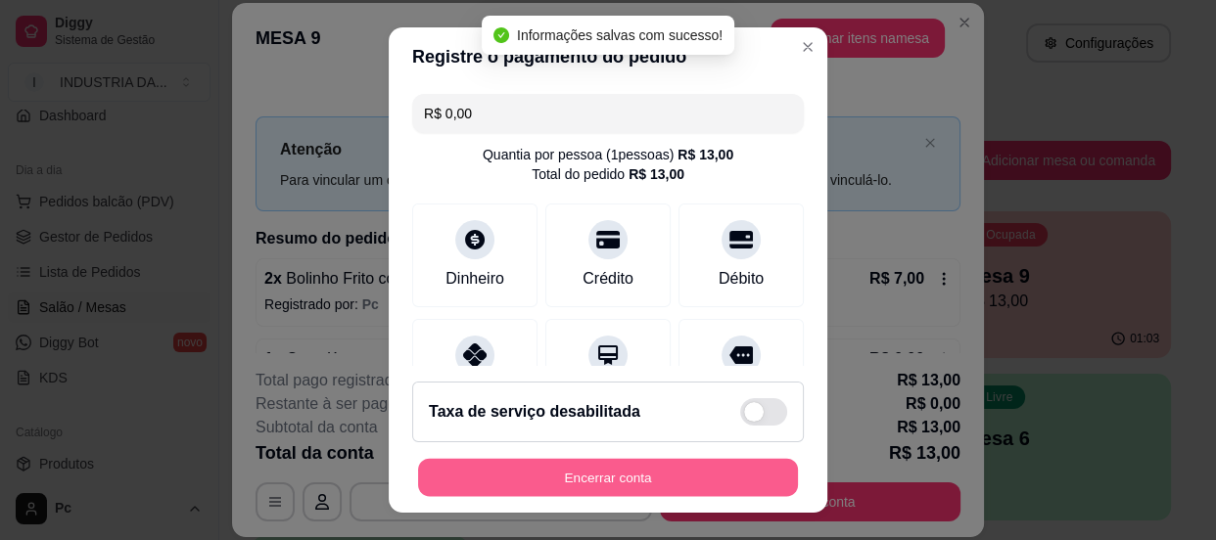
click at [639, 472] on button "Encerrar conta" at bounding box center [608, 478] width 380 height 38
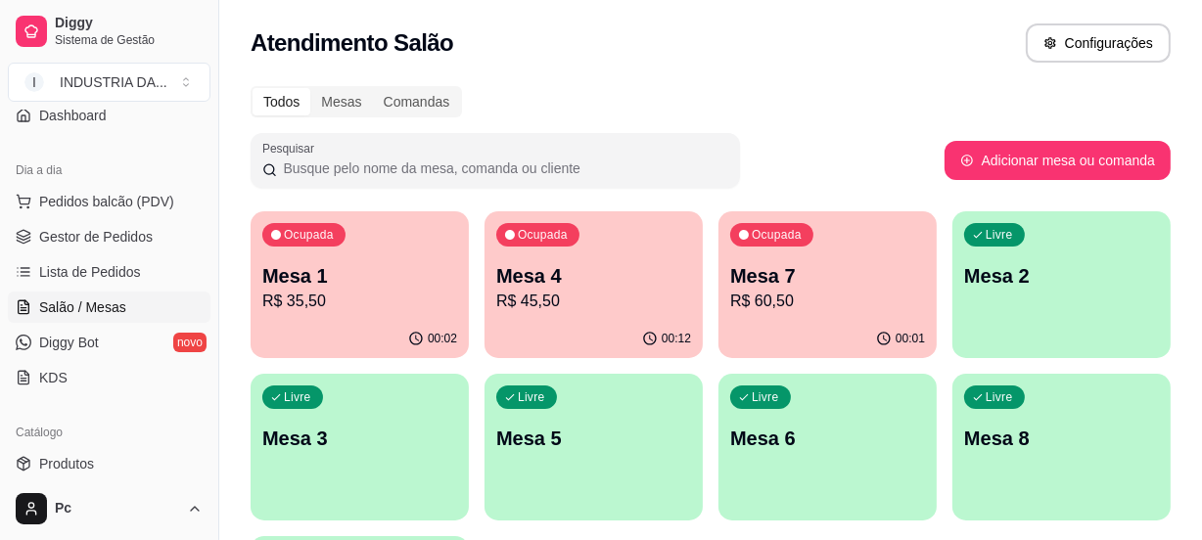
click at [824, 443] on p "Mesa 6" at bounding box center [827, 438] width 195 height 27
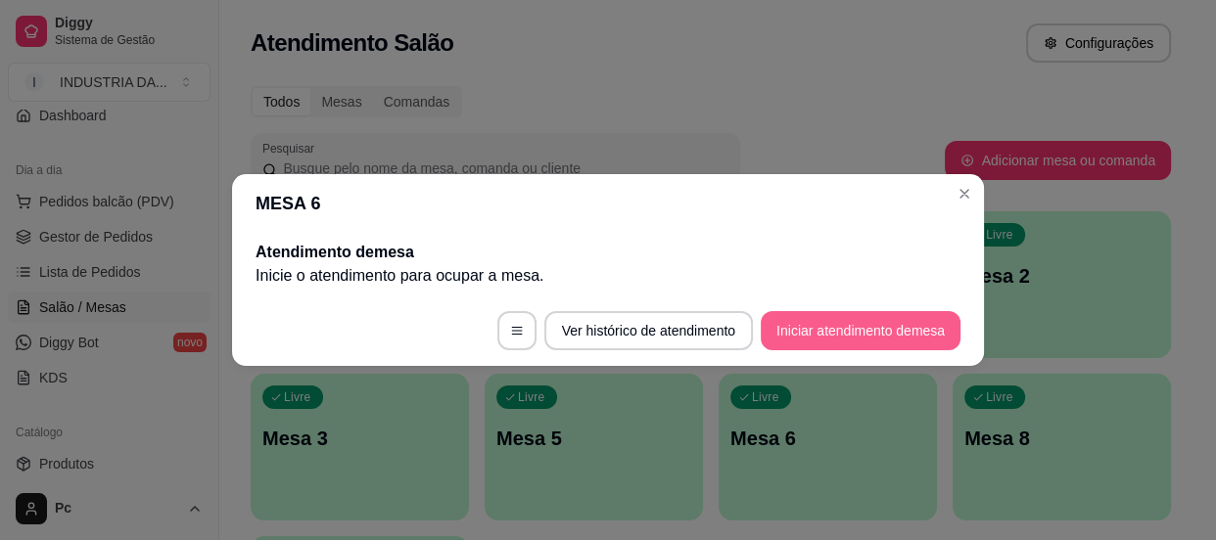
click at [887, 331] on button "Iniciar atendimento de mesa" at bounding box center [861, 330] width 200 height 39
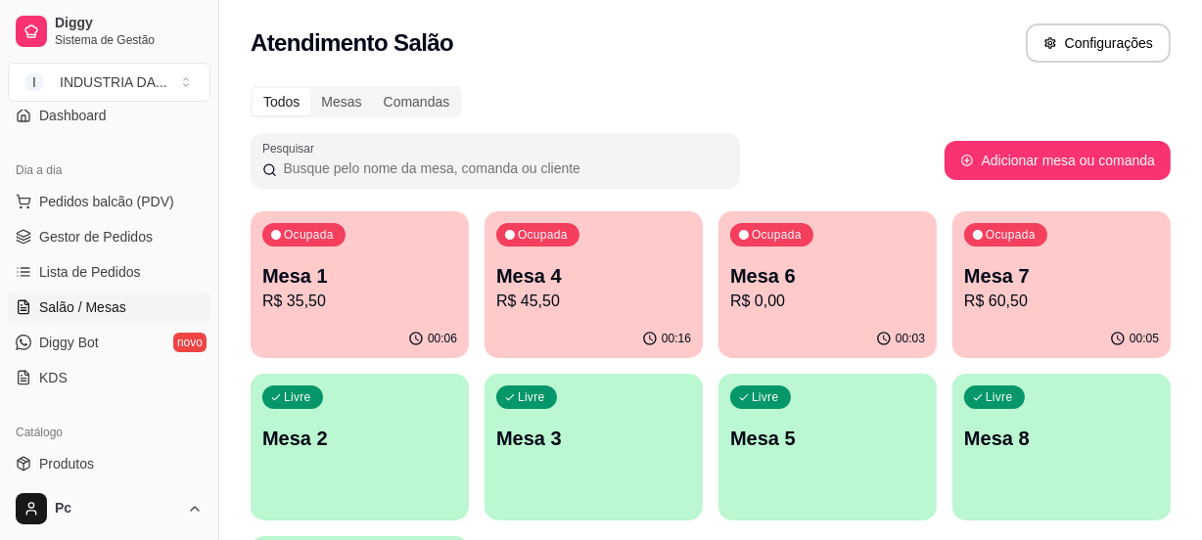
click at [294, 274] on p "Mesa 1" at bounding box center [359, 275] width 195 height 27
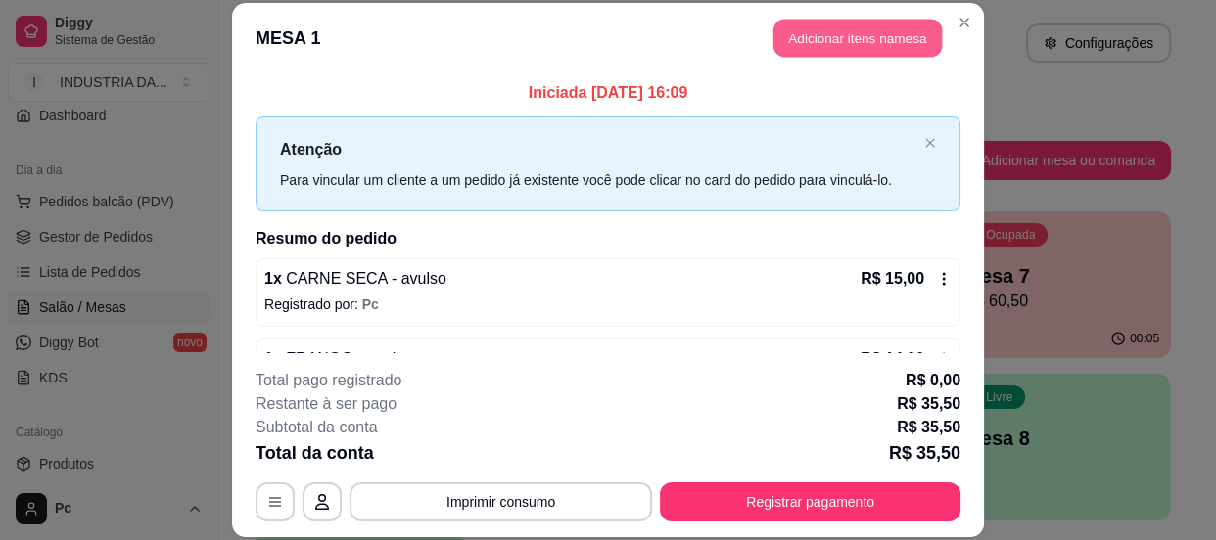
click at [822, 48] on button "Adicionar itens na mesa" at bounding box center [858, 38] width 168 height 38
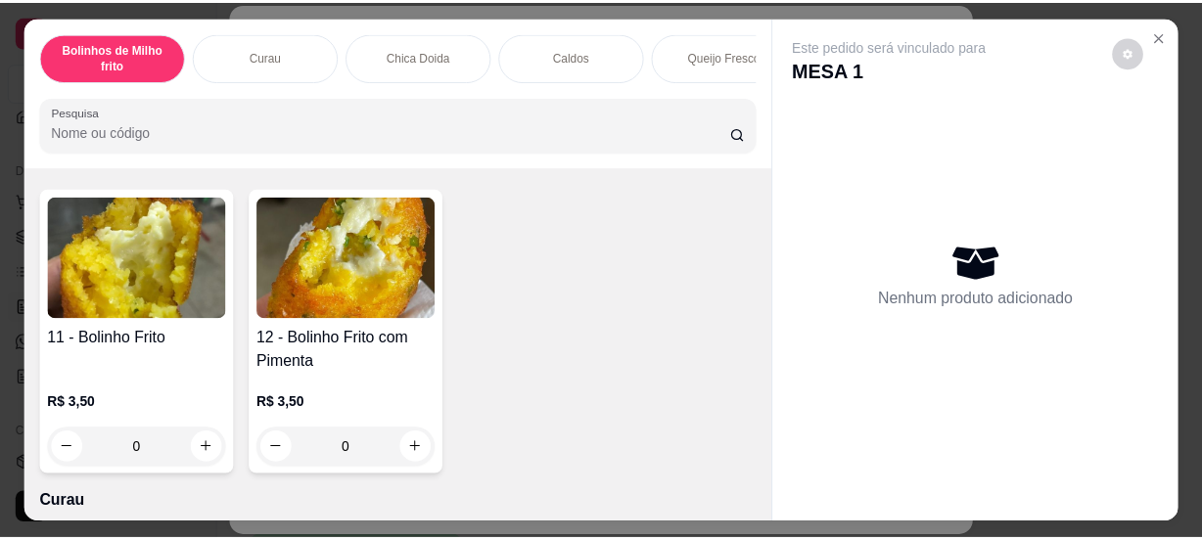
scroll to position [177, 0]
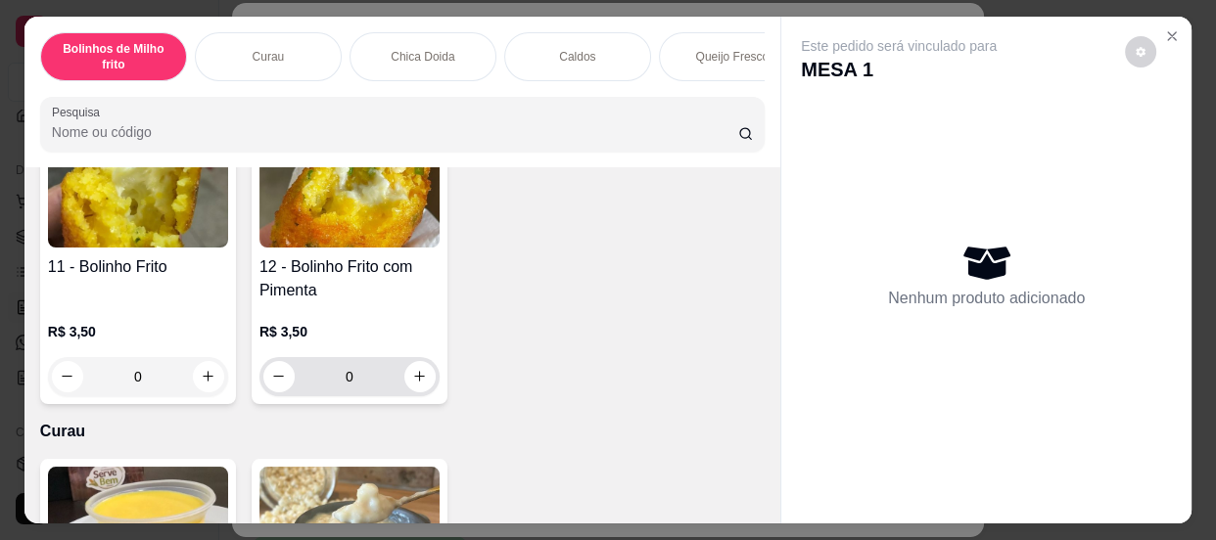
click at [372, 381] on input "0" at bounding box center [350, 376] width 110 height 39
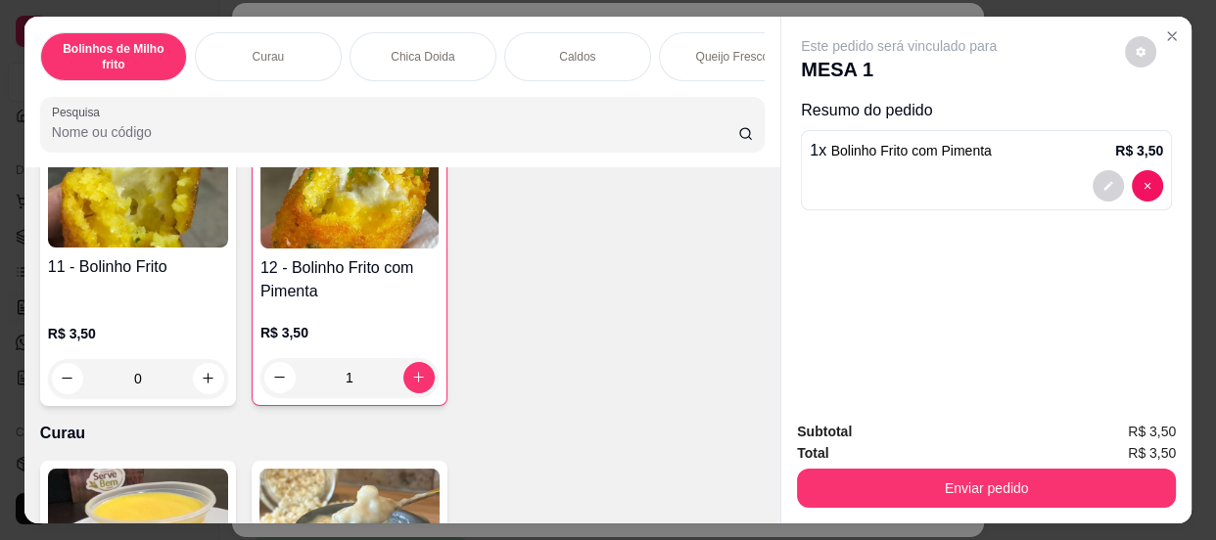
type input "1"
click at [1070, 456] on div "Total R$ 3,50" at bounding box center [986, 454] width 379 height 22
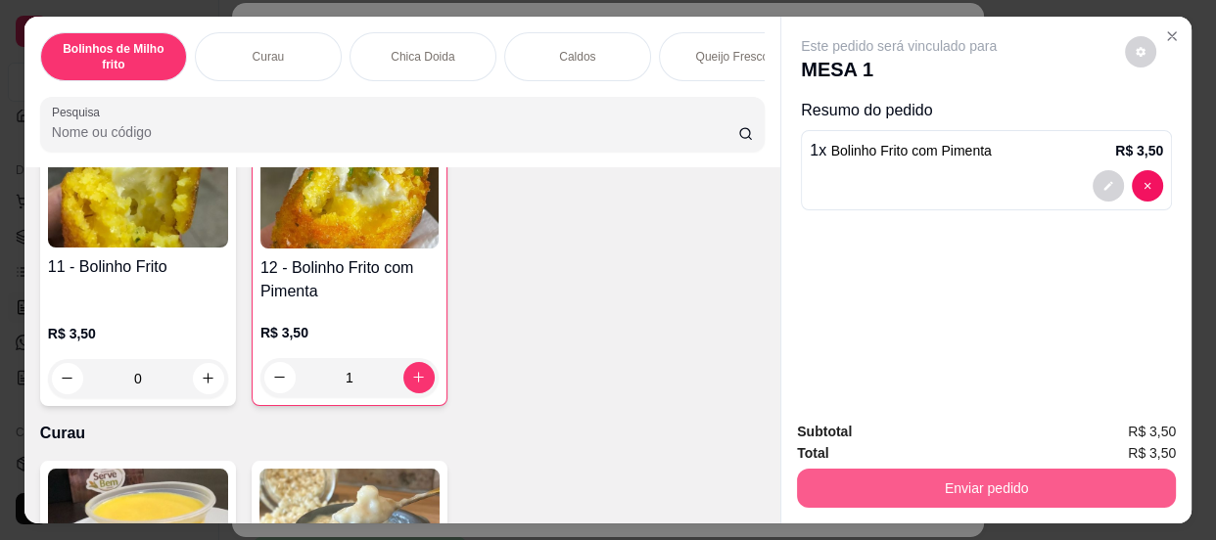
click at [1056, 486] on button "Enviar pedido" at bounding box center [986, 488] width 379 height 39
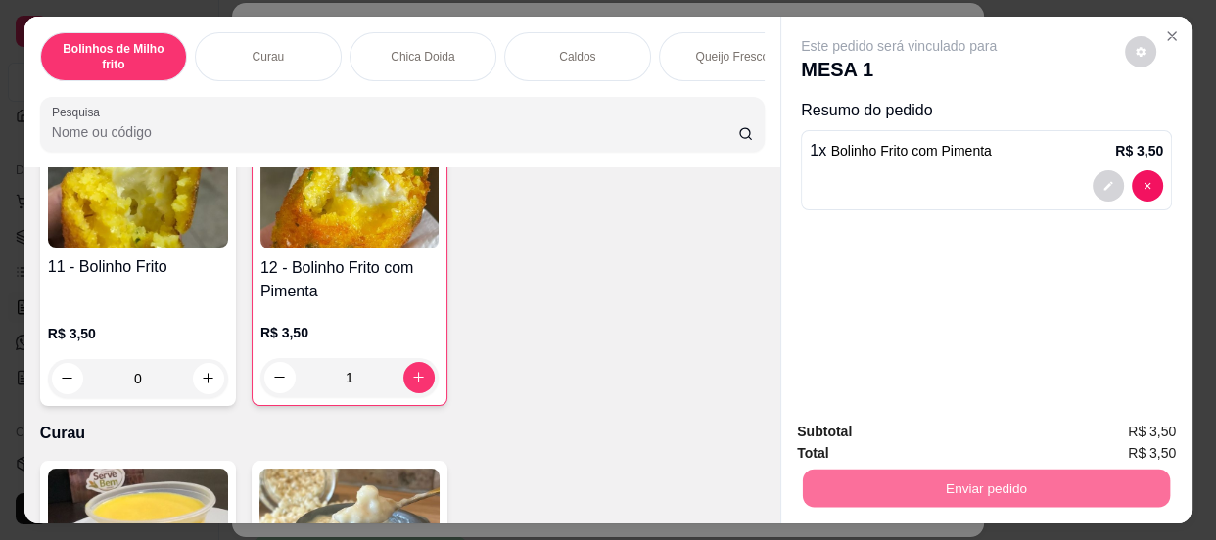
click at [1109, 424] on button "Enviar pedido" at bounding box center [1125, 433] width 111 height 37
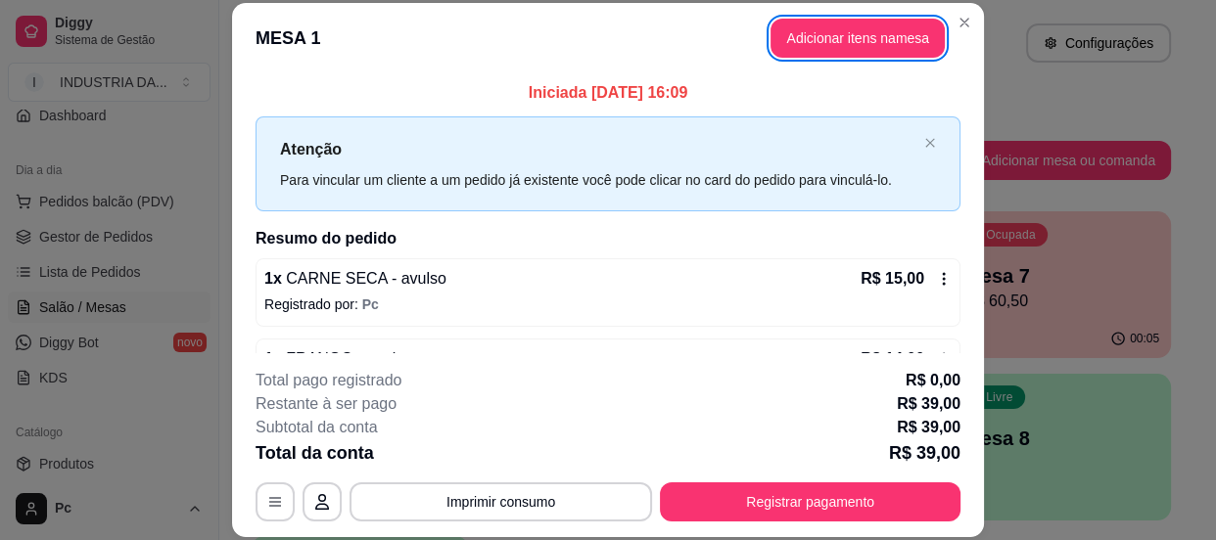
click at [880, 506] on button "Registrar pagamento" at bounding box center [810, 502] width 301 height 39
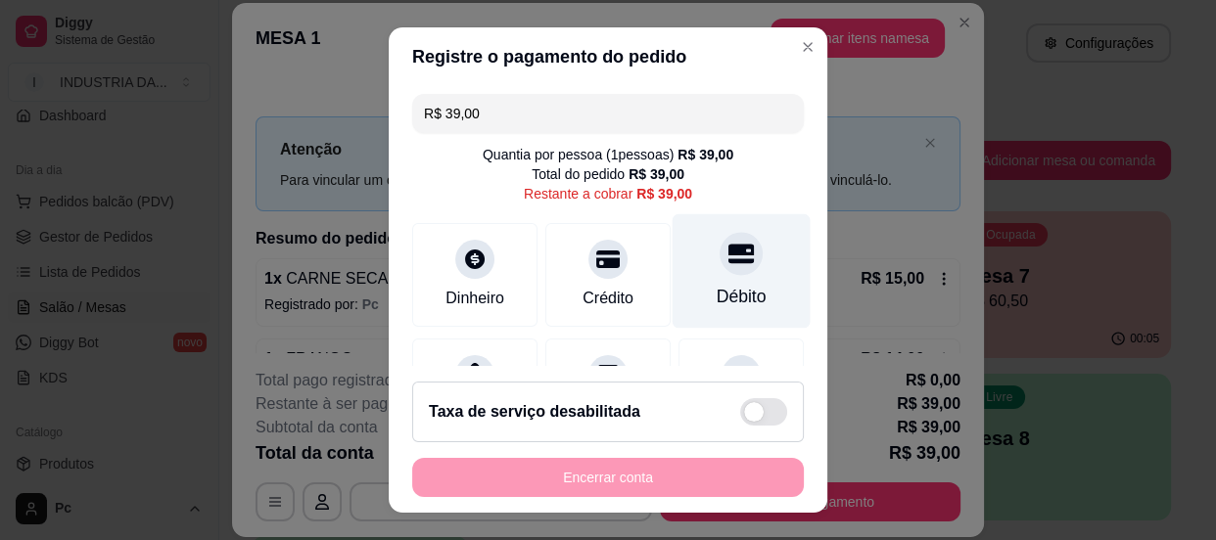
click at [728, 246] on icon at bounding box center [740, 253] width 25 height 25
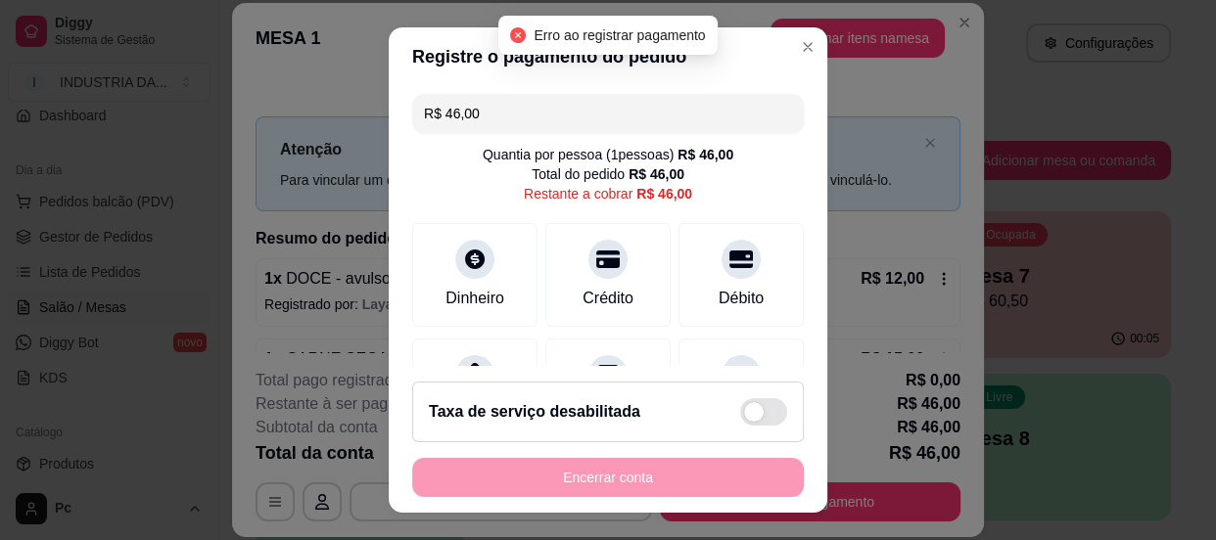
click at [630, 481] on div "Encerrar conta" at bounding box center [608, 477] width 392 height 39
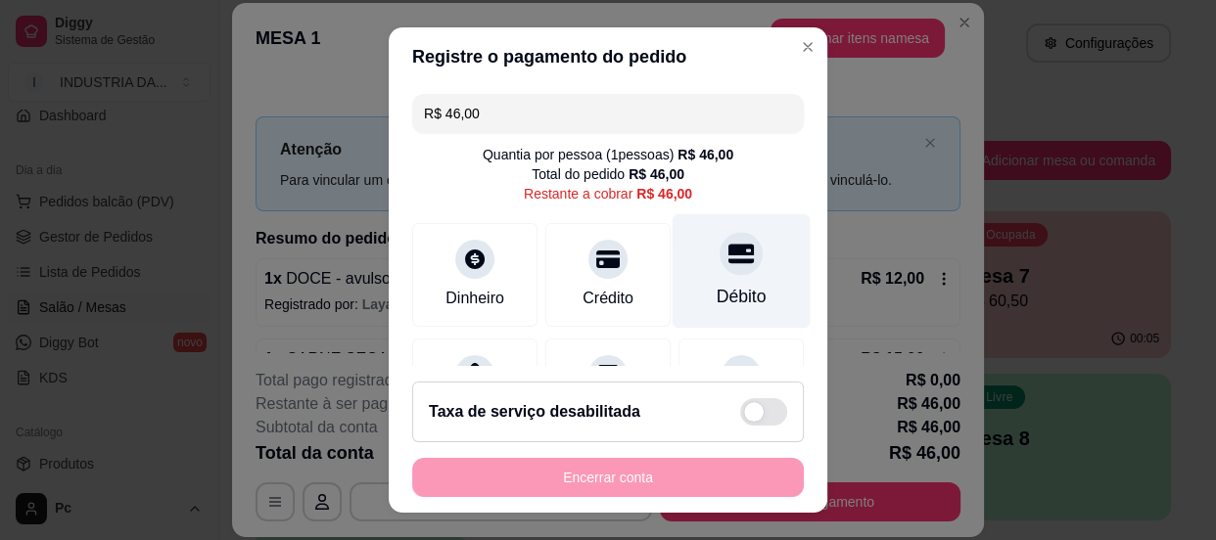
click at [697, 231] on div "Débito" at bounding box center [742, 270] width 138 height 115
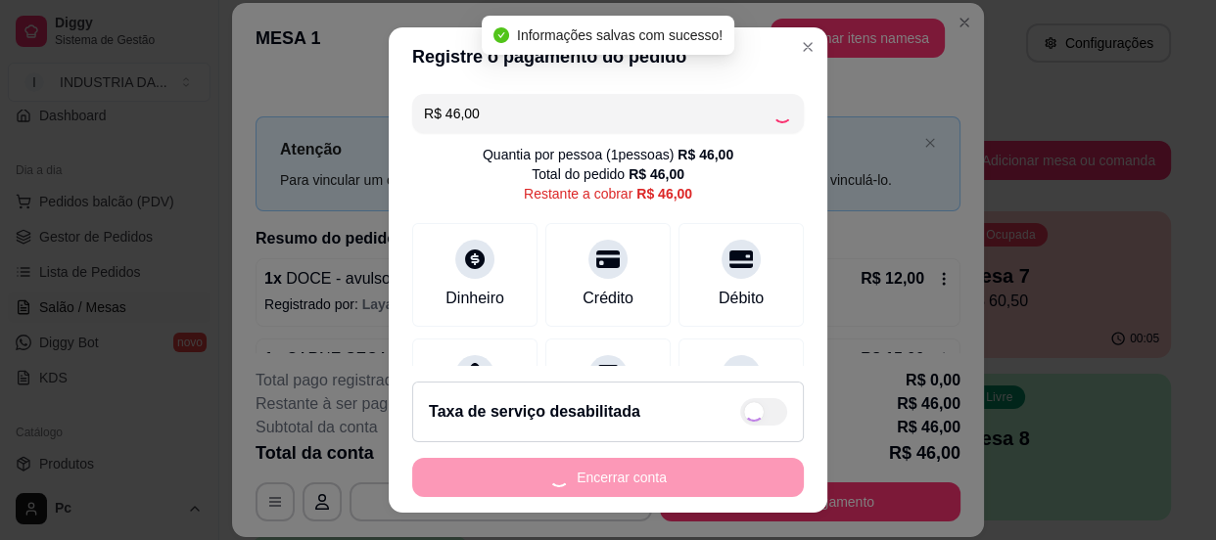
type input "R$ 0,00"
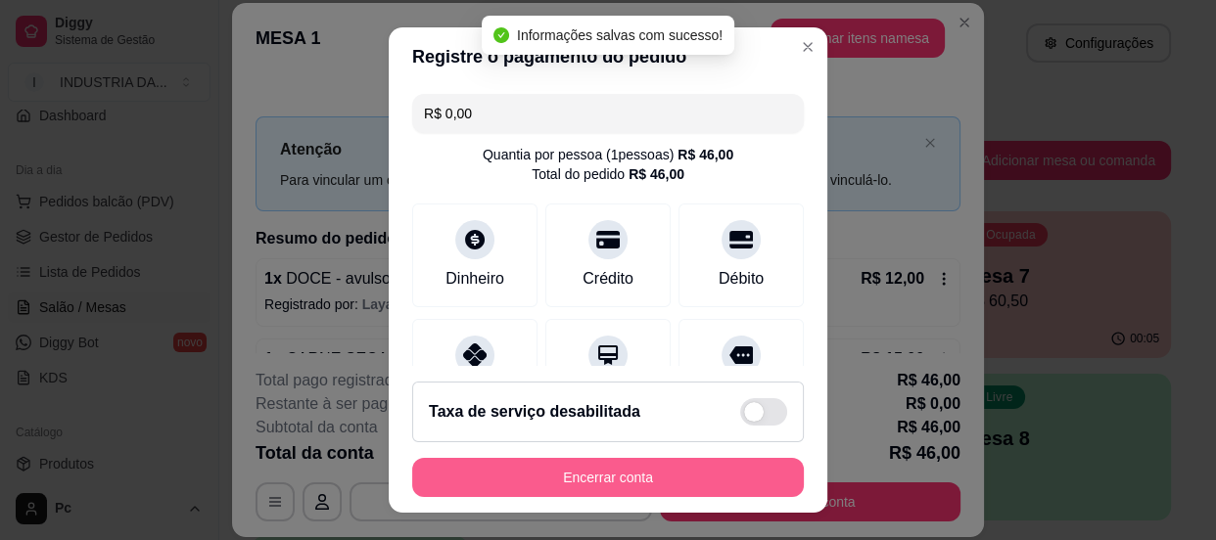
click at [691, 476] on button "Encerrar conta" at bounding box center [608, 477] width 392 height 39
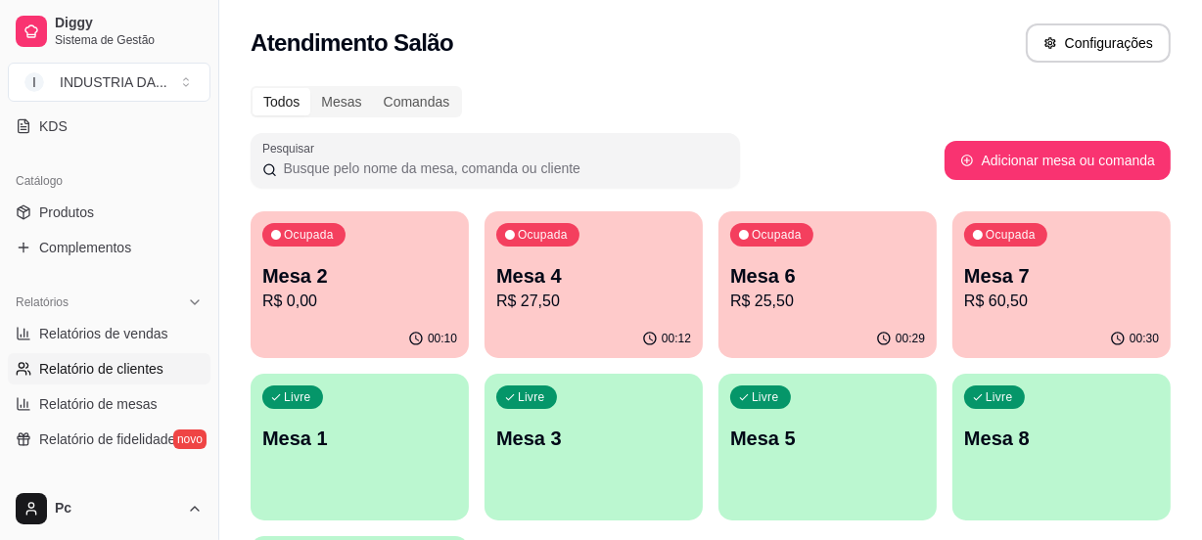
scroll to position [445, 0]
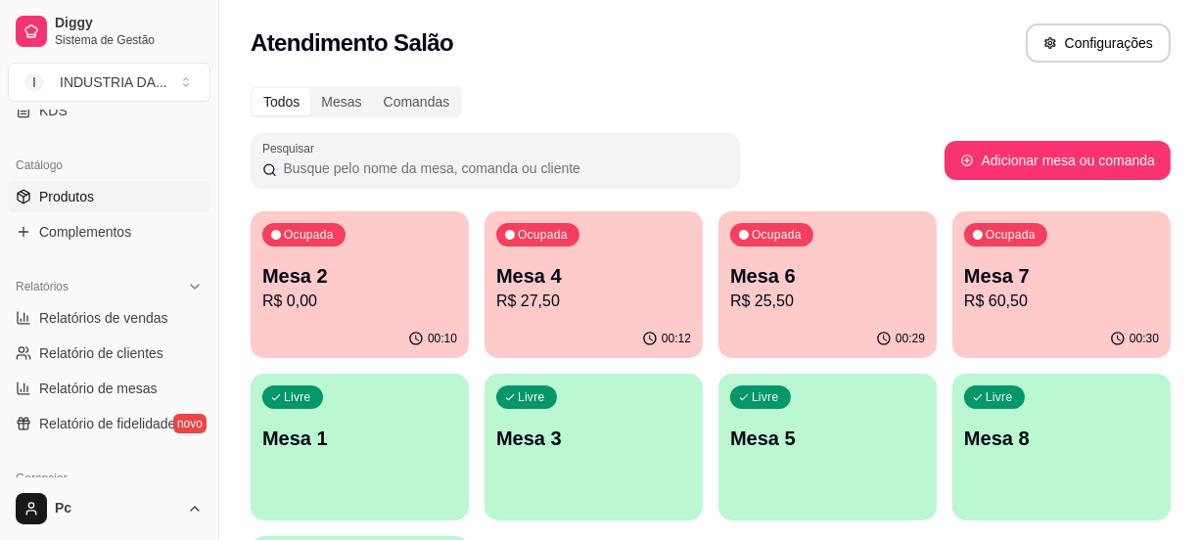
click at [57, 203] on span "Produtos" at bounding box center [66, 197] width 55 height 20
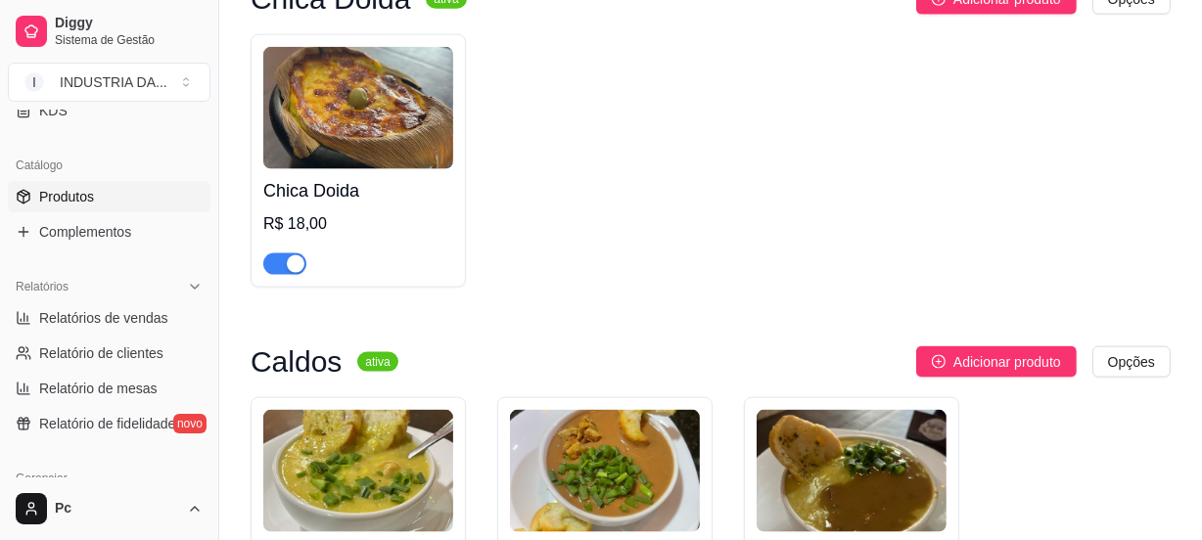
scroll to position [2581, 0]
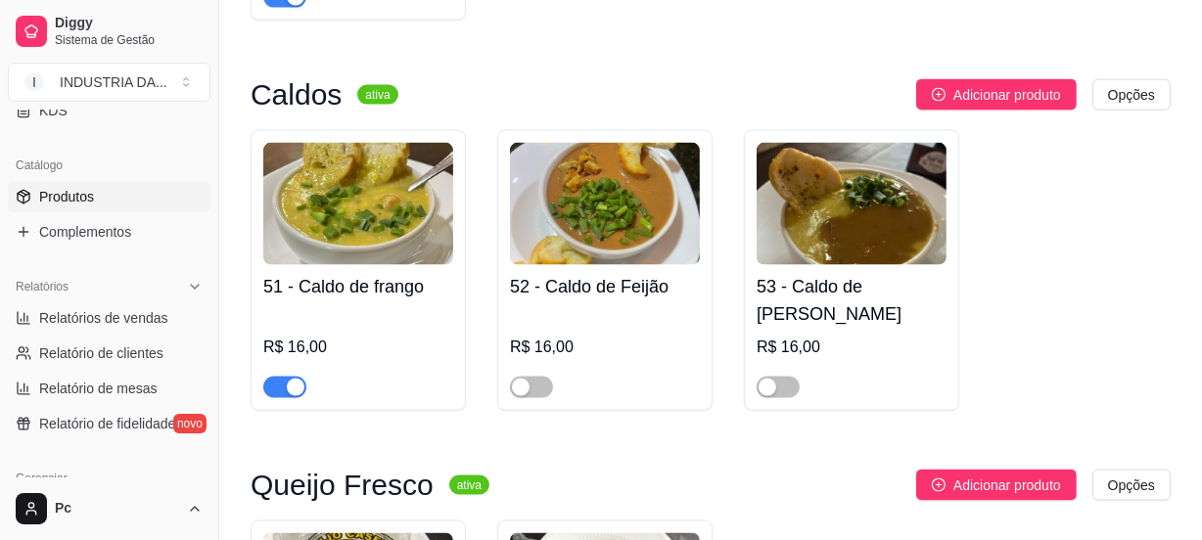
click at [294, 379] on div "button" at bounding box center [296, 388] width 18 height 18
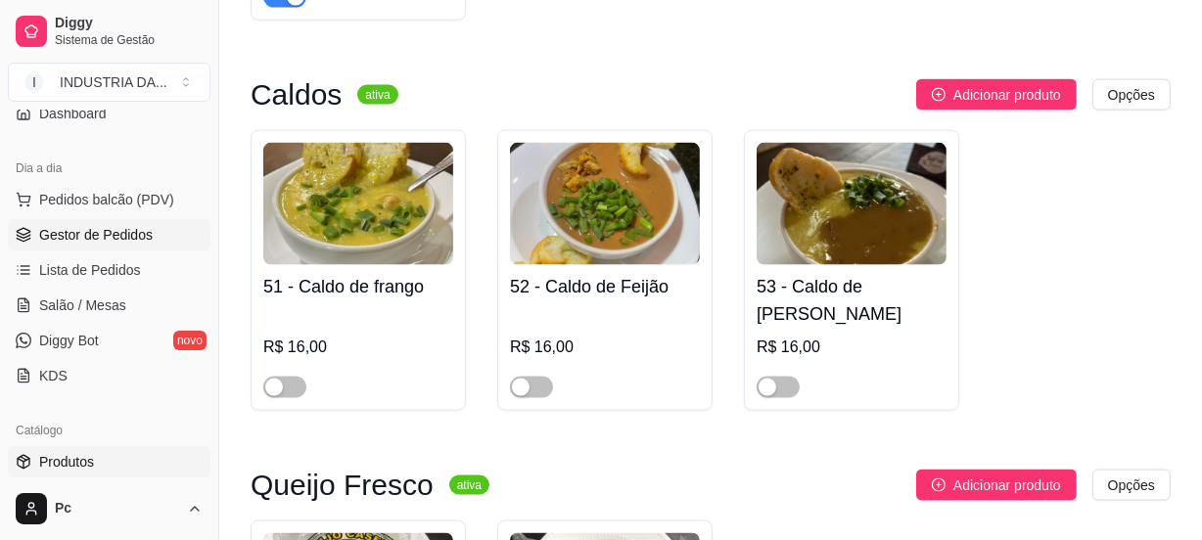
scroll to position [266, 0]
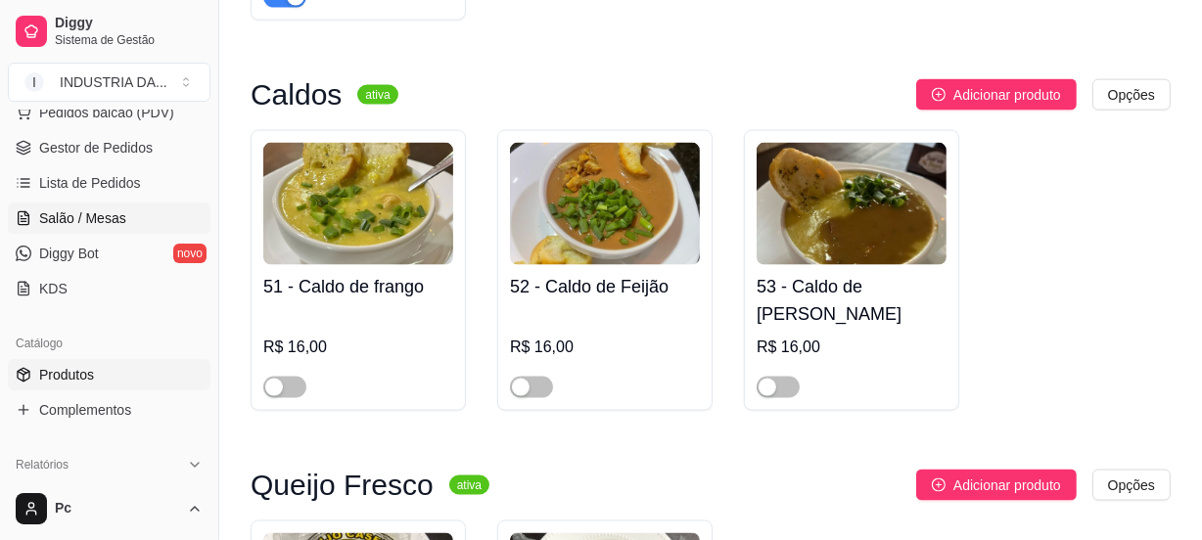
click at [90, 221] on span "Salão / Mesas" at bounding box center [82, 219] width 87 height 20
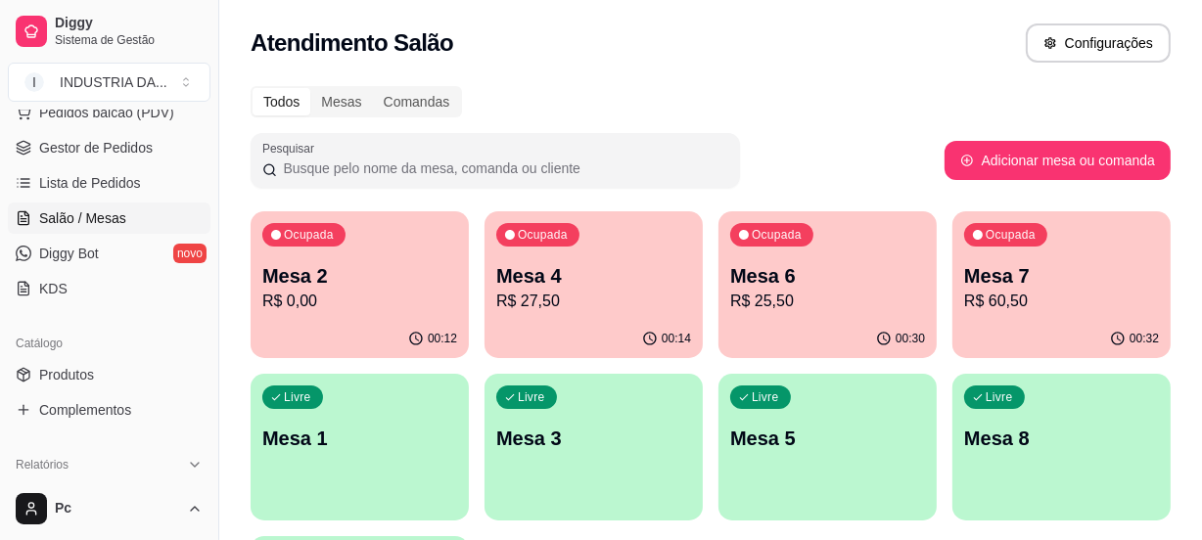
click at [621, 275] on p "Mesa 4" at bounding box center [593, 275] width 195 height 27
click at [97, 363] on link "Produtos" at bounding box center [109, 374] width 203 height 31
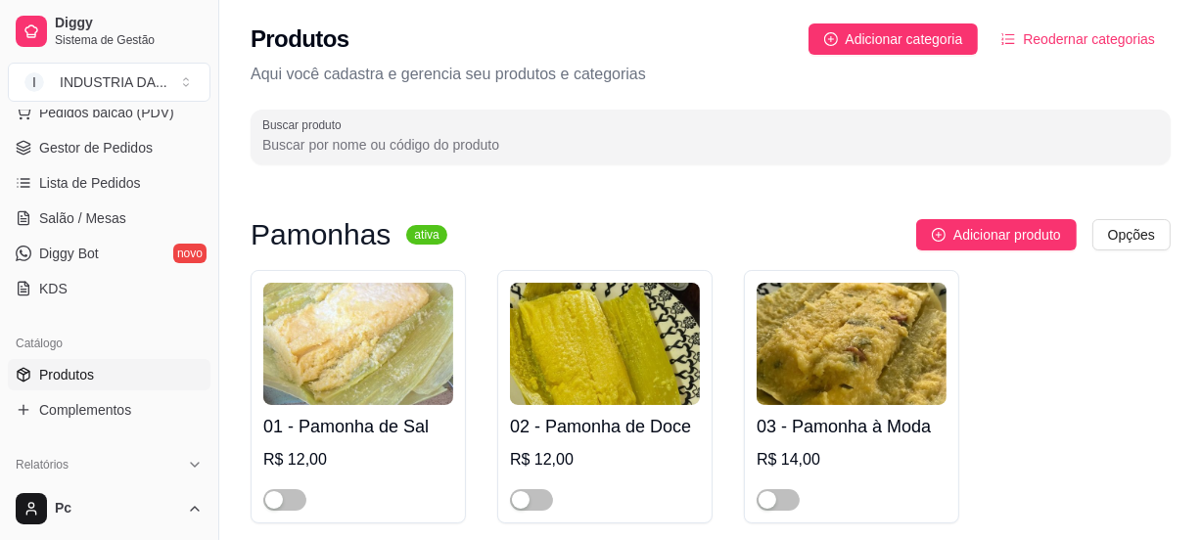
click at [97, 372] on link "Produtos" at bounding box center [109, 374] width 203 height 31
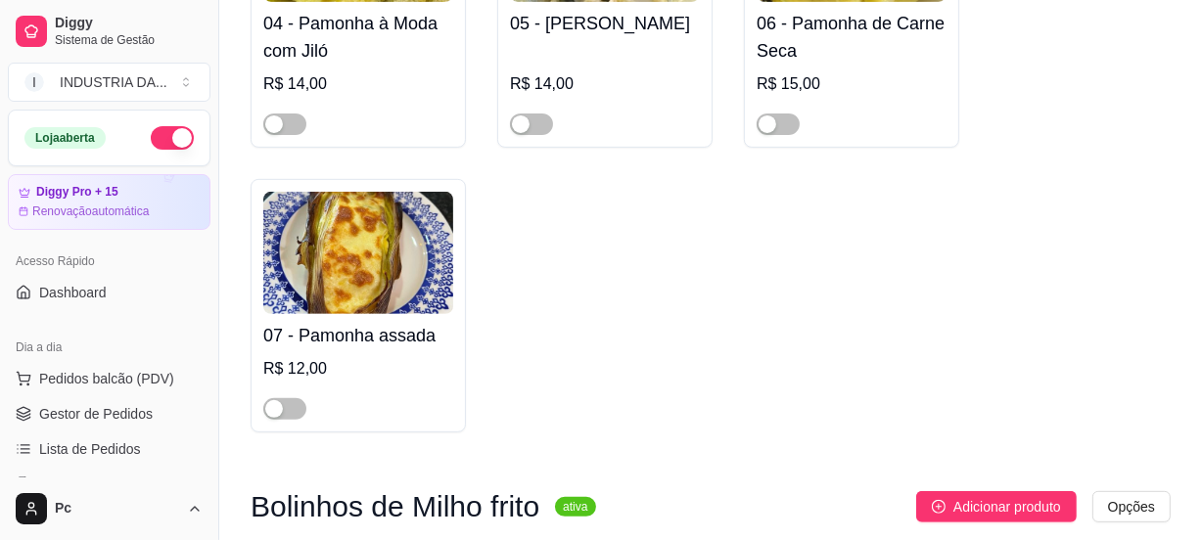
scroll to position [623, 0]
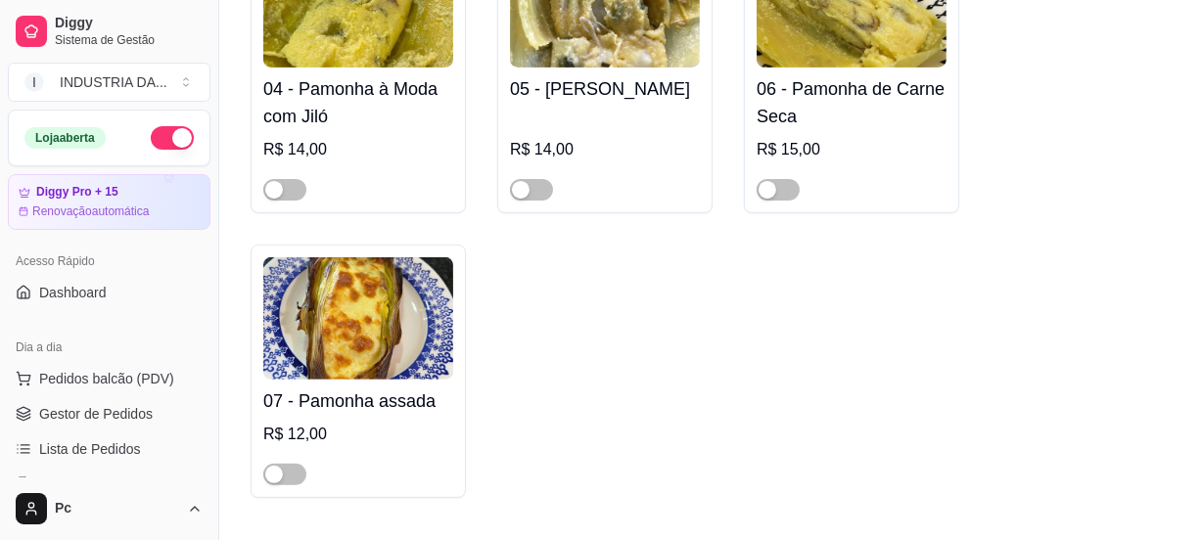
click at [163, 128] on button "button" at bounding box center [172, 137] width 43 height 23
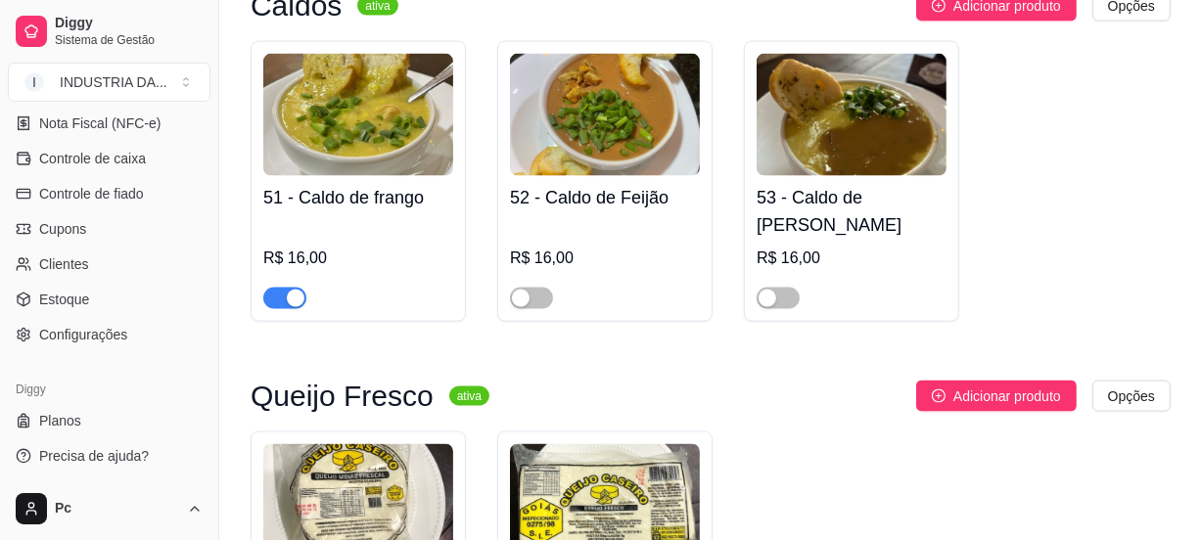
scroll to position [2581, 0]
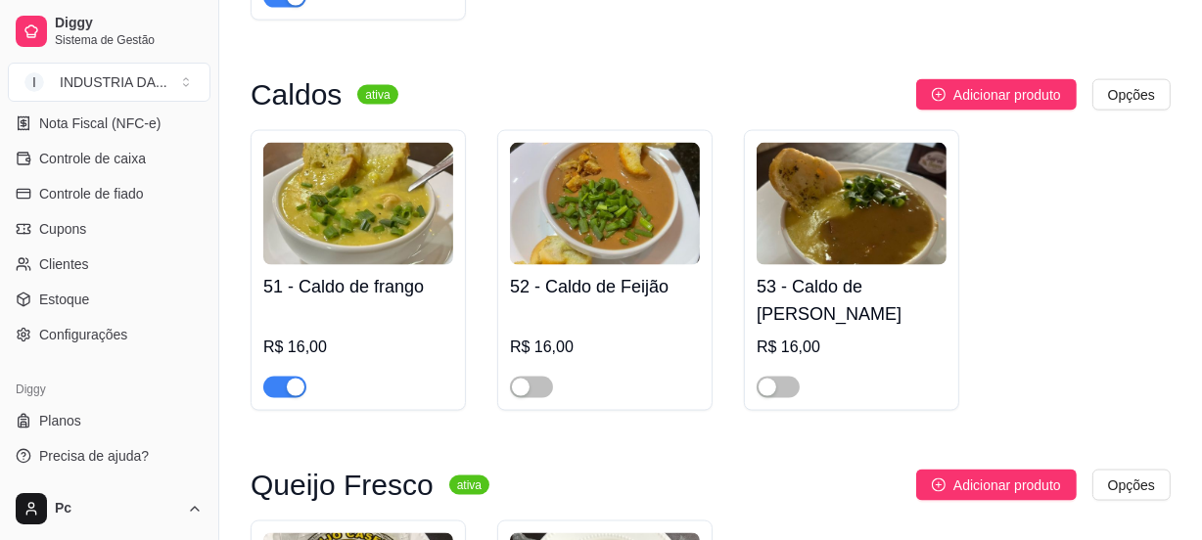
click at [282, 377] on button "button" at bounding box center [284, 388] width 43 height 22
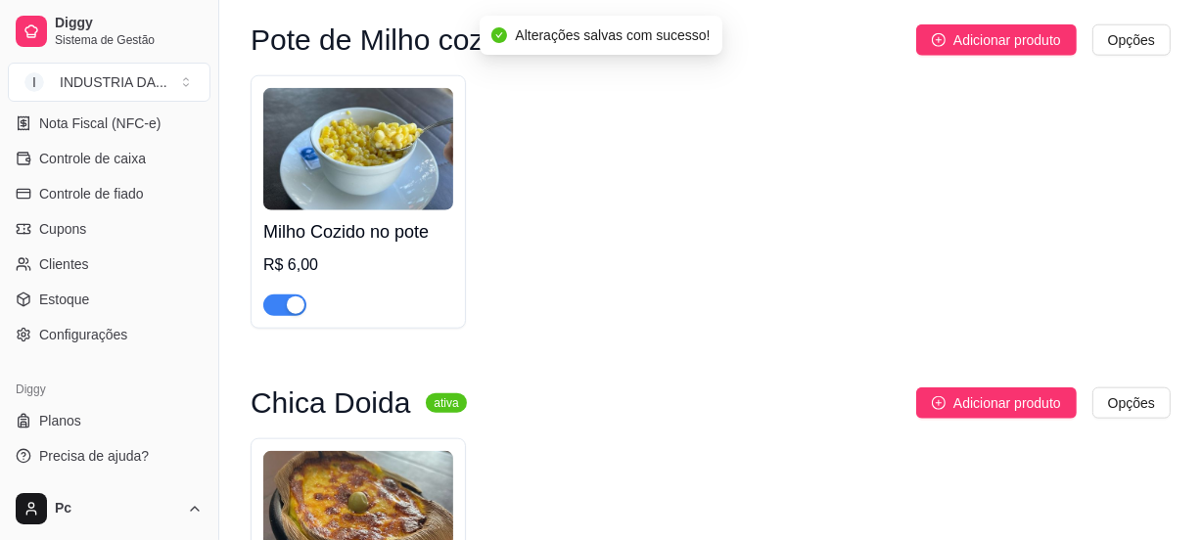
scroll to position [1958, 0]
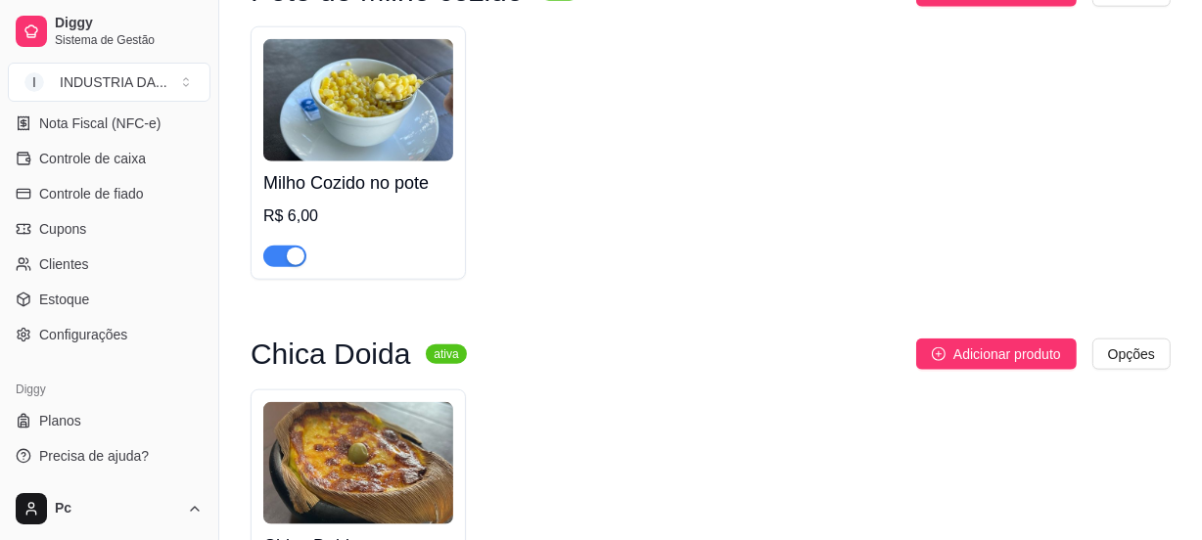
click at [264, 251] on div at bounding box center [284, 255] width 43 height 23
click at [299, 264] on div "button" at bounding box center [296, 257] width 18 height 18
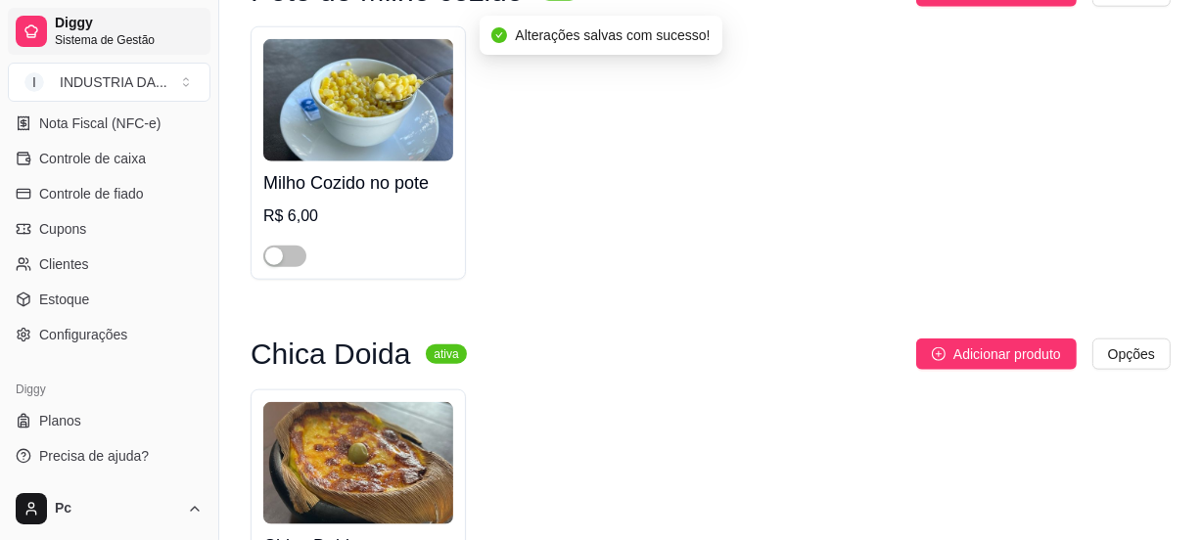
click at [112, 39] on span "Sistema de Gestão" at bounding box center [129, 40] width 148 height 16
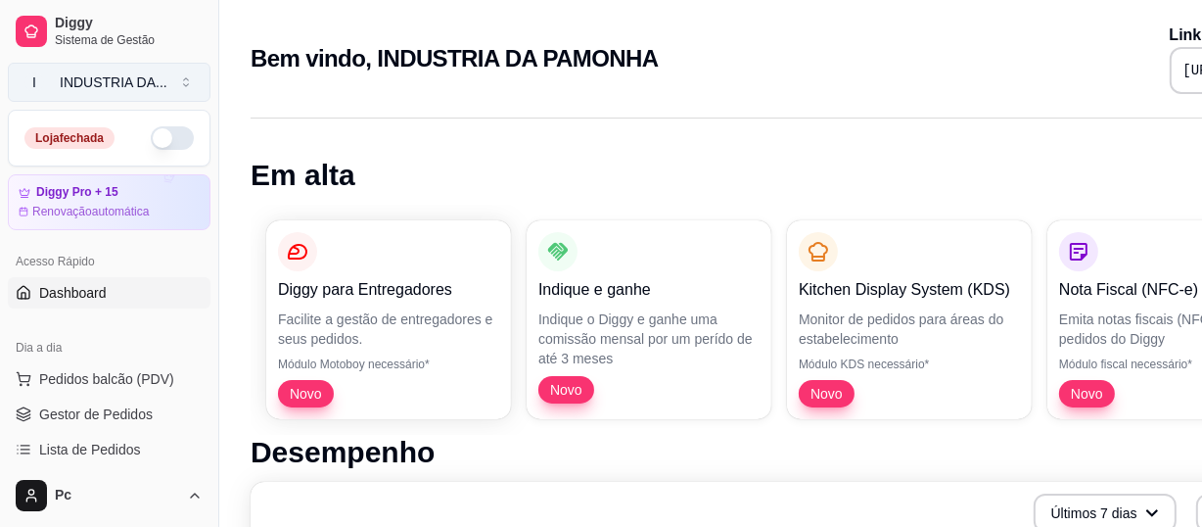
click at [131, 87] on div "INDUSTRIA DA ..." at bounding box center [114, 82] width 108 height 20
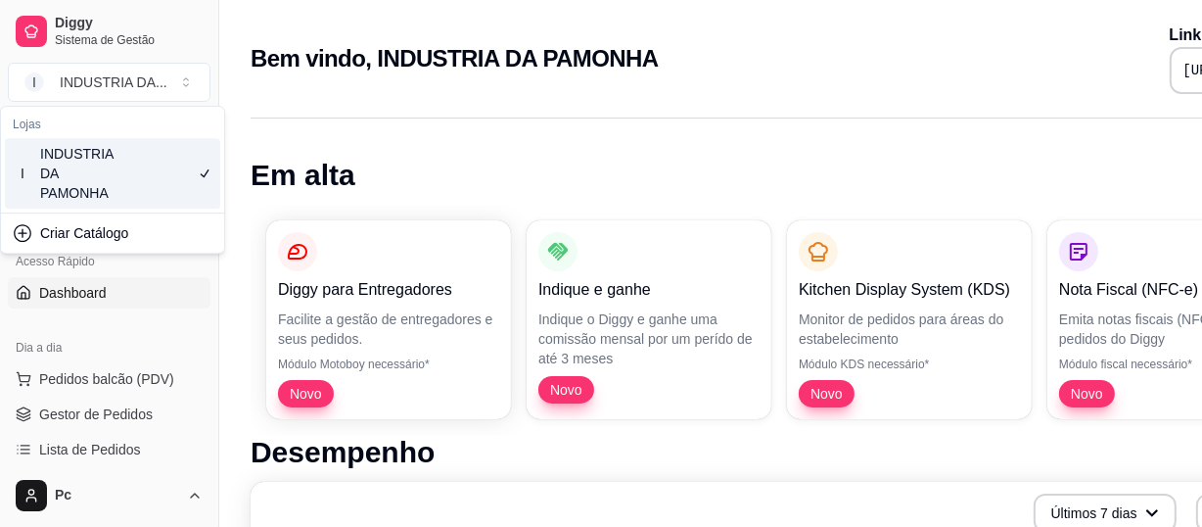
click at [118, 185] on div "INDUSTRIA DA PAMONHA" at bounding box center [84, 173] width 88 height 59
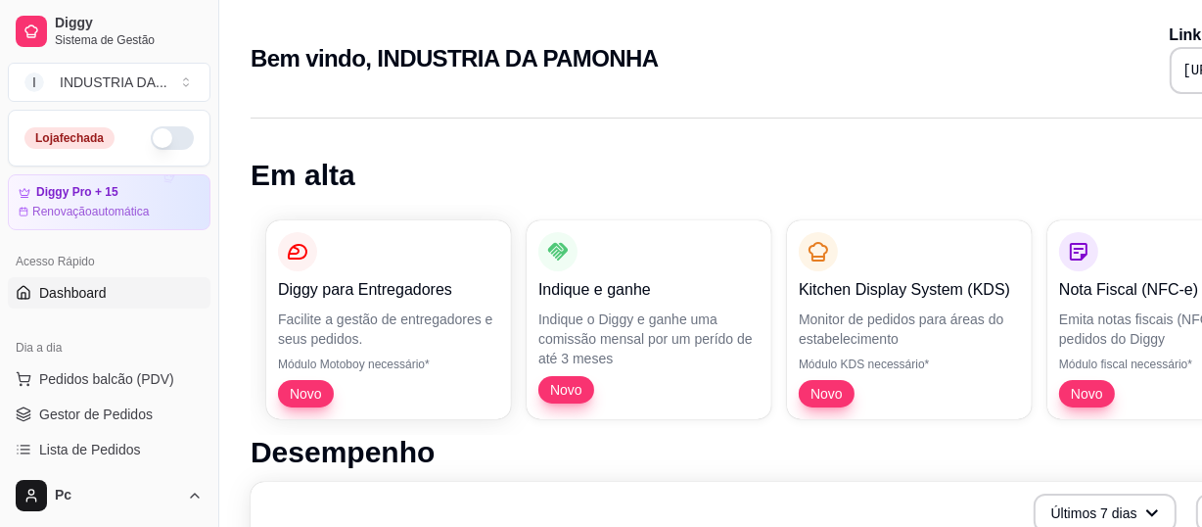
click at [88, 295] on span "Dashboard" at bounding box center [73, 293] width 68 height 20
click at [51, 287] on span "Dashboard" at bounding box center [73, 293] width 68 height 20
click at [44, 291] on span "Dashboard" at bounding box center [73, 293] width 68 height 20
click at [33, 291] on link "Dashboard" at bounding box center [109, 292] width 203 height 31
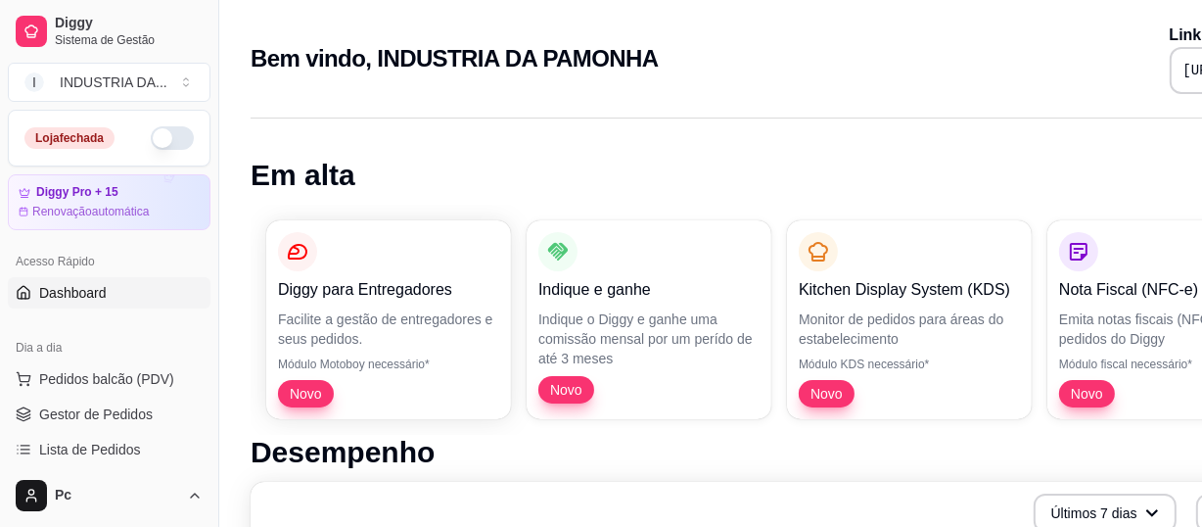
click at [81, 286] on span "Dashboard" at bounding box center [73, 293] width 68 height 20
click at [91, 290] on span "Dashboard" at bounding box center [73, 293] width 68 height 20
click at [151, 133] on button "button" at bounding box center [172, 137] width 43 height 23
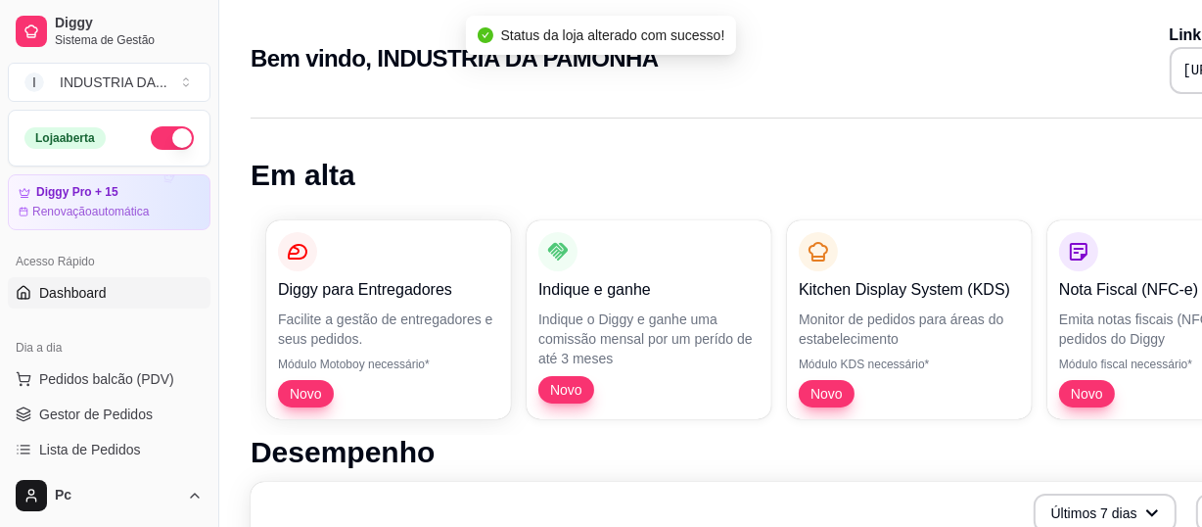
click at [175, 137] on button "button" at bounding box center [172, 137] width 43 height 23
